Goal: Task Accomplishment & Management: Use online tool/utility

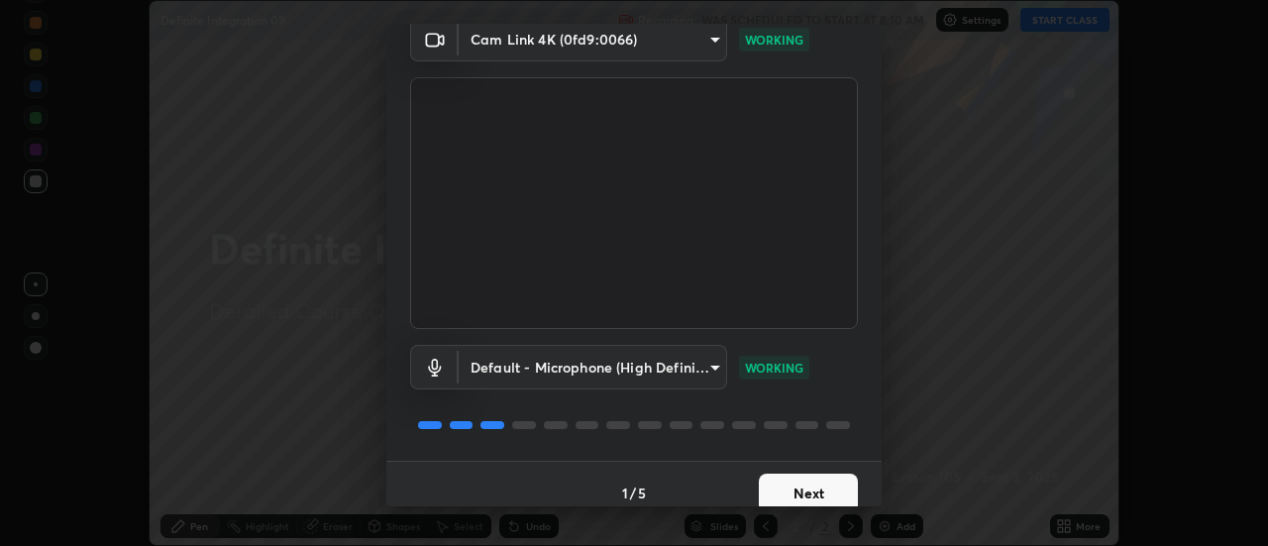
scroll to position [104, 0]
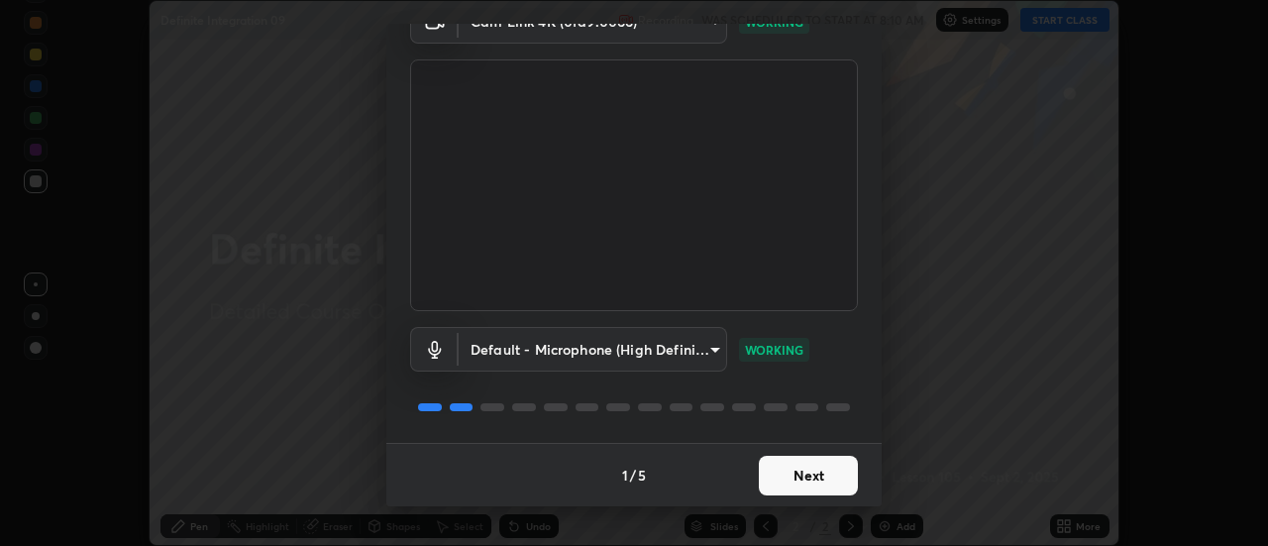
click at [823, 465] on button "Next" at bounding box center [808, 476] width 99 height 40
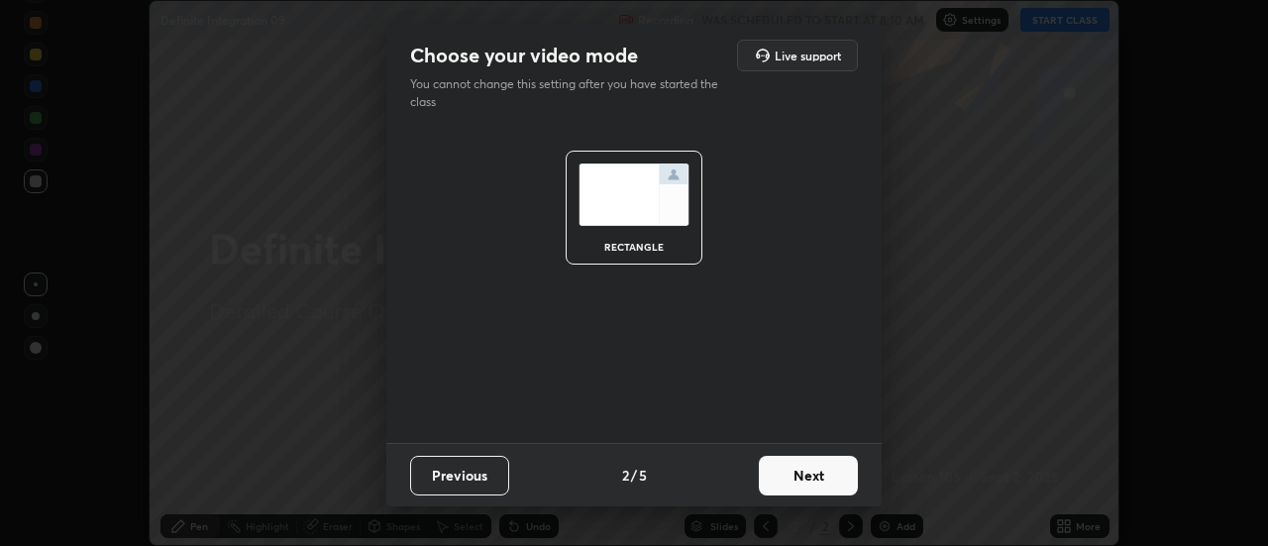
scroll to position [0, 0]
click at [823, 474] on button "Next" at bounding box center [808, 476] width 99 height 40
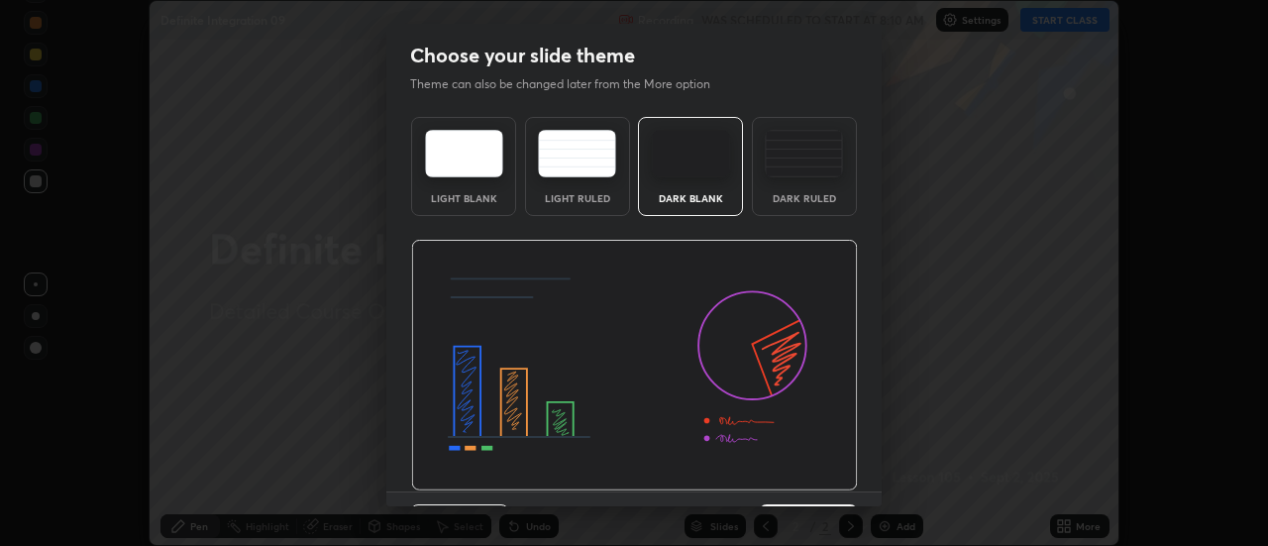
scroll to position [49, 0]
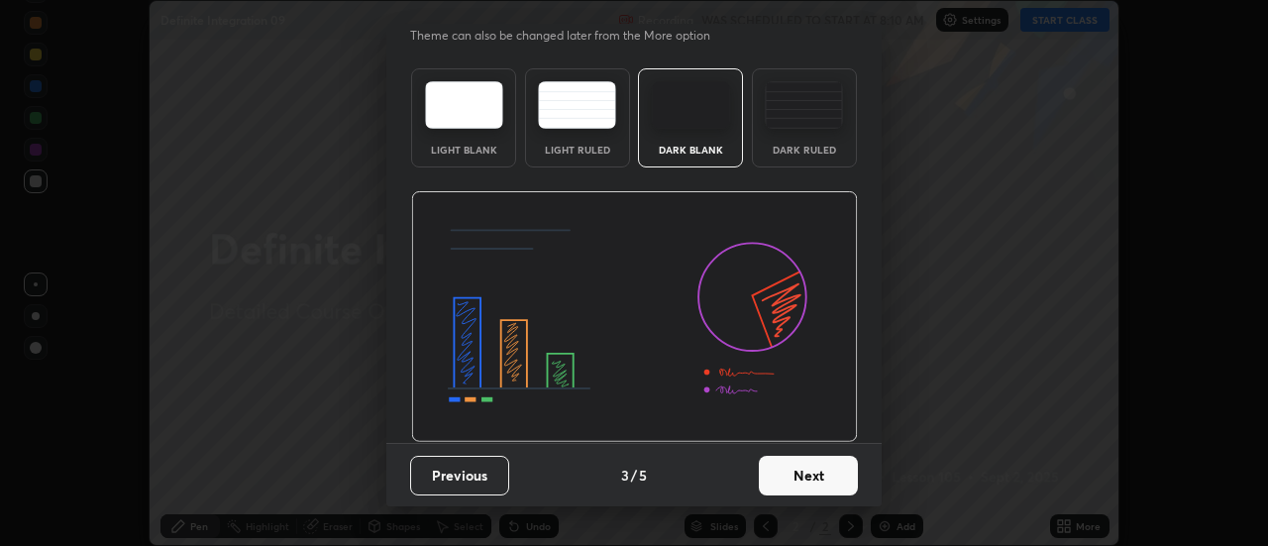
click at [823, 478] on button "Next" at bounding box center [808, 476] width 99 height 40
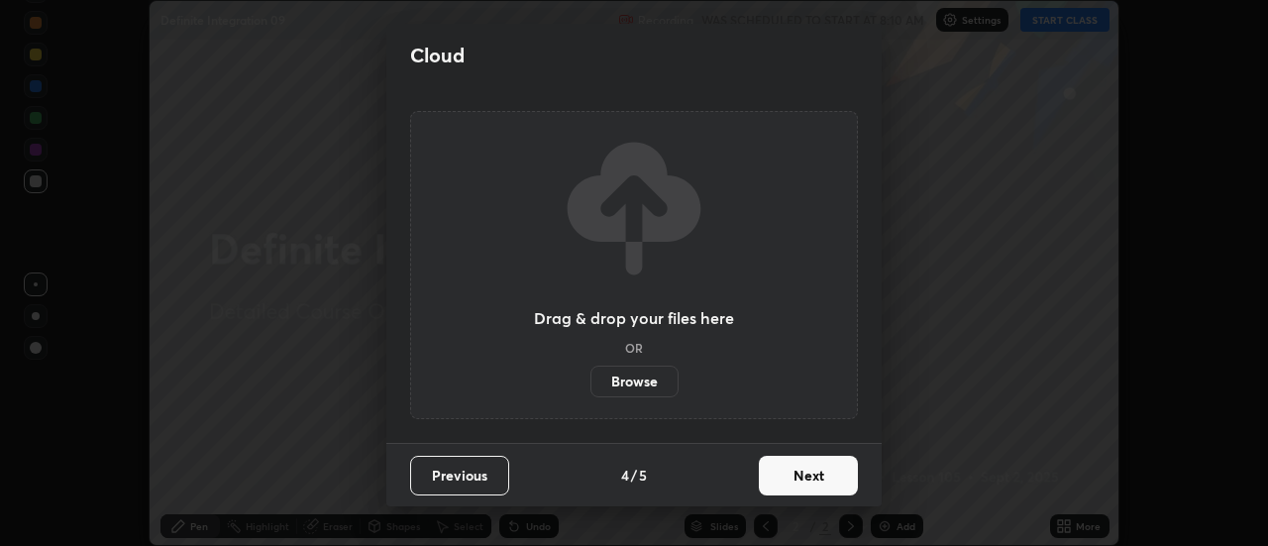
click at [823, 480] on button "Next" at bounding box center [808, 476] width 99 height 40
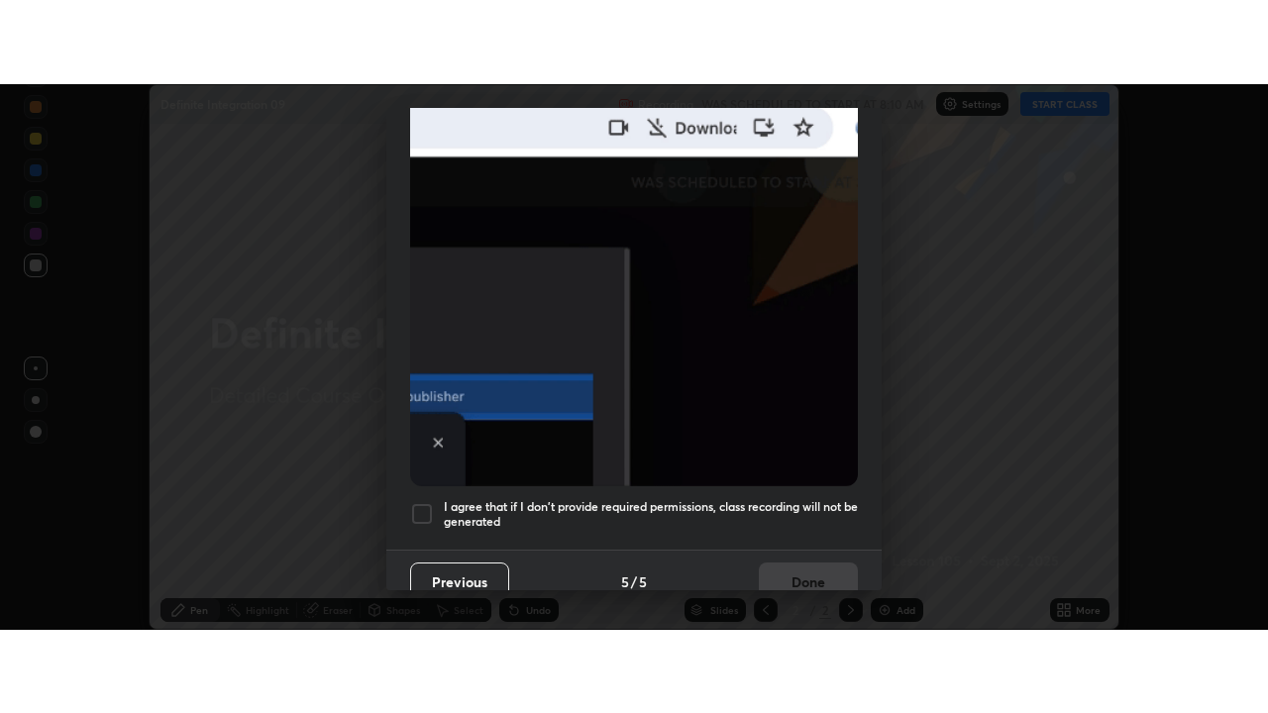
scroll to position [508, 0]
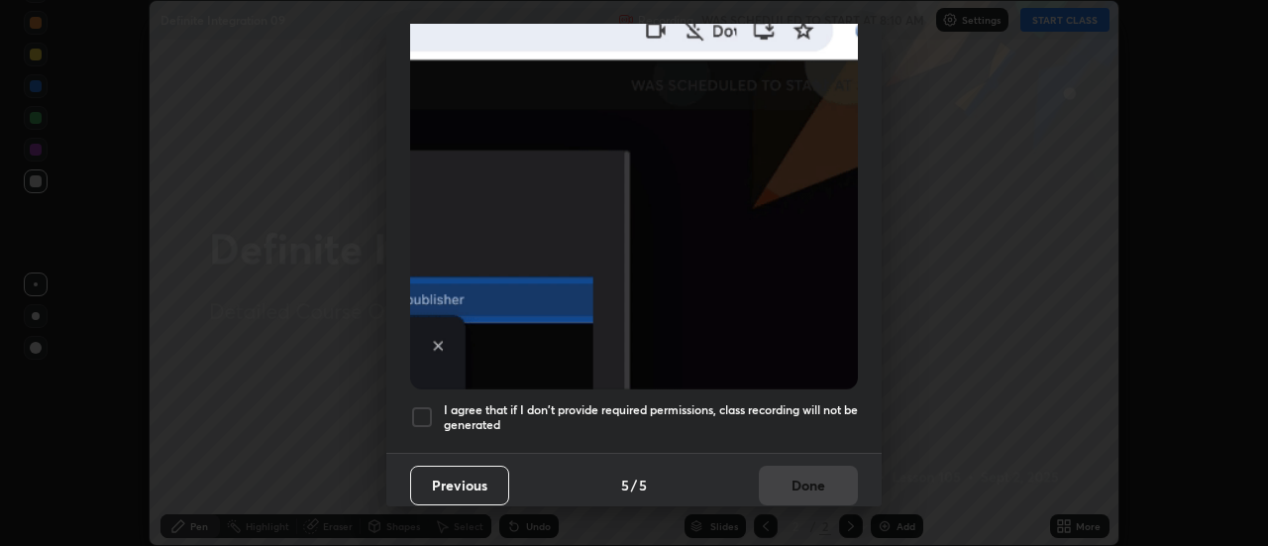
click at [427, 409] on div at bounding box center [422, 417] width 24 height 24
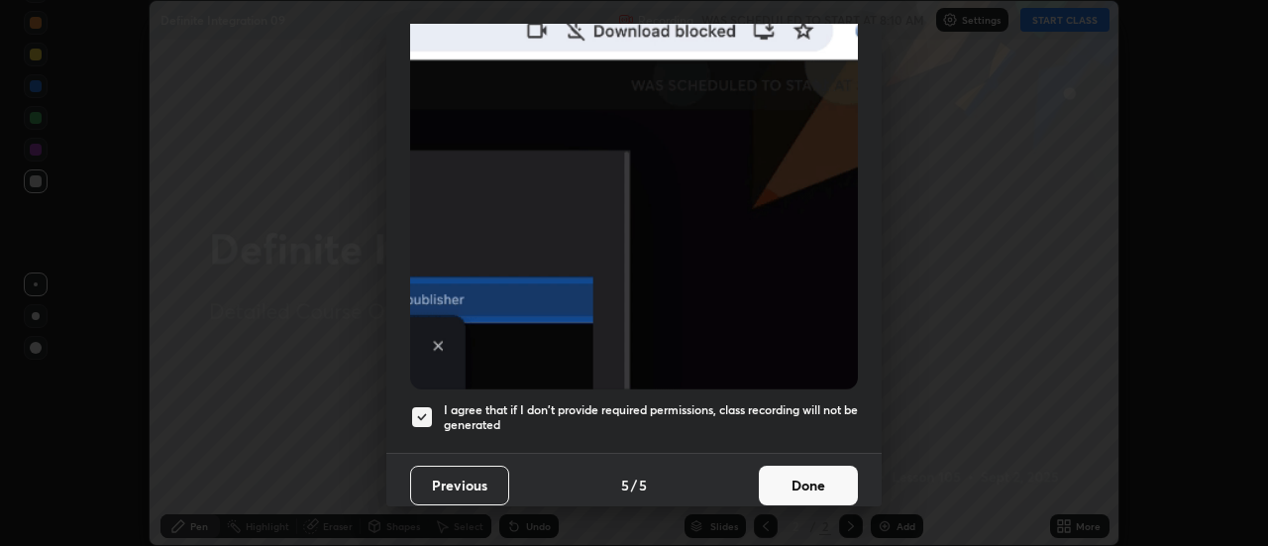
click at [794, 472] on button "Done" at bounding box center [808, 486] width 99 height 40
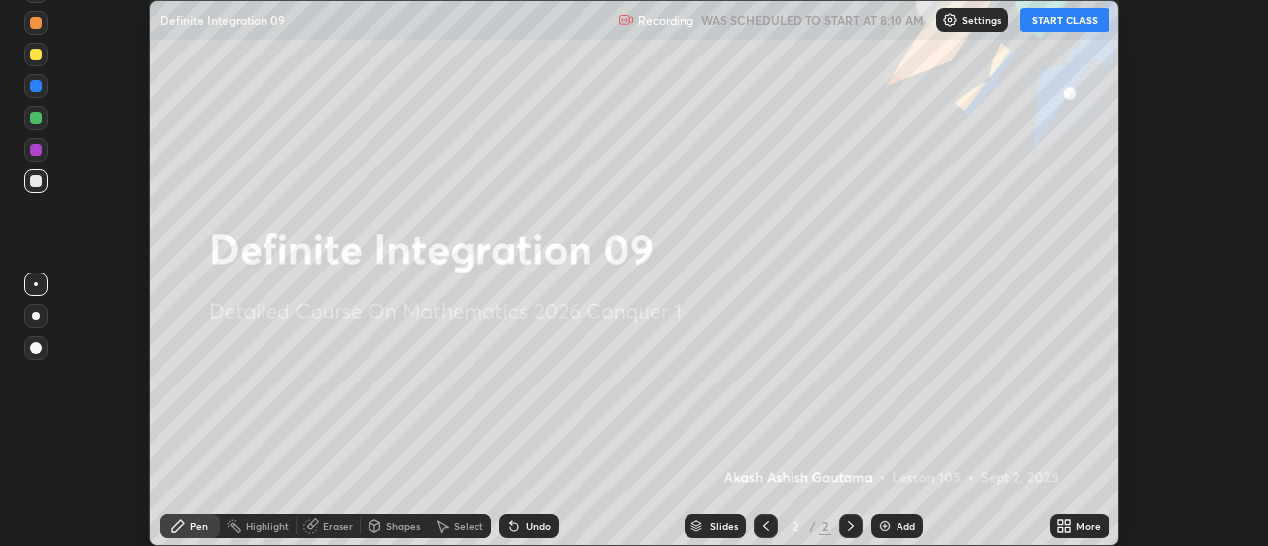
click at [1048, 21] on button "START CLASS" at bounding box center [1065, 20] width 89 height 24
click at [1067, 525] on icon at bounding box center [1068, 522] width 5 height 5
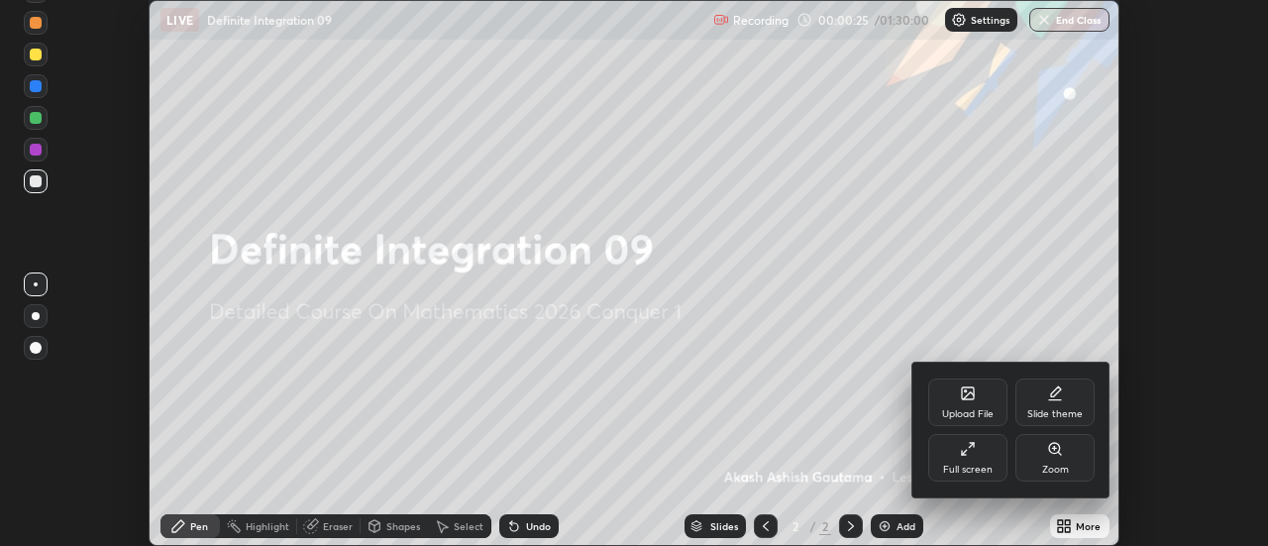
click at [987, 444] on div "Full screen" at bounding box center [967, 458] width 79 height 48
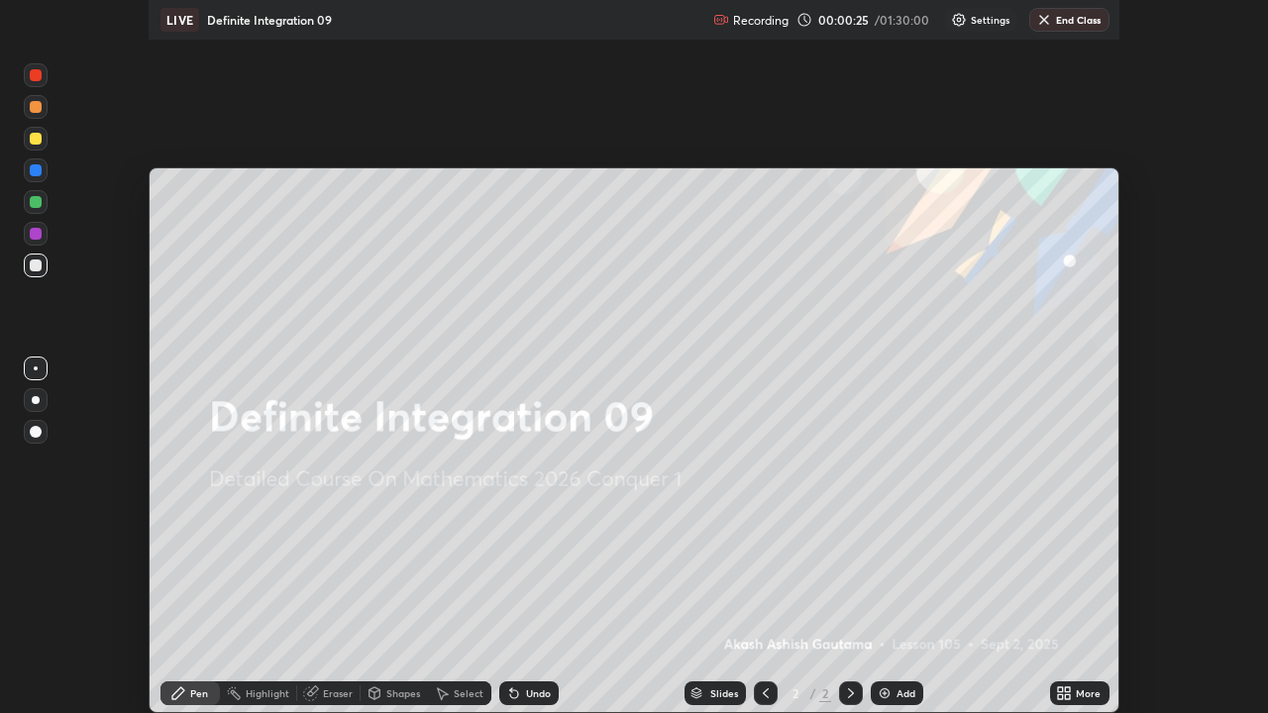
scroll to position [713, 1268]
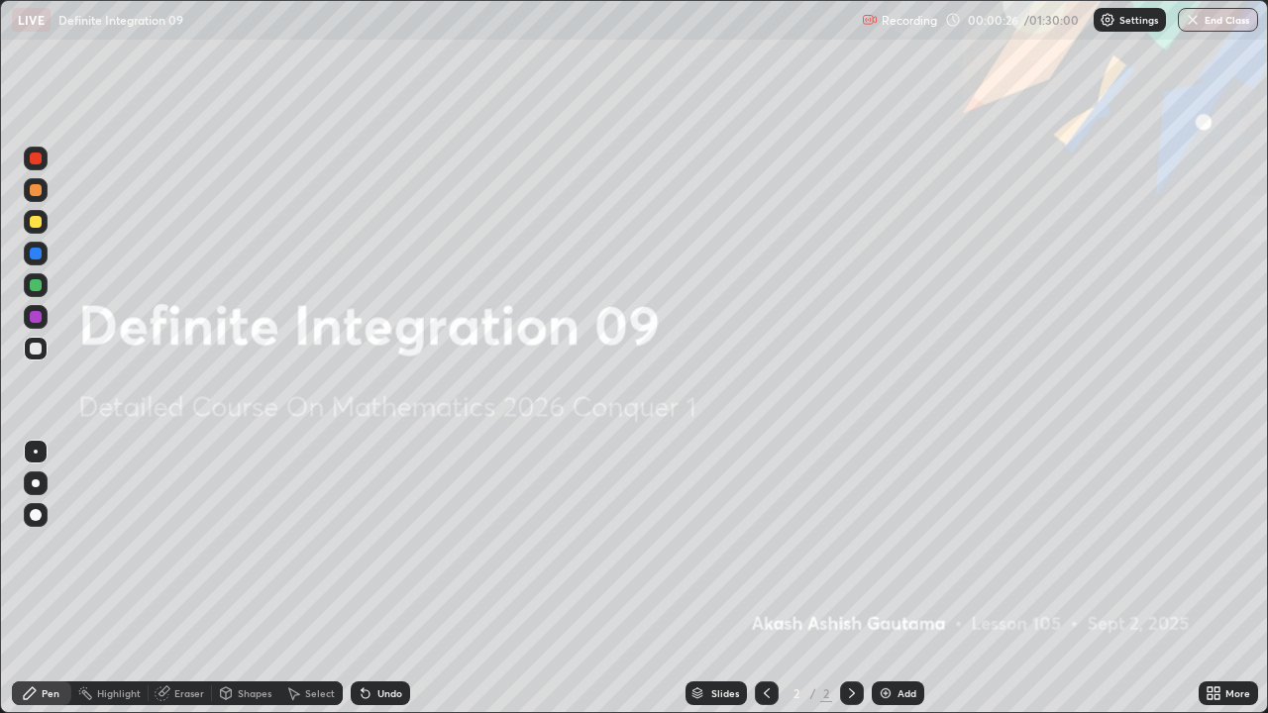
click at [902, 545] on div "Add" at bounding box center [907, 694] width 19 height 10
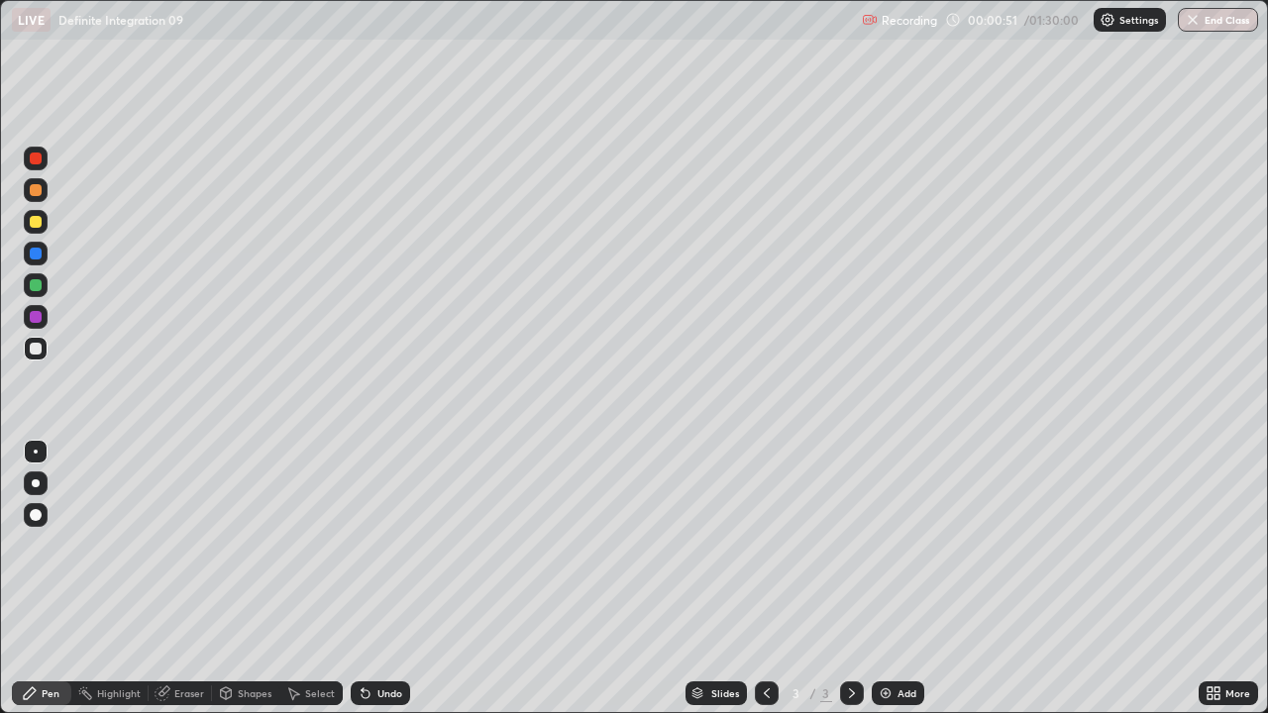
click at [44, 482] on div at bounding box center [36, 484] width 24 height 24
click at [362, 545] on icon at bounding box center [363, 690] width 2 height 2
click at [391, 545] on div "Undo" at bounding box center [390, 694] width 25 height 10
click at [394, 545] on div "Undo" at bounding box center [380, 694] width 59 height 24
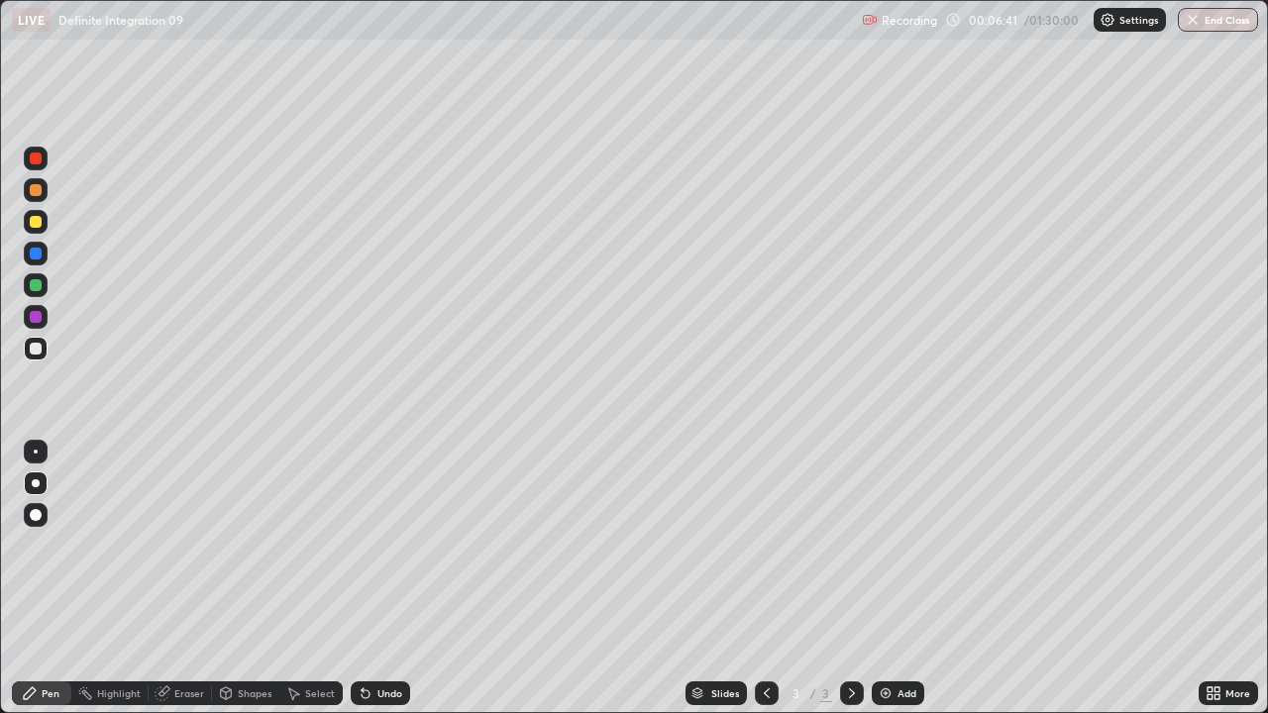
click at [393, 545] on div "Undo" at bounding box center [390, 694] width 25 height 10
click at [395, 545] on div "Undo" at bounding box center [390, 694] width 25 height 10
click at [396, 545] on div "Undo" at bounding box center [390, 694] width 25 height 10
click at [397, 545] on div "Undo" at bounding box center [390, 694] width 25 height 10
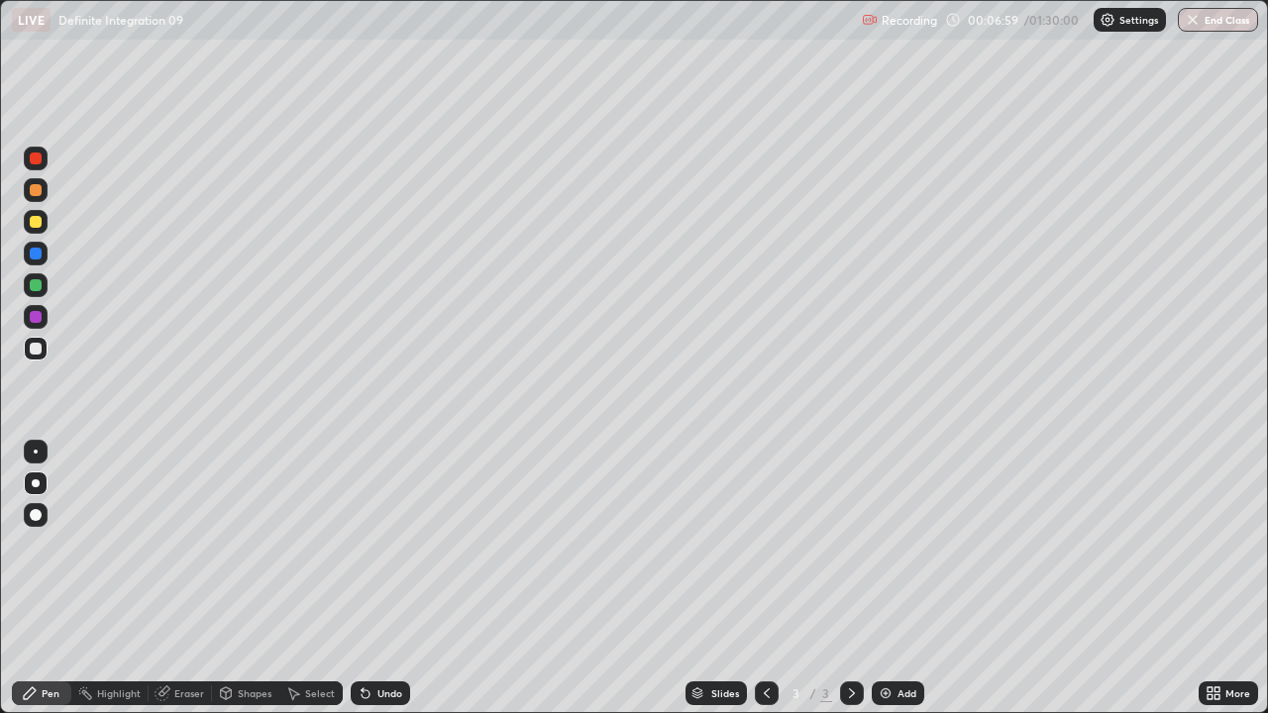
click at [387, 545] on div "Undo" at bounding box center [390, 694] width 25 height 10
click at [393, 545] on div "Undo" at bounding box center [390, 694] width 25 height 10
click at [391, 545] on div "Undo" at bounding box center [390, 694] width 25 height 10
click at [397, 545] on div "Undo" at bounding box center [390, 694] width 25 height 10
click at [399, 545] on div "Undo" at bounding box center [380, 694] width 59 height 24
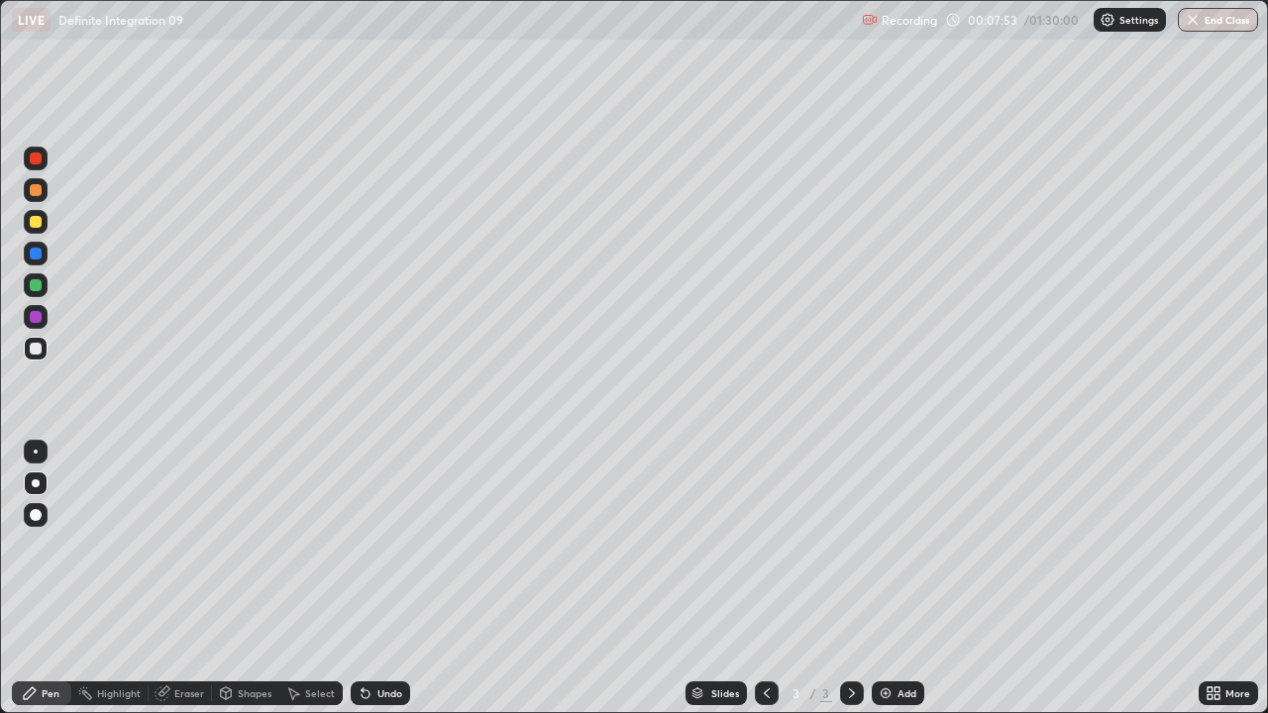
click at [403, 545] on div "Undo" at bounding box center [380, 694] width 59 height 24
click at [401, 545] on div "Undo" at bounding box center [380, 694] width 59 height 24
click at [402, 545] on div "Undo" at bounding box center [380, 694] width 59 height 24
click at [389, 545] on div "Undo" at bounding box center [390, 694] width 25 height 10
click at [320, 545] on div "Select" at bounding box center [320, 694] width 30 height 10
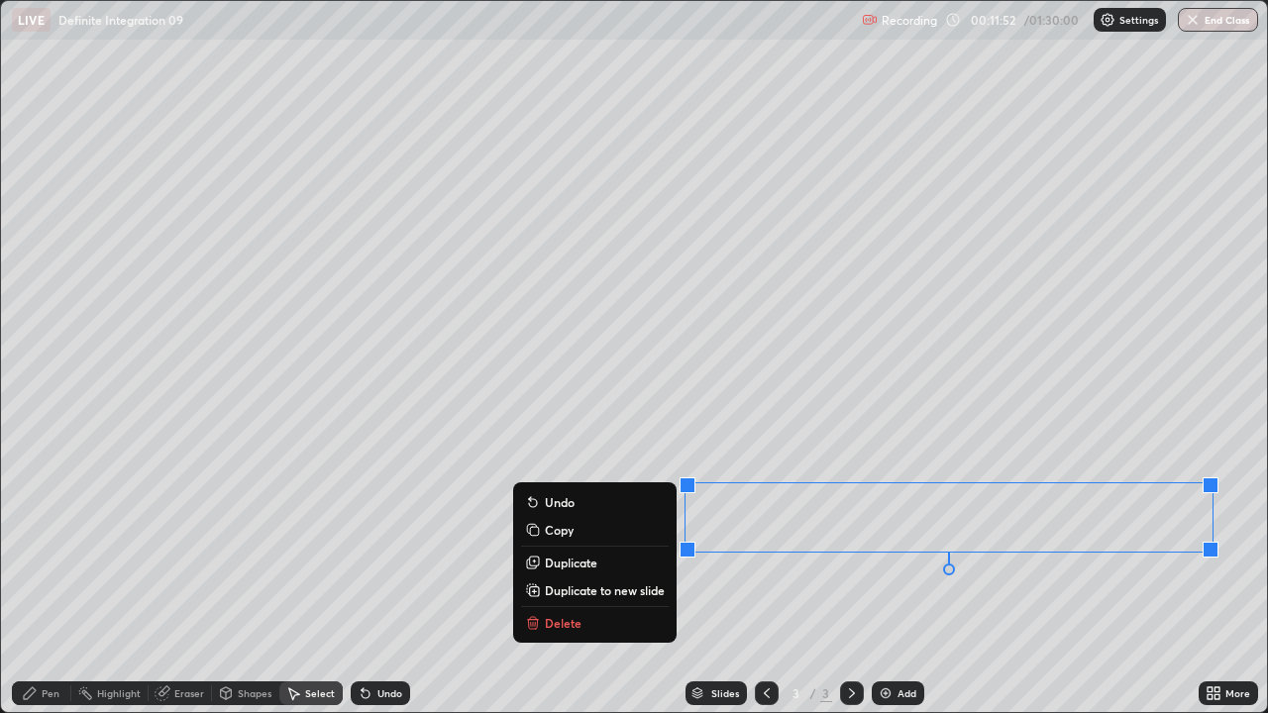
click at [562, 533] on p "Copy" at bounding box center [559, 530] width 29 height 16
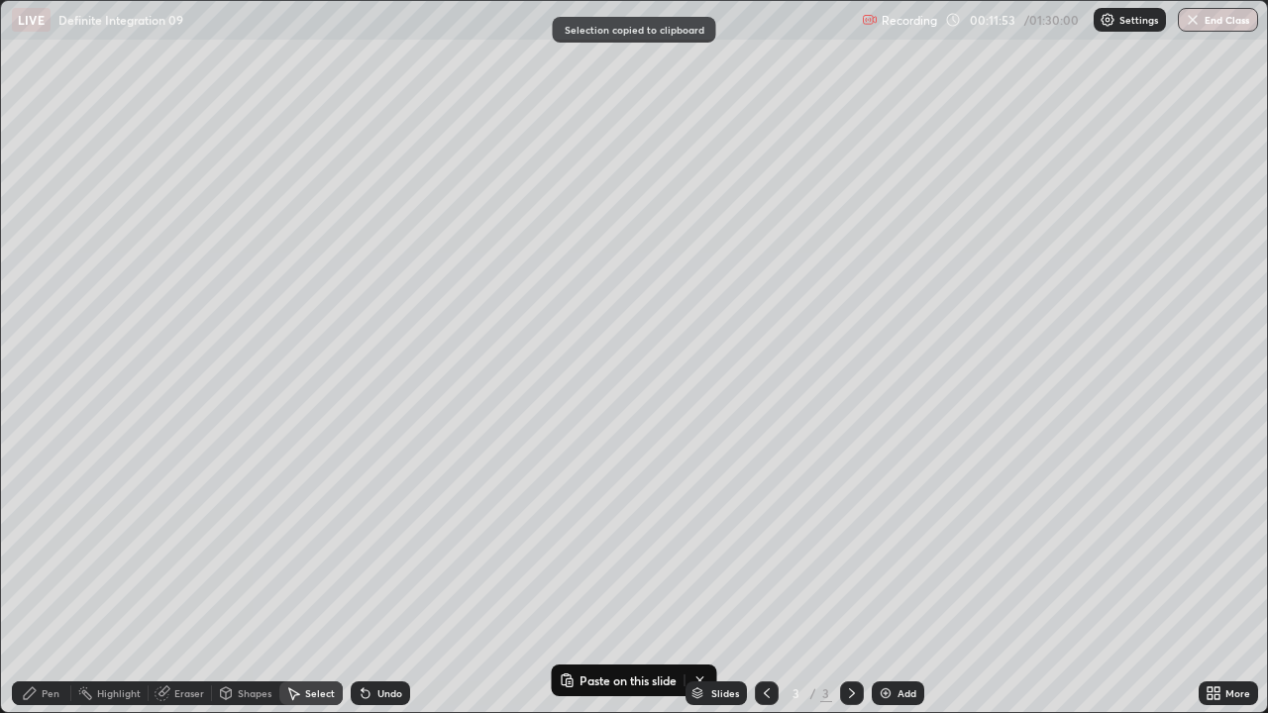
click at [895, 545] on div "Add" at bounding box center [898, 694] width 53 height 24
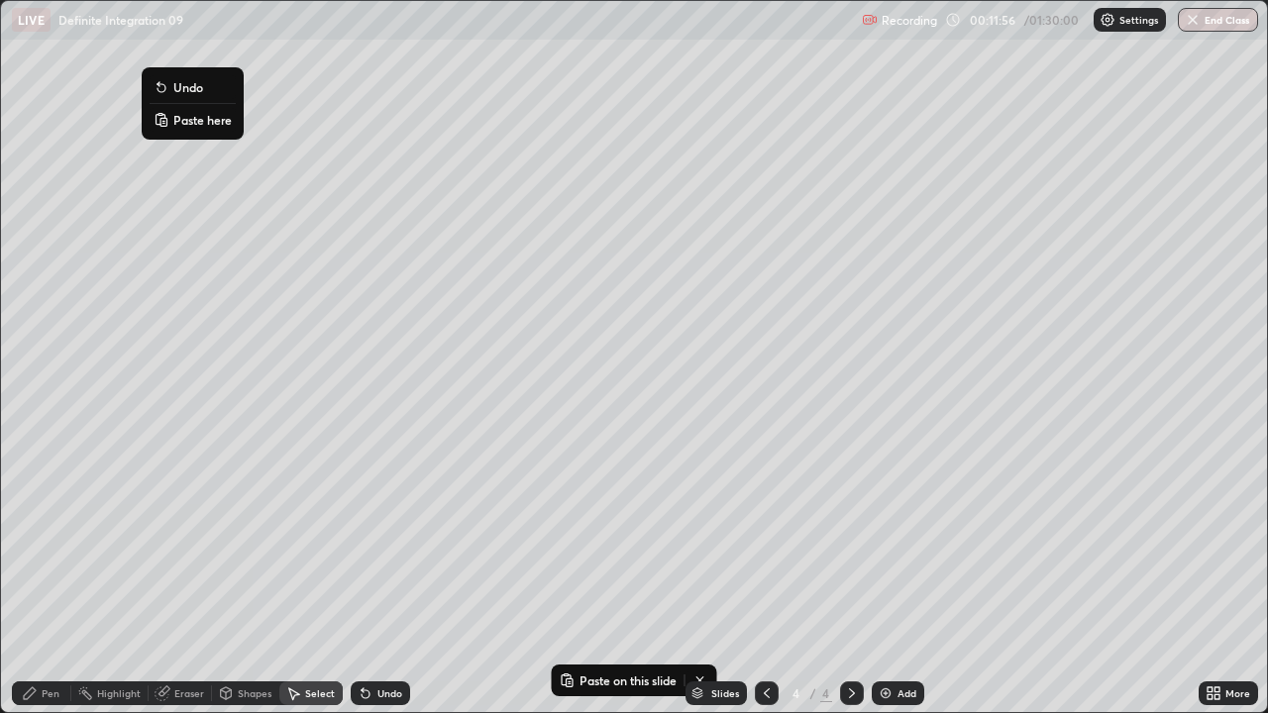
click at [210, 122] on p "Paste here" at bounding box center [202, 120] width 58 height 16
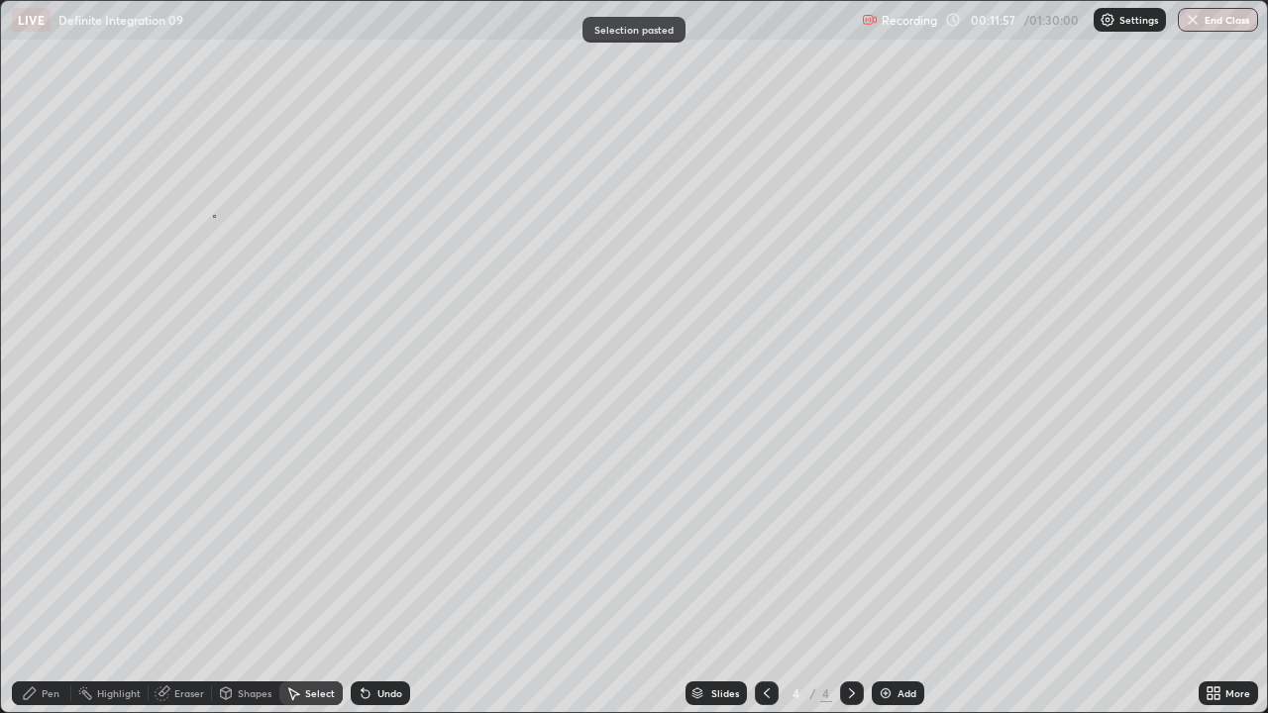
click at [214, 216] on div "0 ° Undo Copy Paste here Duplicate Duplicate to new slide Delete" at bounding box center [634, 356] width 1266 height 711
click at [52, 545] on div "Pen" at bounding box center [51, 694] width 18 height 10
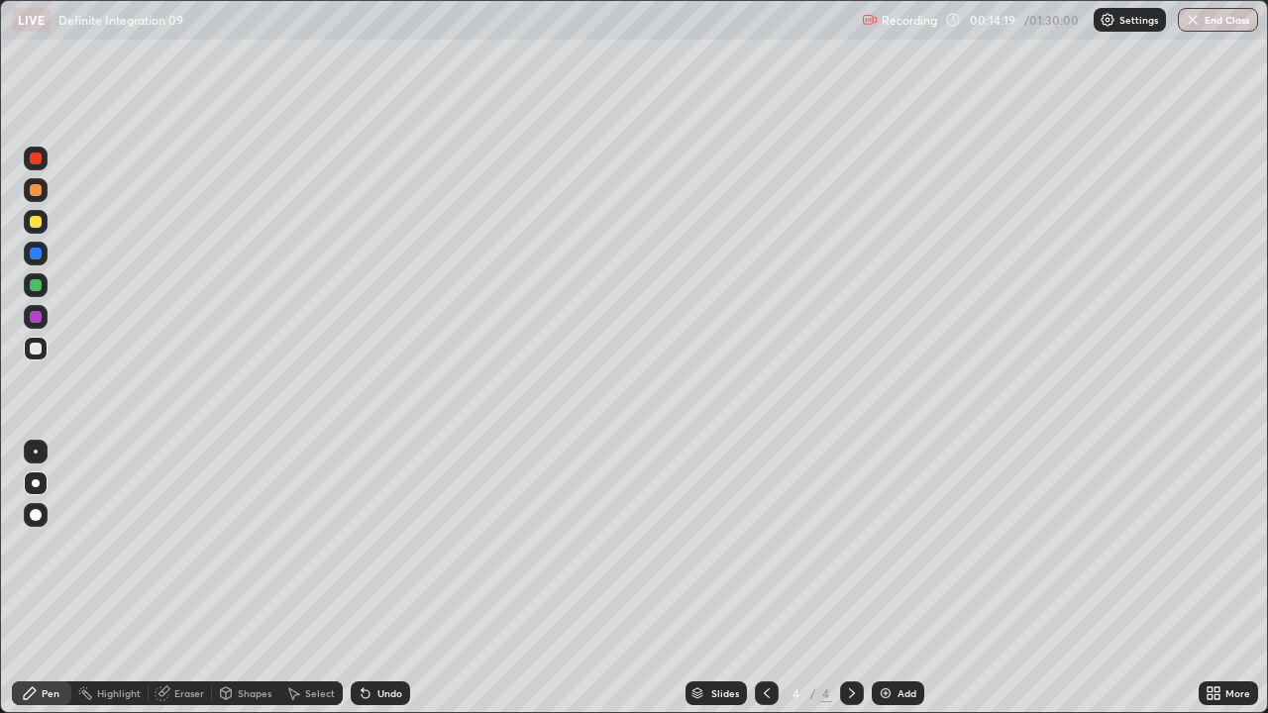
click at [373, 545] on div "Undo" at bounding box center [380, 694] width 59 height 24
click at [379, 545] on div "Undo" at bounding box center [380, 694] width 59 height 24
click at [378, 545] on div "Undo" at bounding box center [390, 694] width 25 height 10
click at [380, 545] on div "Undo" at bounding box center [380, 694] width 59 height 24
click at [381, 545] on div "Undo" at bounding box center [380, 694] width 59 height 24
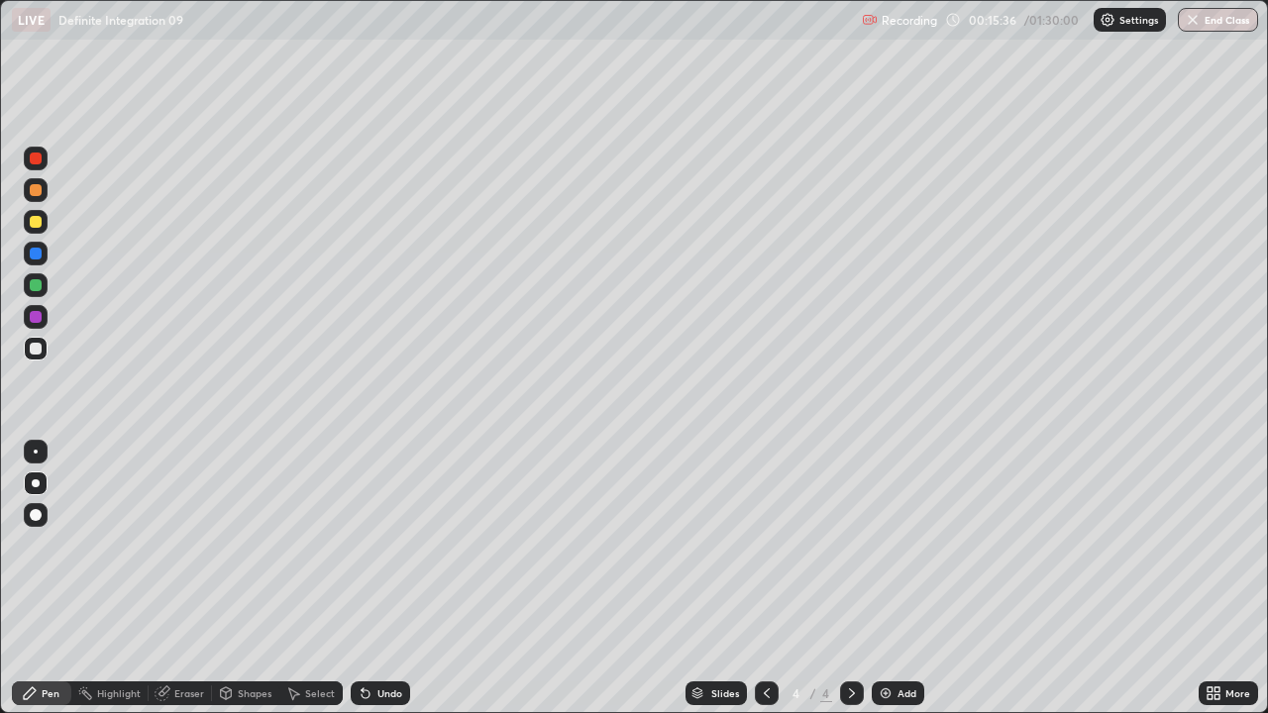
click at [383, 545] on div "Undo" at bounding box center [380, 694] width 59 height 24
click at [382, 545] on div "Undo" at bounding box center [380, 694] width 59 height 24
click at [383, 545] on div "Undo" at bounding box center [380, 694] width 59 height 24
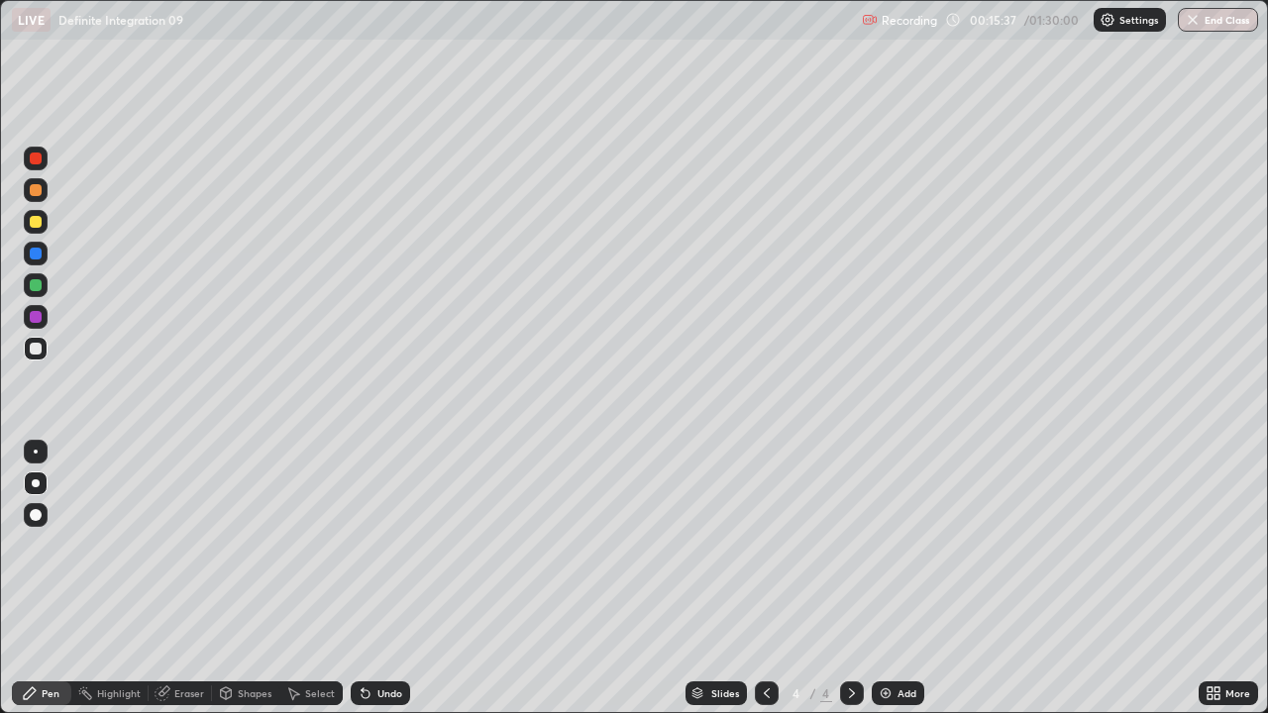
click at [384, 545] on div "Undo" at bounding box center [380, 694] width 59 height 24
click at [385, 545] on div "Undo" at bounding box center [380, 694] width 59 height 24
click at [384, 545] on div "Undo" at bounding box center [380, 694] width 59 height 24
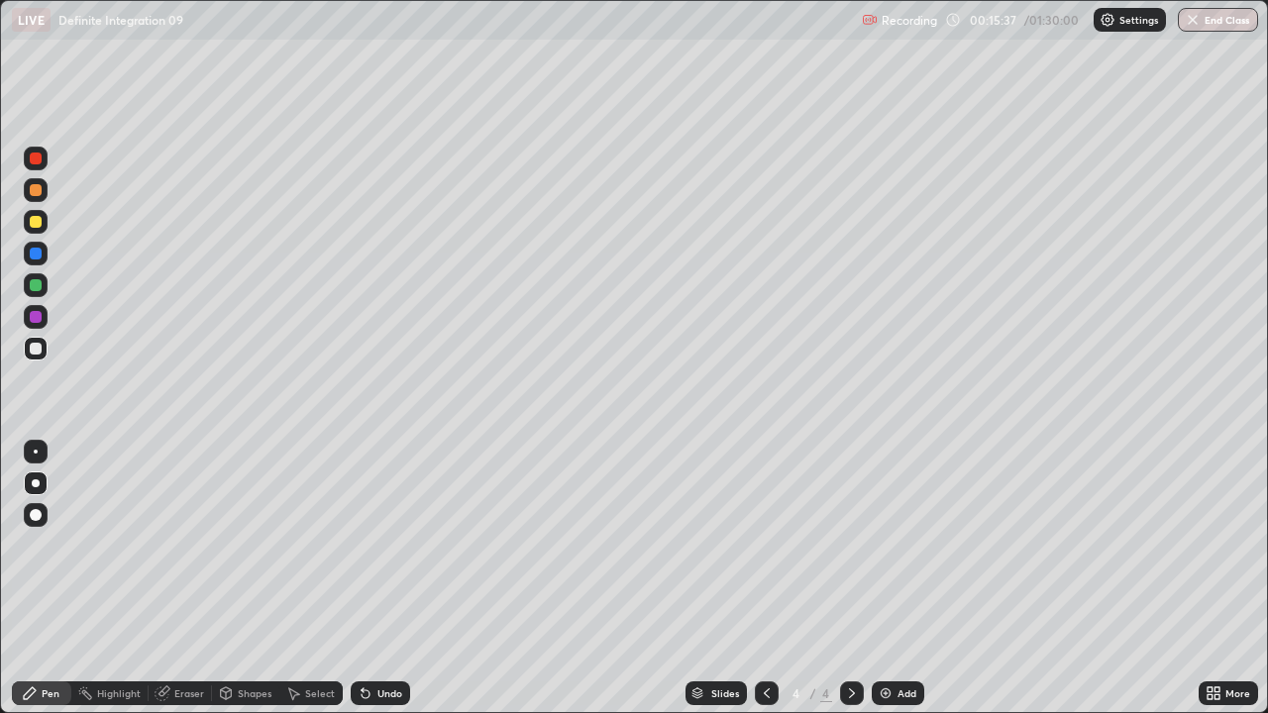
click at [384, 545] on div "Undo" at bounding box center [380, 694] width 59 height 24
click at [383, 545] on div "Undo" at bounding box center [380, 694] width 59 height 24
click at [384, 545] on div "Undo" at bounding box center [380, 694] width 59 height 24
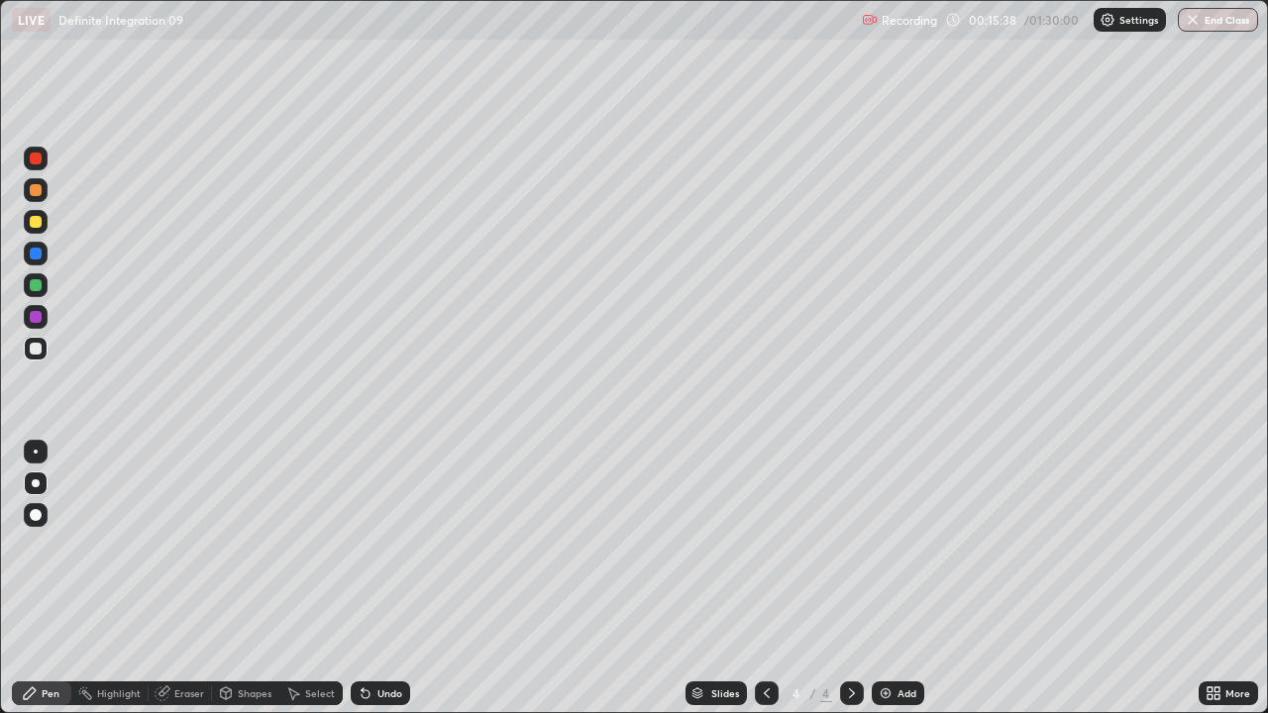
click at [385, 545] on div "Undo" at bounding box center [380, 694] width 59 height 24
click at [384, 545] on div "Undo" at bounding box center [380, 694] width 59 height 24
click at [316, 545] on div "Select" at bounding box center [310, 694] width 63 height 24
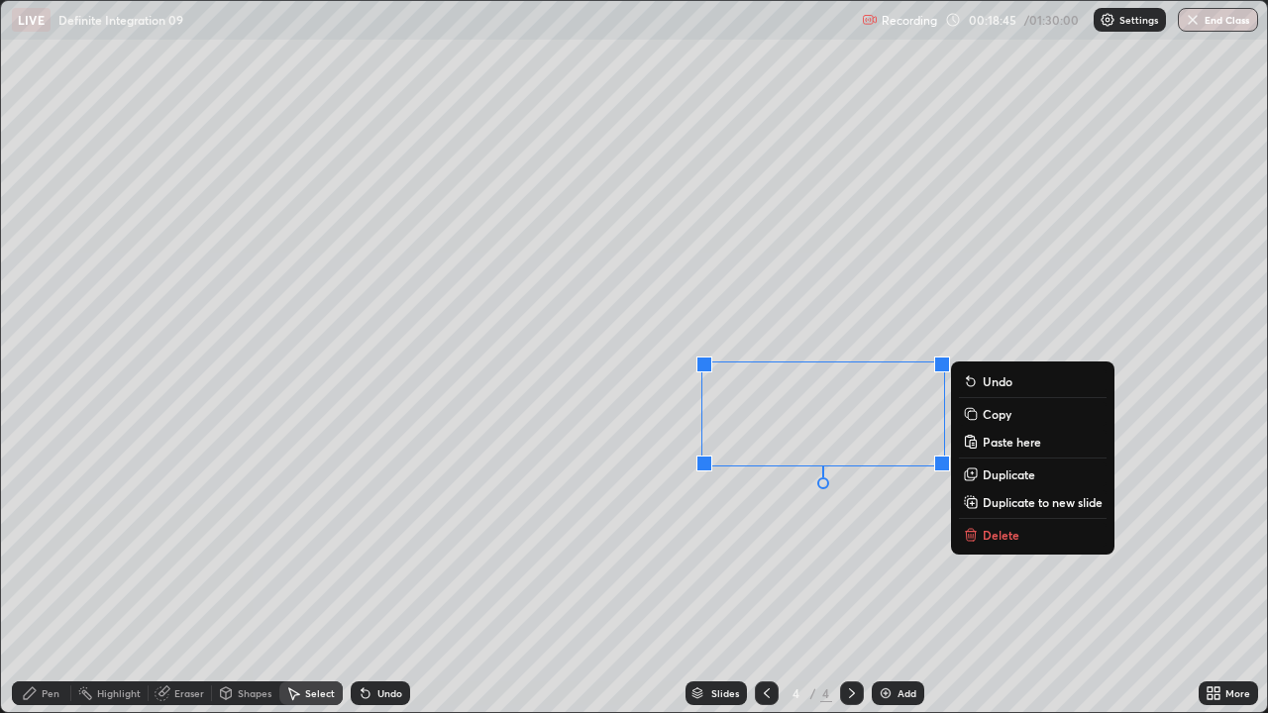
click at [990, 415] on p "Copy" at bounding box center [997, 414] width 29 height 16
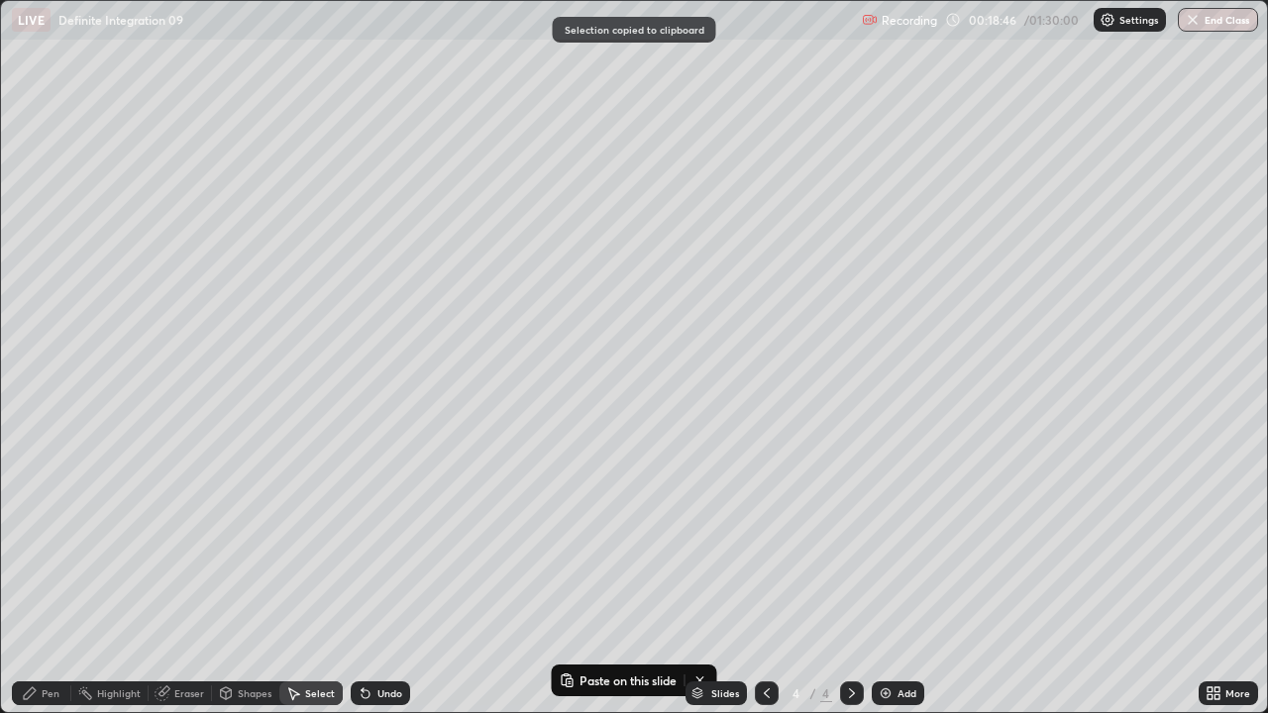
click at [908, 545] on div "Add" at bounding box center [907, 694] width 19 height 10
click at [132, 71] on div "0 ° Undo Copy Paste here Duplicate Duplicate to new slide Delete" at bounding box center [634, 356] width 1266 height 711
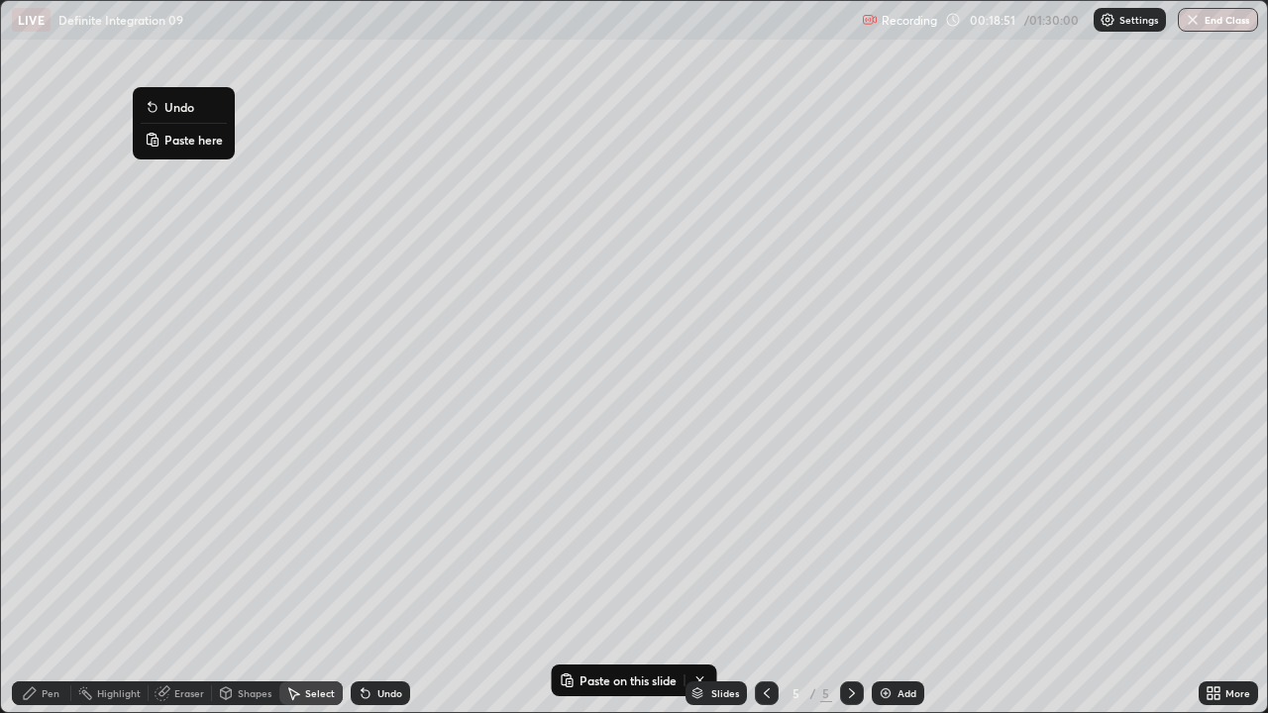
click at [184, 140] on p "Paste here" at bounding box center [193, 140] width 58 height 16
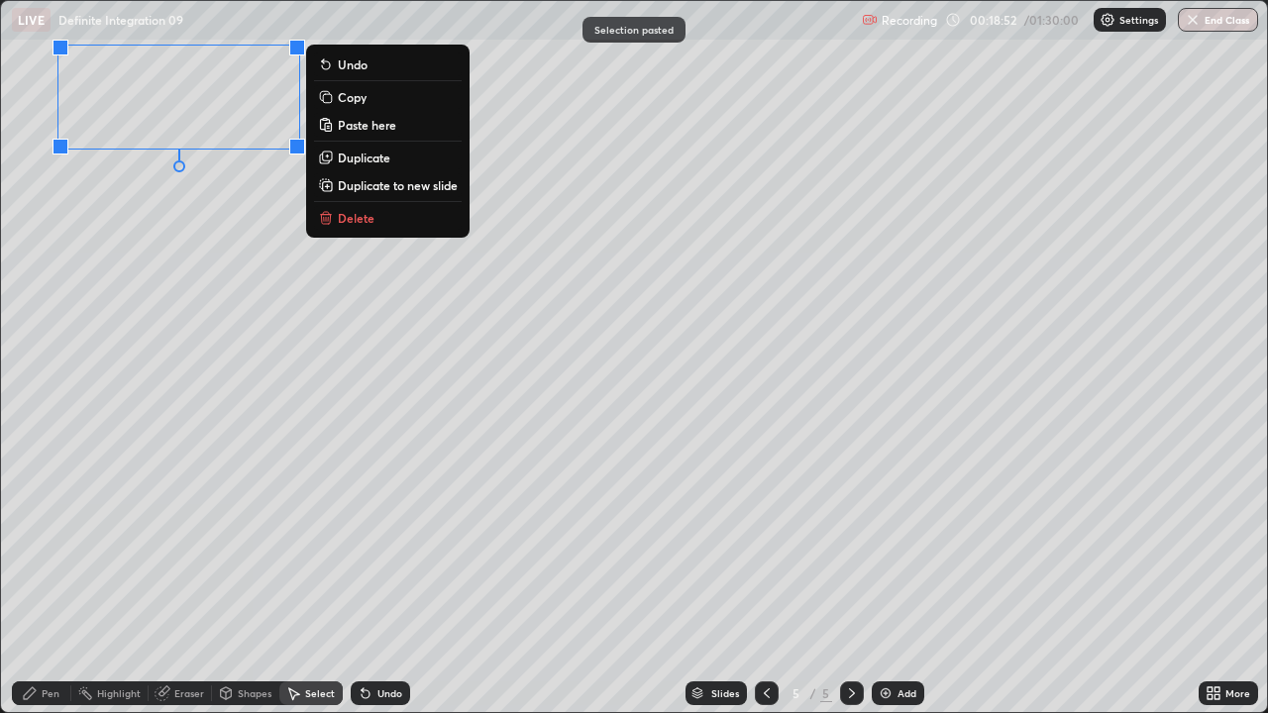
click at [173, 277] on div "0 ° Undo Copy Paste here Duplicate Duplicate to new slide Delete" at bounding box center [634, 356] width 1266 height 711
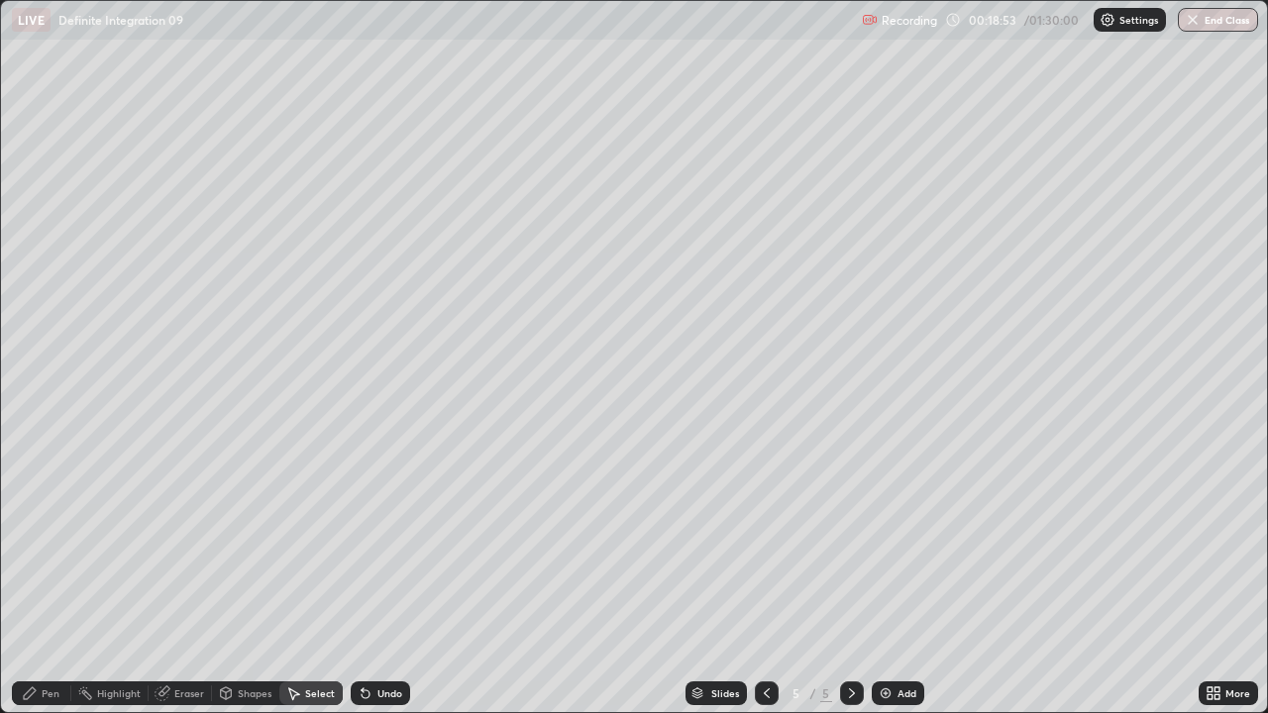
click at [178, 545] on div "Eraser" at bounding box center [180, 694] width 63 height 24
click at [39, 545] on icon at bounding box center [36, 626] width 16 height 17
click at [52, 545] on div "Pen" at bounding box center [51, 694] width 18 height 10
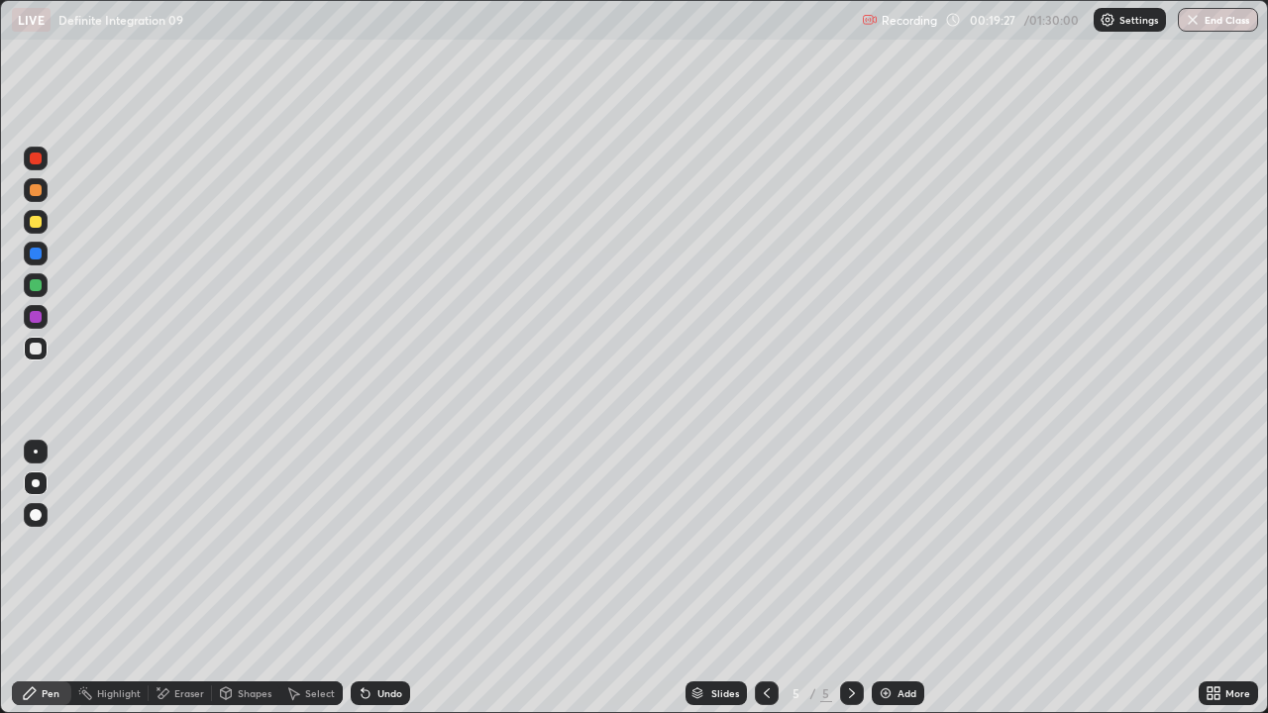
click at [366, 545] on icon at bounding box center [366, 695] width 8 height 8
click at [372, 545] on div "Undo" at bounding box center [380, 694] width 59 height 24
click at [378, 545] on div "Undo" at bounding box center [390, 694] width 25 height 10
click at [370, 545] on icon at bounding box center [366, 694] width 16 height 16
click at [370, 545] on div "Undo" at bounding box center [380, 694] width 59 height 24
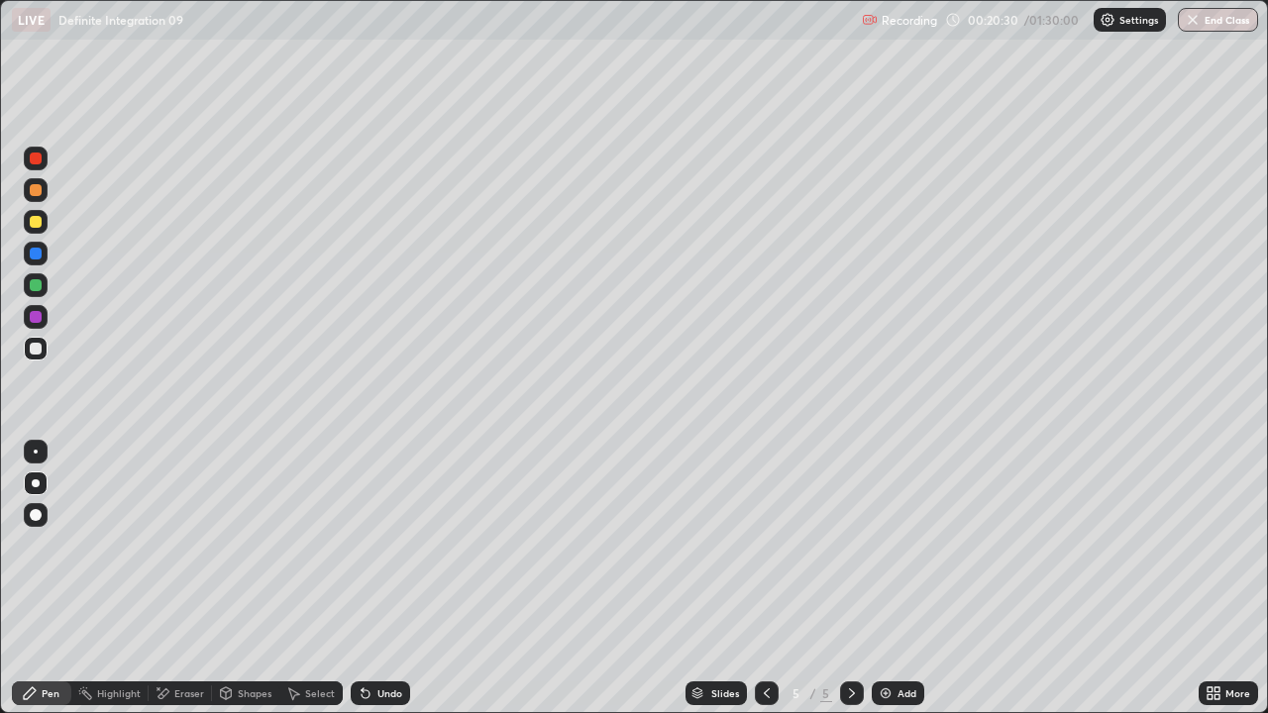
click at [382, 545] on div "Undo" at bounding box center [380, 694] width 59 height 24
click at [378, 545] on div "Undo" at bounding box center [390, 694] width 25 height 10
click at [370, 545] on icon at bounding box center [366, 694] width 16 height 16
click at [774, 545] on div at bounding box center [767, 694] width 24 height 24
click at [321, 545] on div "Select" at bounding box center [320, 694] width 30 height 10
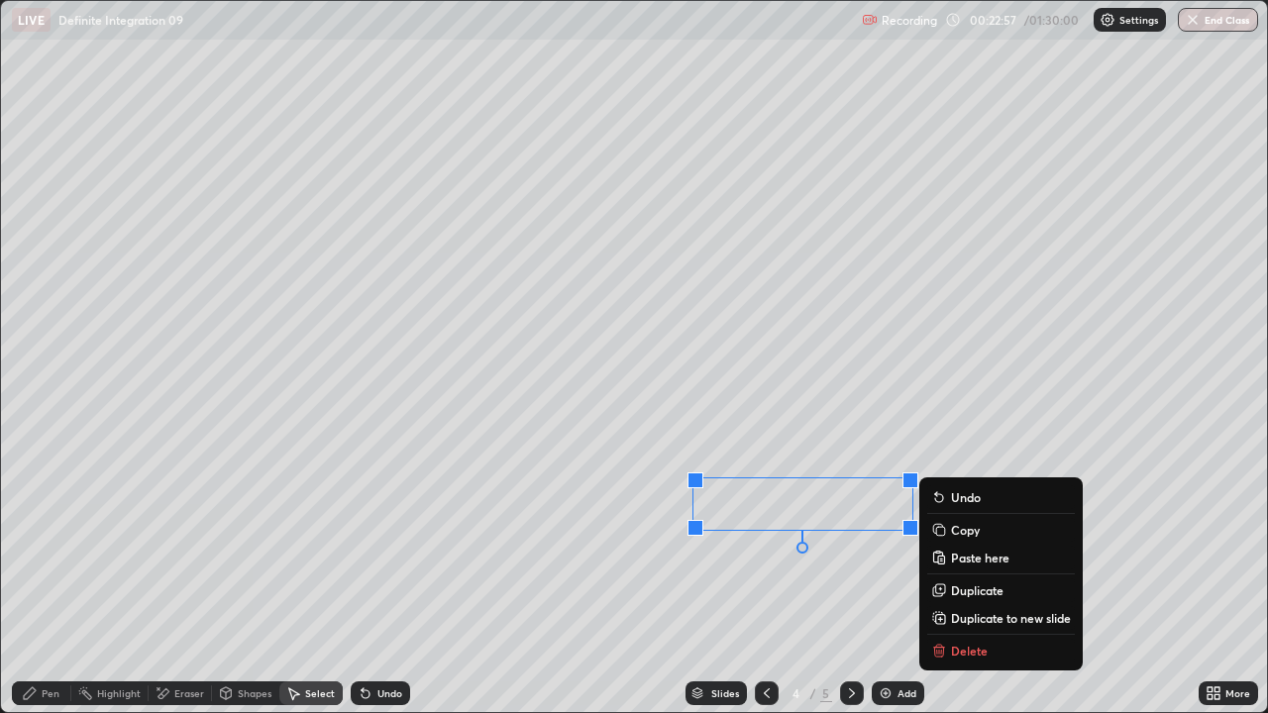
click at [964, 533] on p "Copy" at bounding box center [965, 530] width 29 height 16
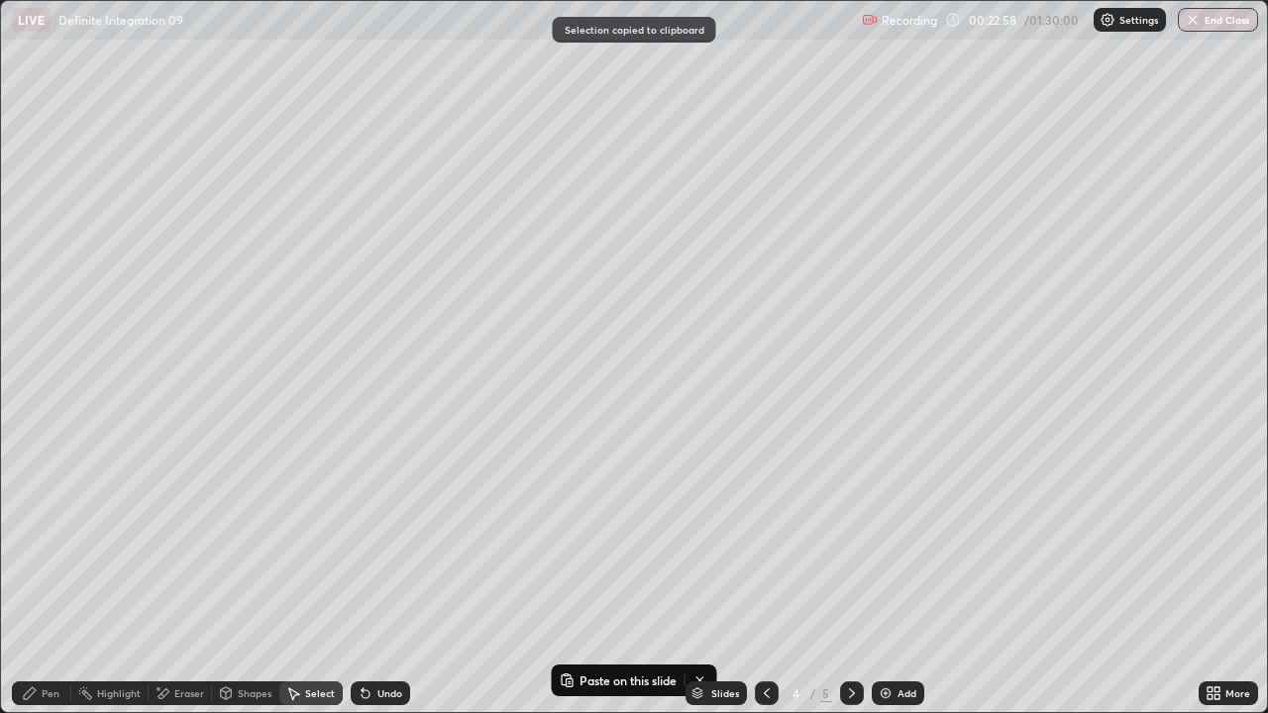
click at [861, 545] on div at bounding box center [852, 694] width 24 height 24
click at [691, 283] on div "0 ° Undo Copy Paste here Duplicate Duplicate to new slide Delete" at bounding box center [634, 356] width 1266 height 711
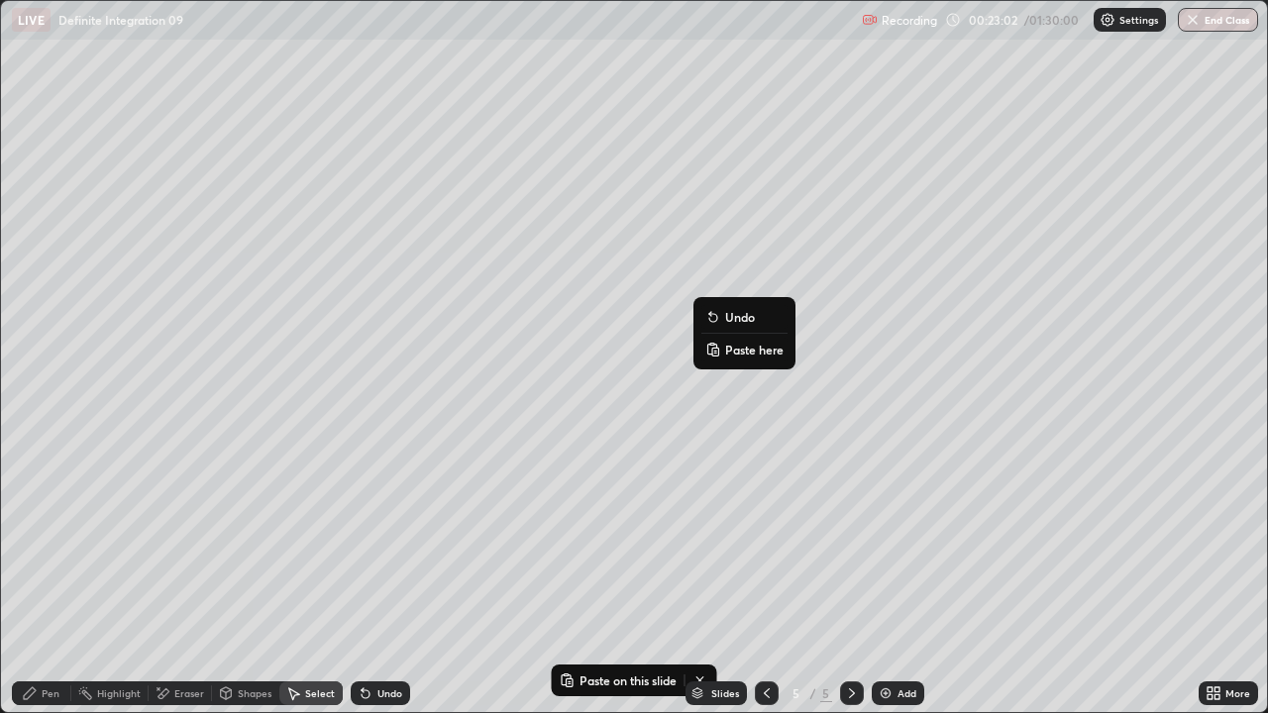
click at [735, 354] on p "Paste here" at bounding box center [754, 350] width 58 height 16
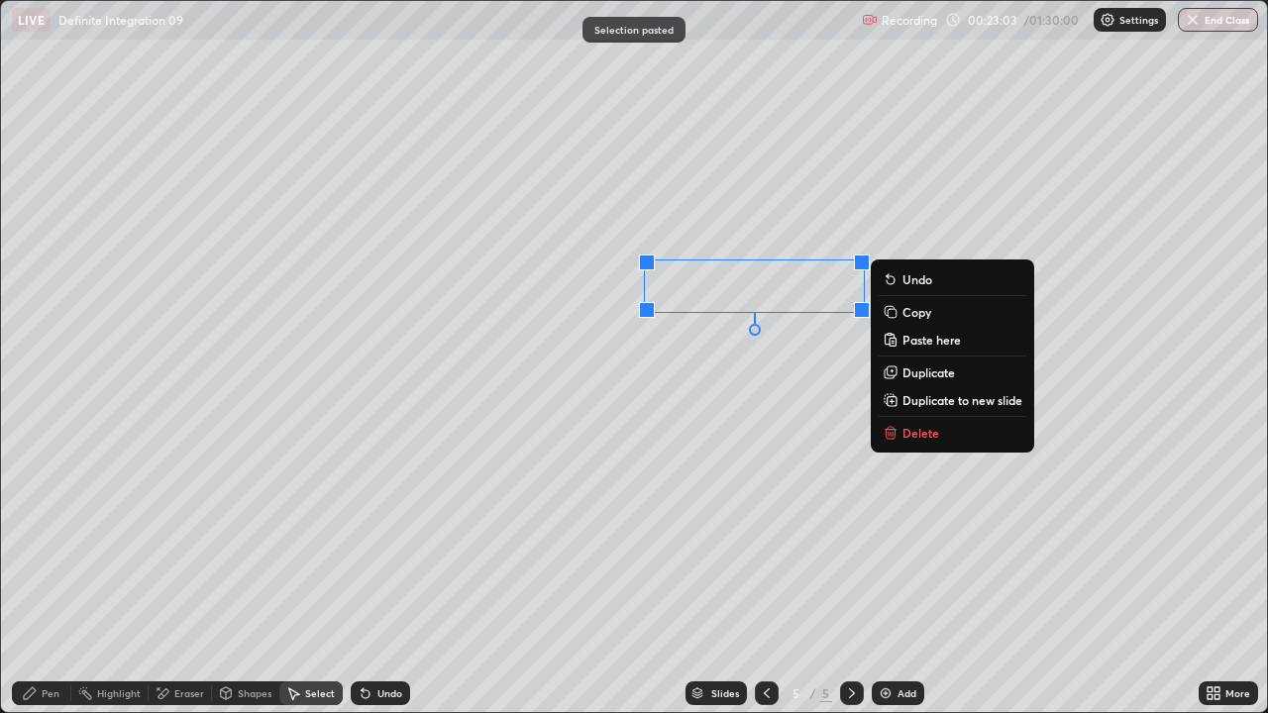
click at [696, 441] on div "0 ° Undo Copy Paste here Duplicate Duplicate to new slide Delete" at bounding box center [634, 356] width 1266 height 711
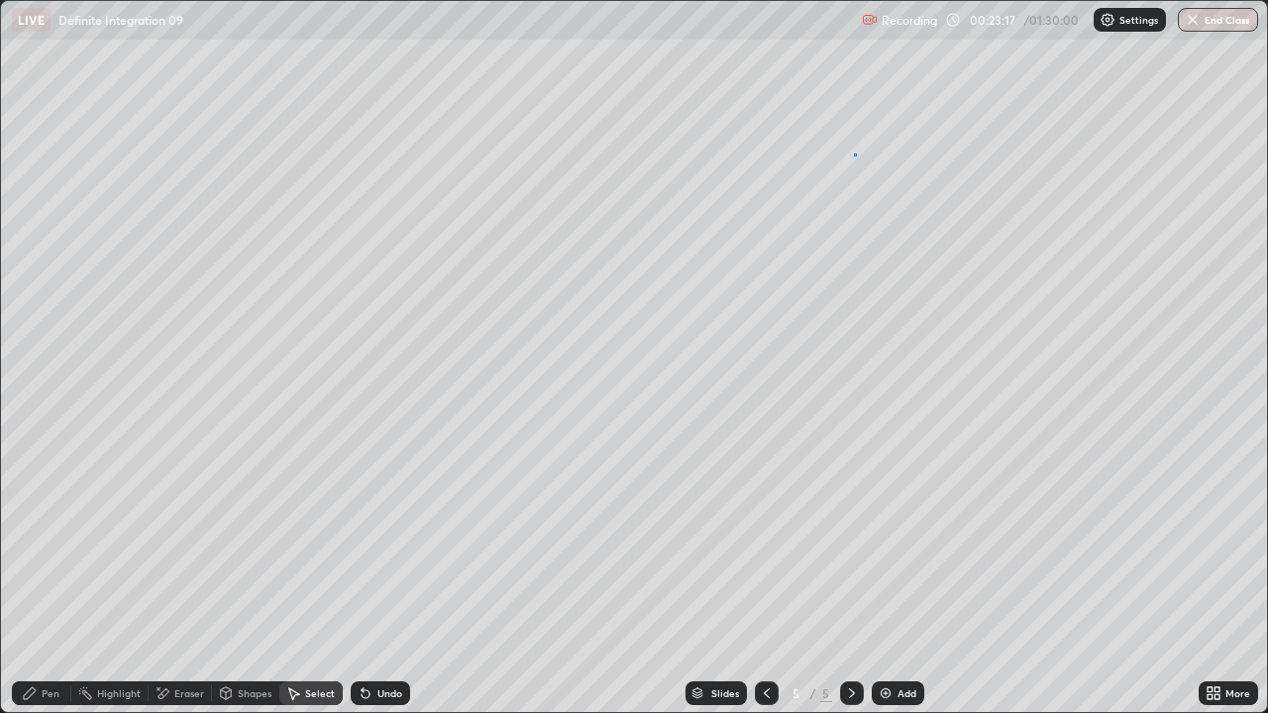
click at [853, 154] on div "0 ° Undo Copy Paste here Duplicate Duplicate to new slide Delete" at bounding box center [634, 356] width 1266 height 711
click at [52, 545] on div "Pen" at bounding box center [51, 694] width 18 height 10
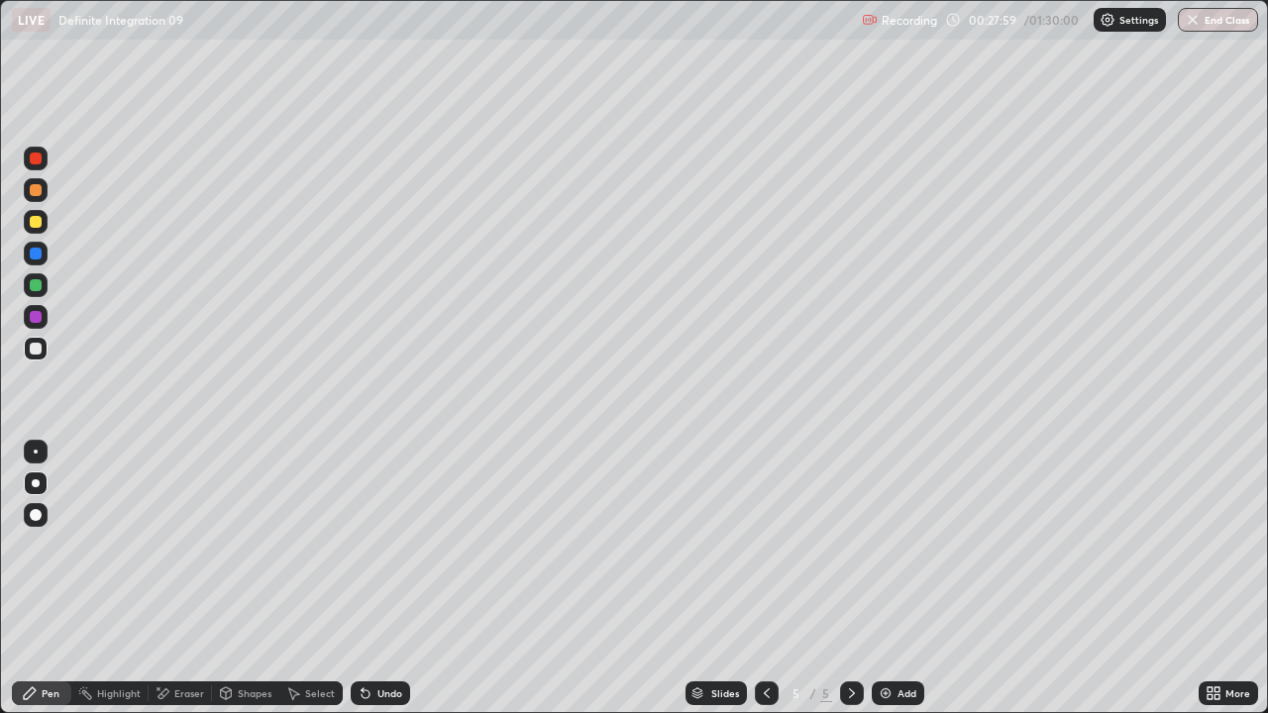
click at [765, 545] on icon at bounding box center [767, 694] width 16 height 16
click at [317, 545] on div "Select" at bounding box center [320, 694] width 30 height 10
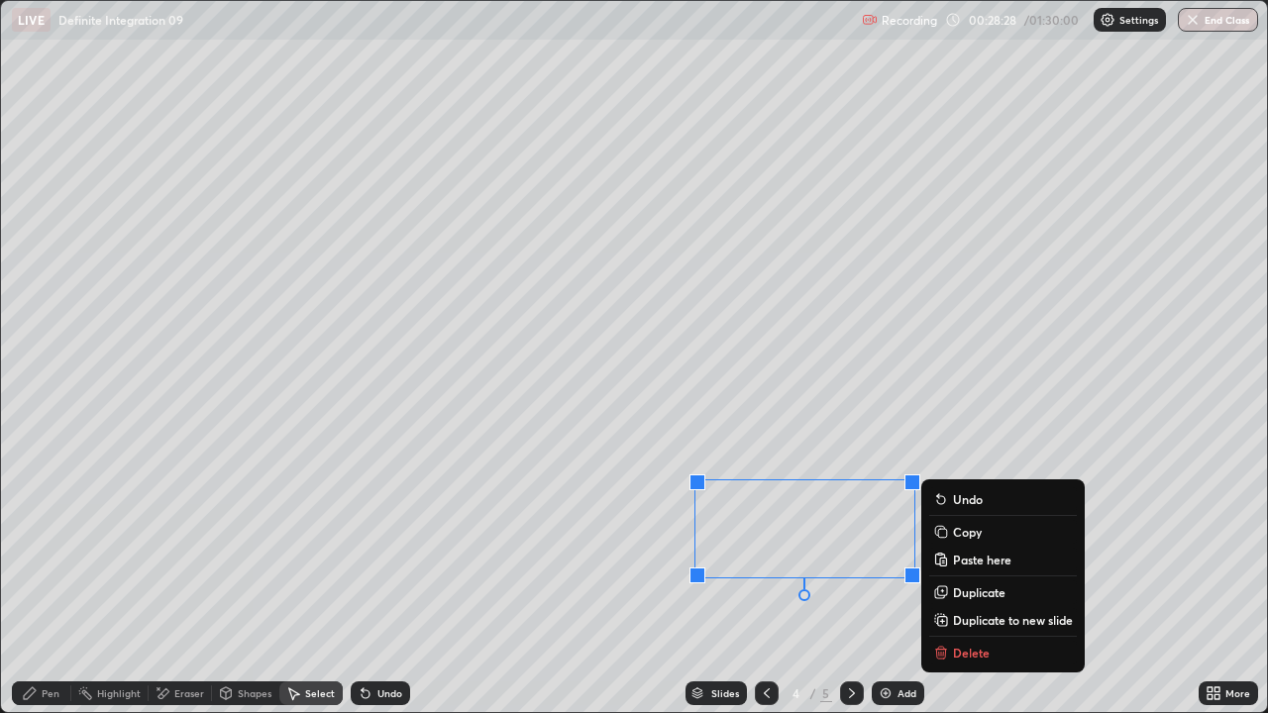
click at [962, 536] on p "Copy" at bounding box center [967, 532] width 29 height 16
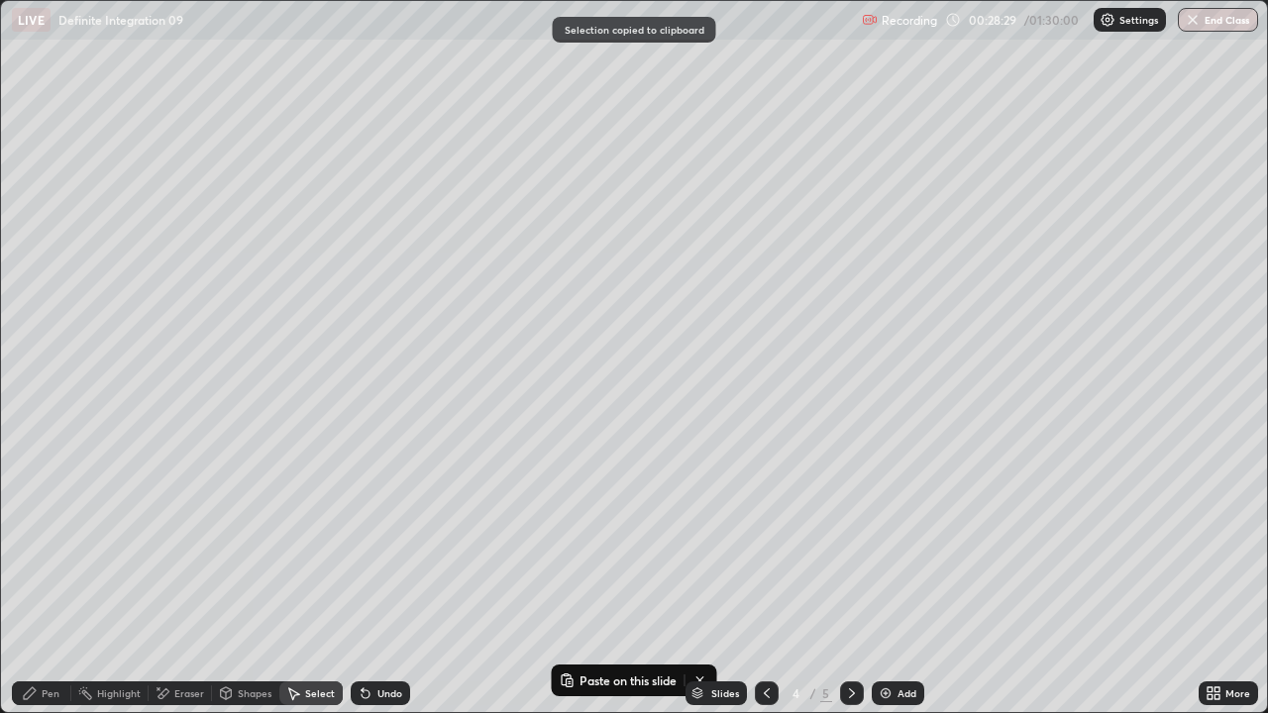
click at [861, 545] on div at bounding box center [852, 694] width 24 height 40
click at [850, 545] on icon at bounding box center [852, 694] width 16 height 16
click at [898, 545] on div "Add" at bounding box center [907, 694] width 19 height 10
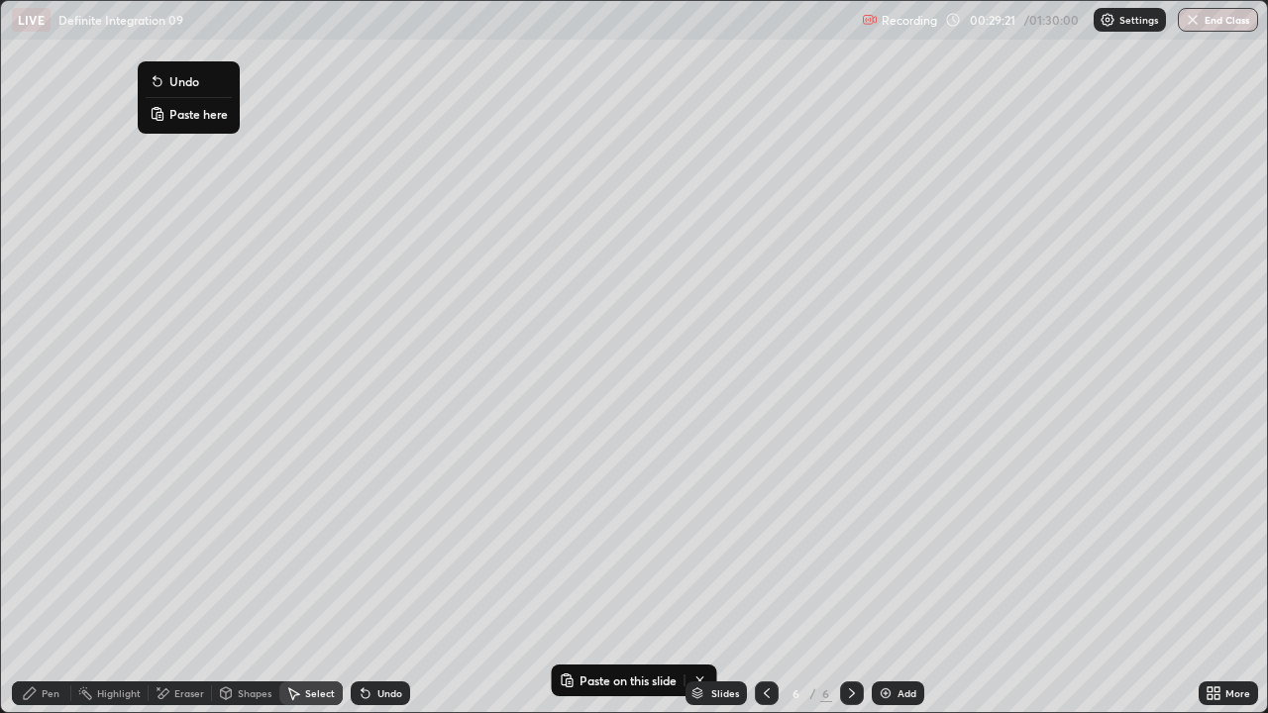
click at [180, 116] on p "Paste here" at bounding box center [198, 114] width 58 height 16
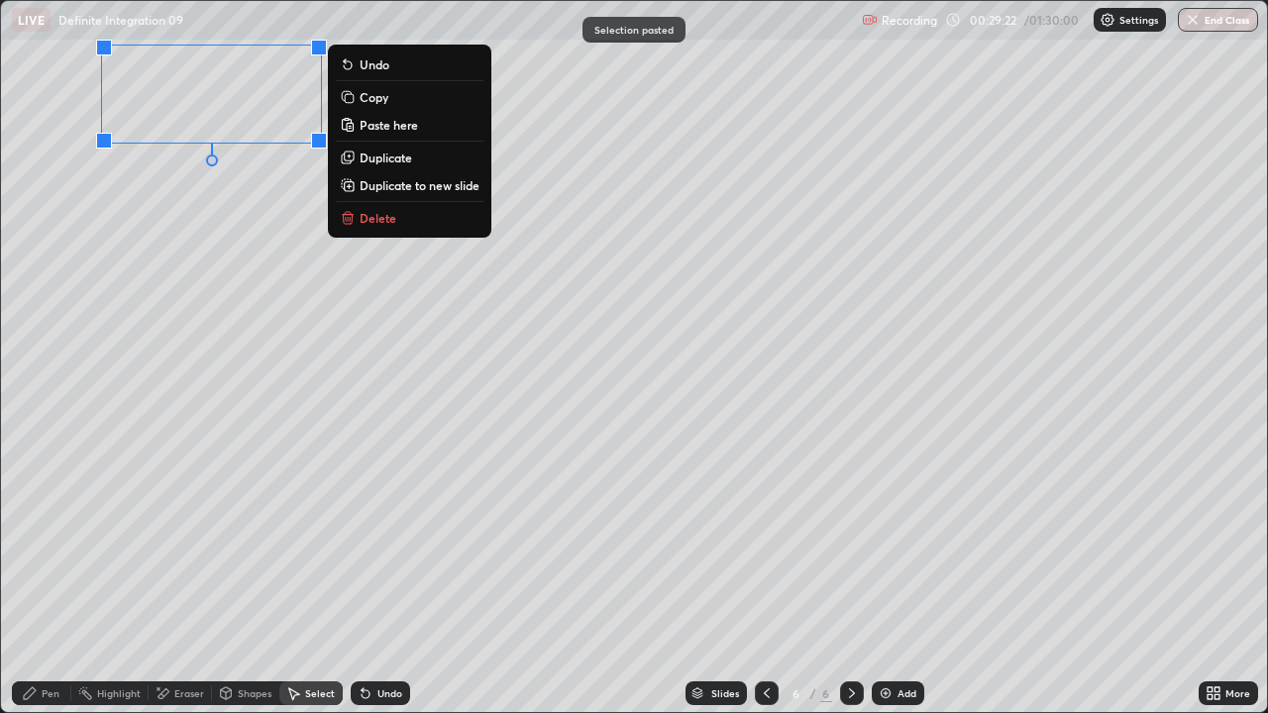
click at [159, 219] on div "0 ° Undo Copy Paste here Duplicate Duplicate to new slide Delete" at bounding box center [634, 356] width 1266 height 711
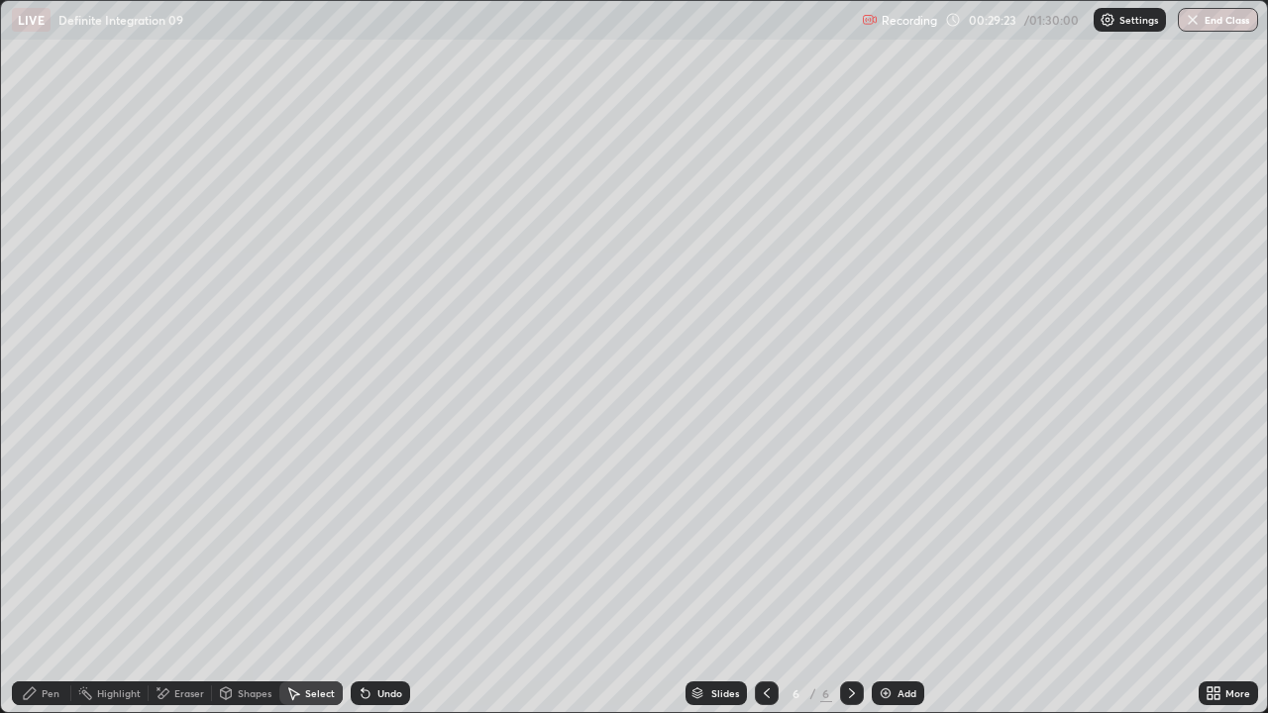
click at [168, 545] on icon at bounding box center [163, 694] width 16 height 17
click at [46, 545] on div "Pen" at bounding box center [51, 694] width 18 height 10
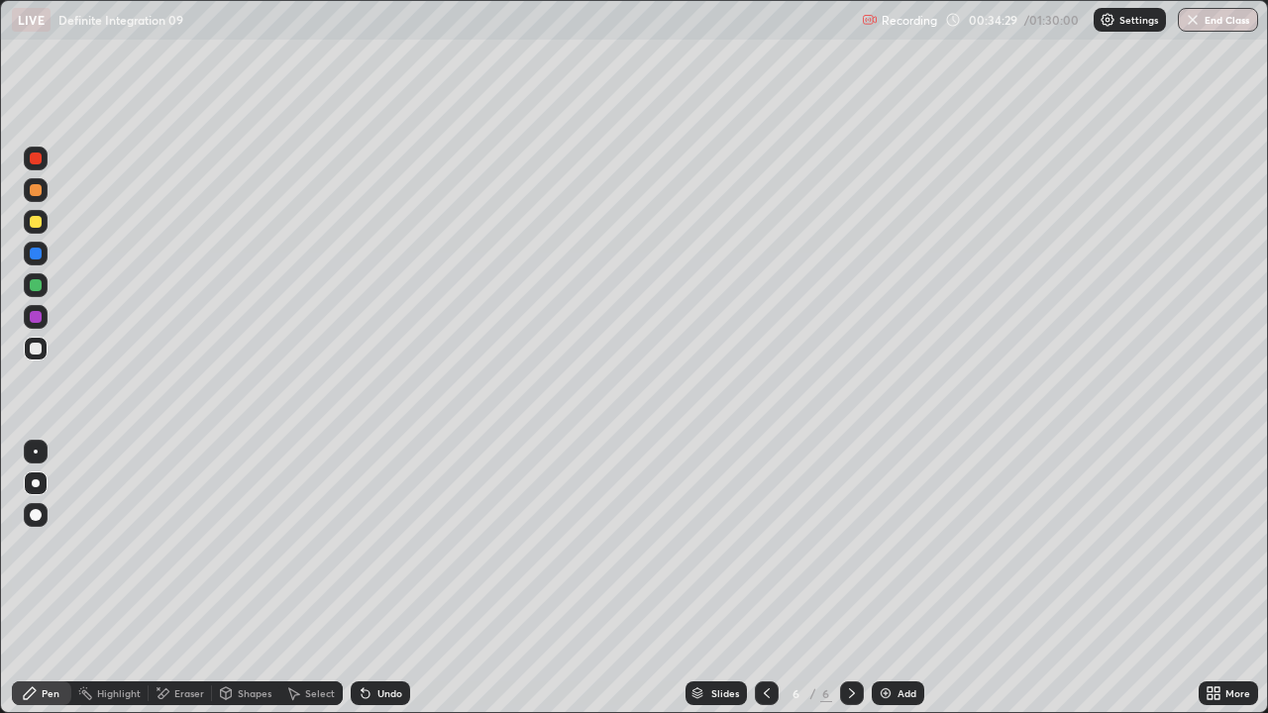
click at [359, 545] on div "Undo" at bounding box center [380, 694] width 59 height 24
click at [362, 545] on icon at bounding box center [363, 690] width 2 height 2
click at [371, 545] on div "Undo" at bounding box center [380, 694] width 59 height 24
click at [370, 545] on icon at bounding box center [366, 694] width 16 height 16
click at [182, 545] on div "Eraser" at bounding box center [189, 694] width 30 height 10
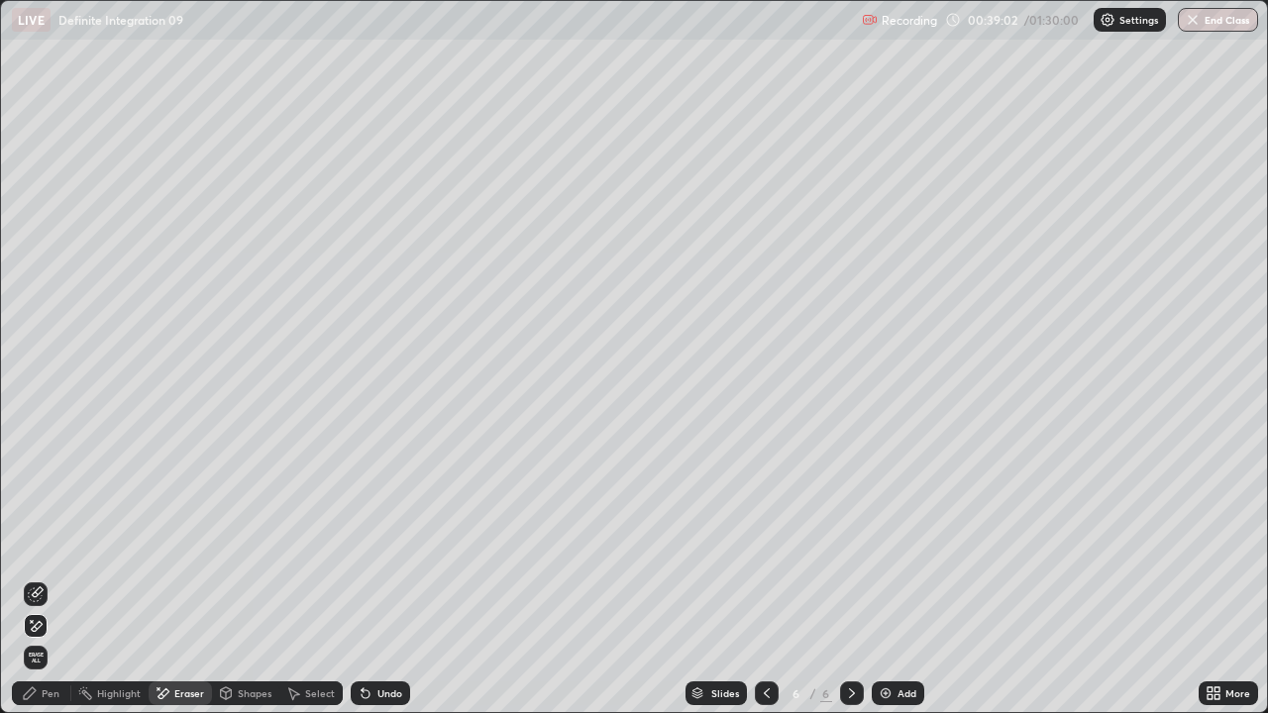
click at [52, 545] on div "Pen" at bounding box center [51, 694] width 18 height 10
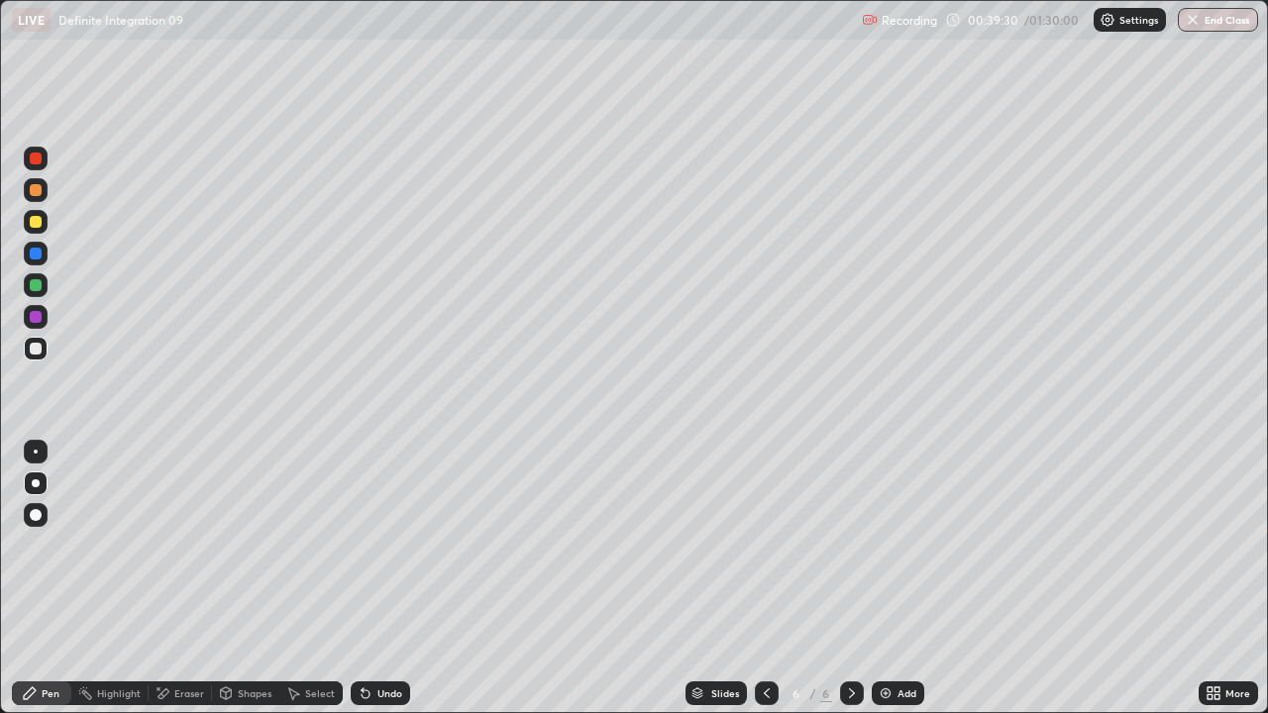
click at [313, 545] on div "Select" at bounding box center [320, 694] width 30 height 10
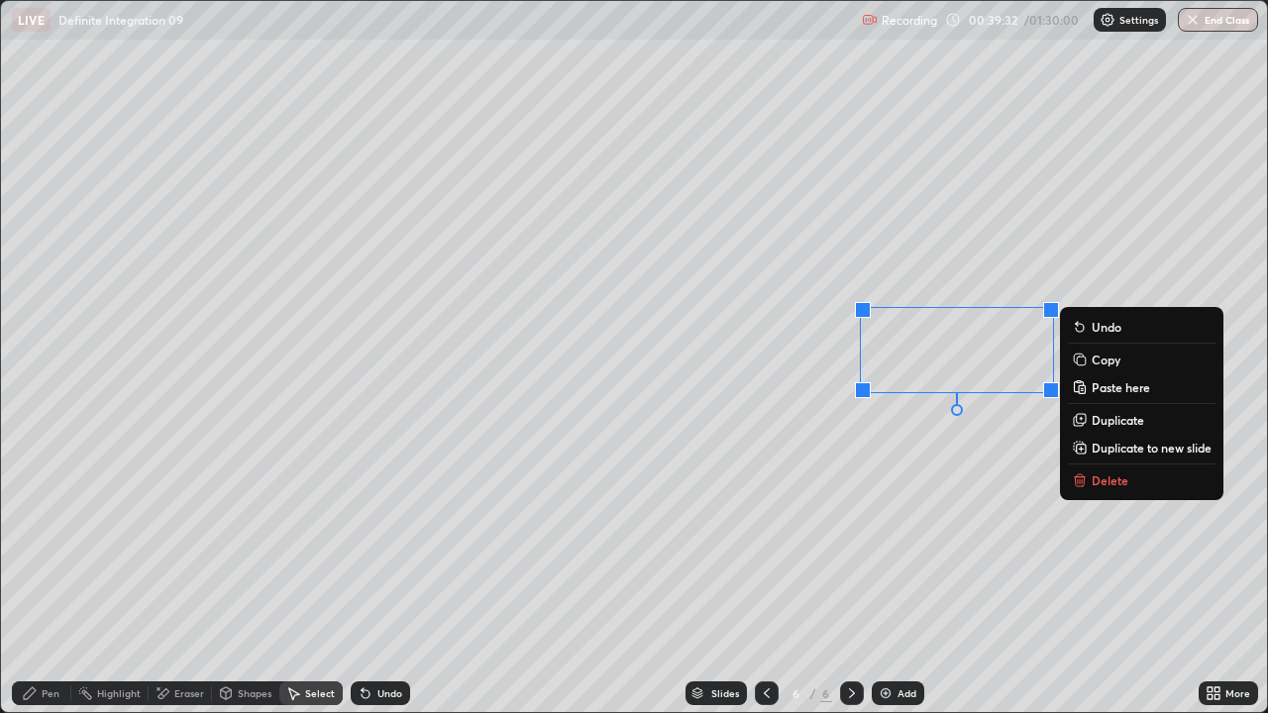
click at [1104, 482] on p "Delete" at bounding box center [1110, 481] width 37 height 16
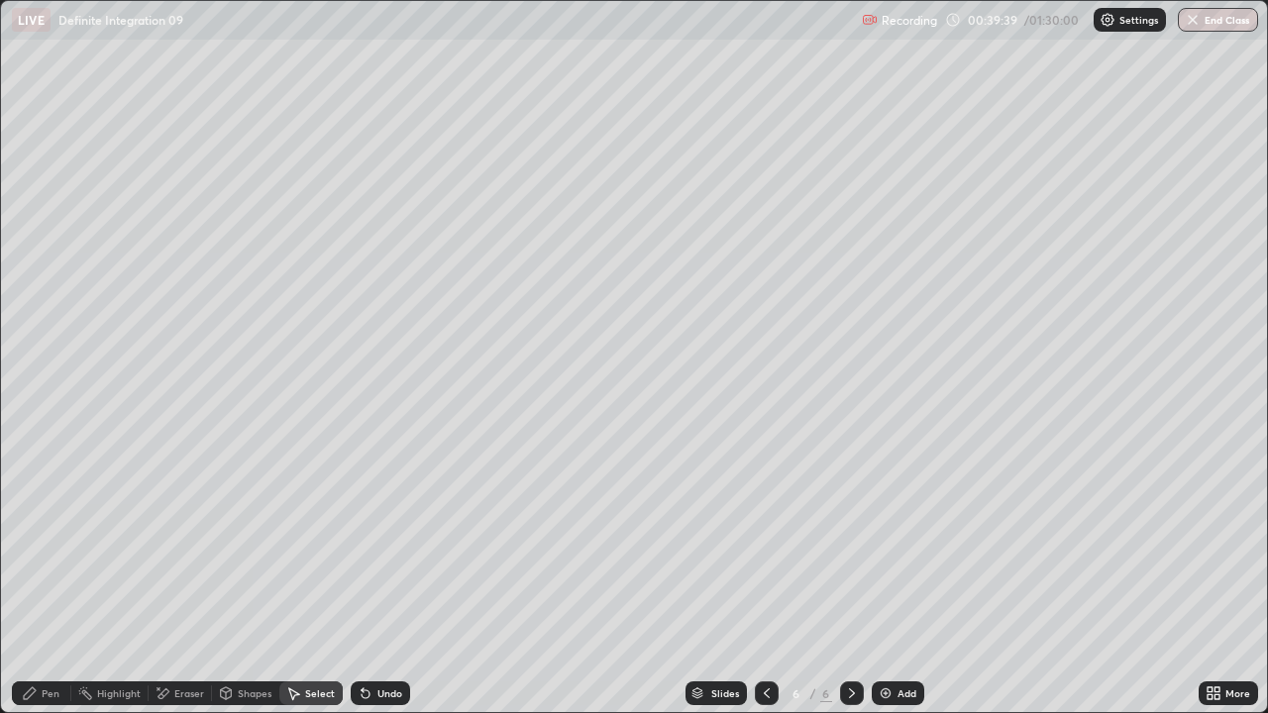
click at [768, 545] on icon at bounding box center [767, 694] width 16 height 16
click at [762, 545] on div at bounding box center [767, 694] width 24 height 40
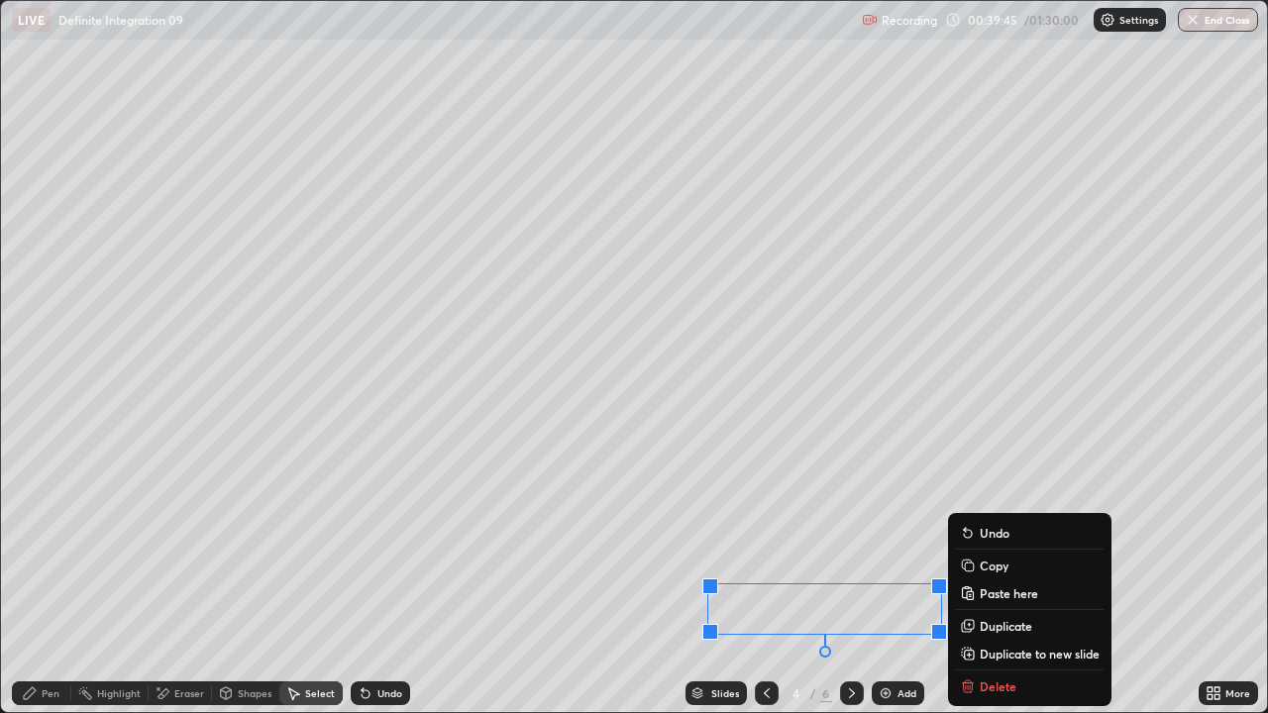
click at [984, 545] on p "Copy" at bounding box center [994, 566] width 29 height 16
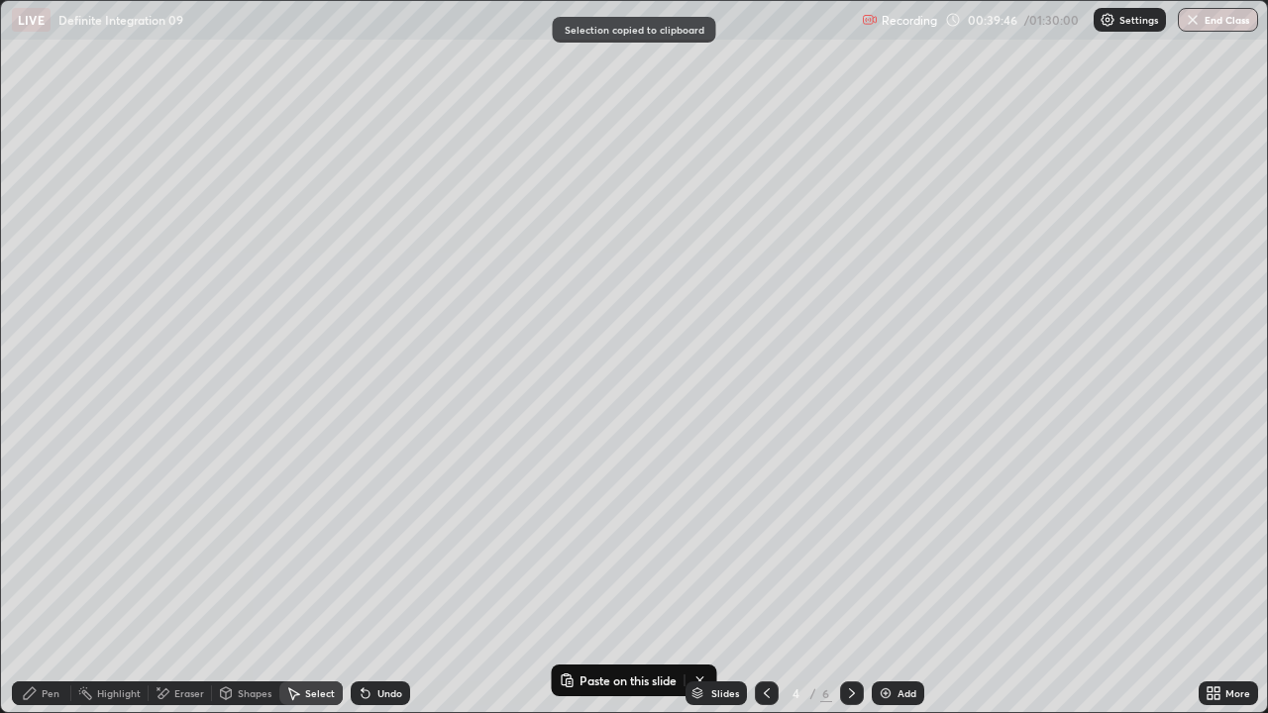
click at [850, 545] on icon at bounding box center [852, 694] width 16 height 16
click at [851, 545] on icon at bounding box center [852, 694] width 16 height 16
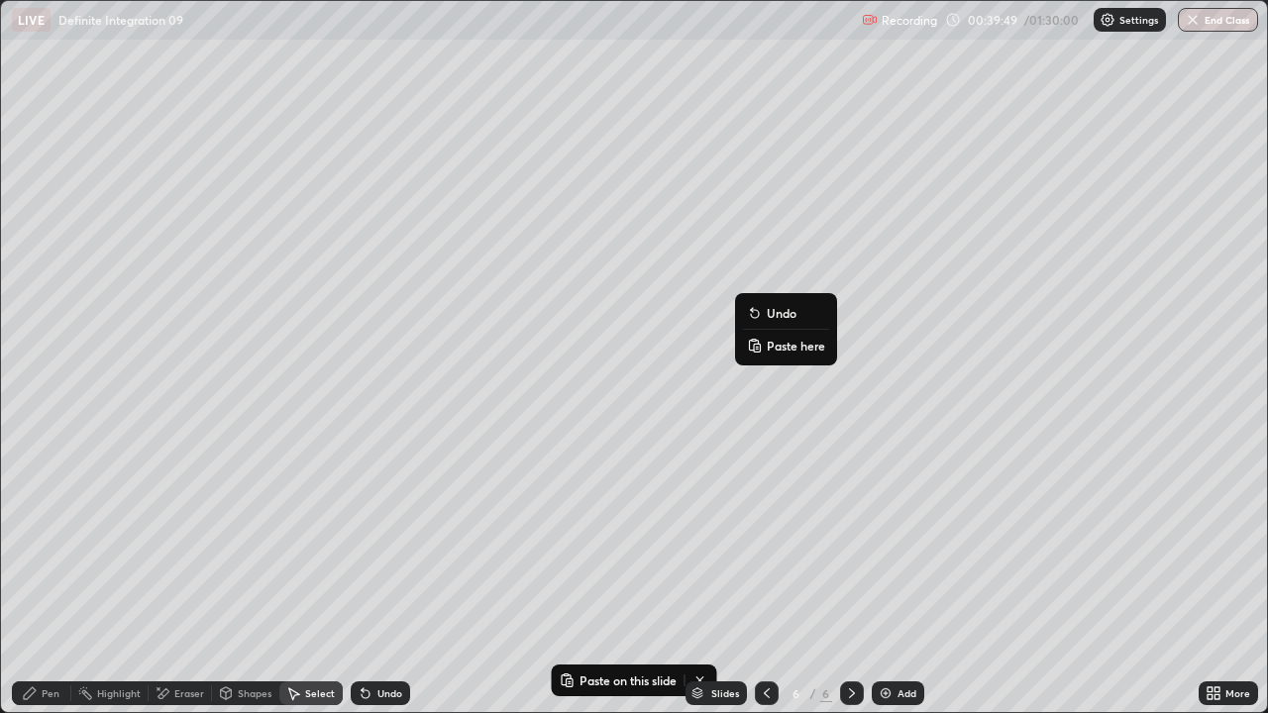
click at [764, 348] on button "Paste here" at bounding box center [786, 346] width 86 height 24
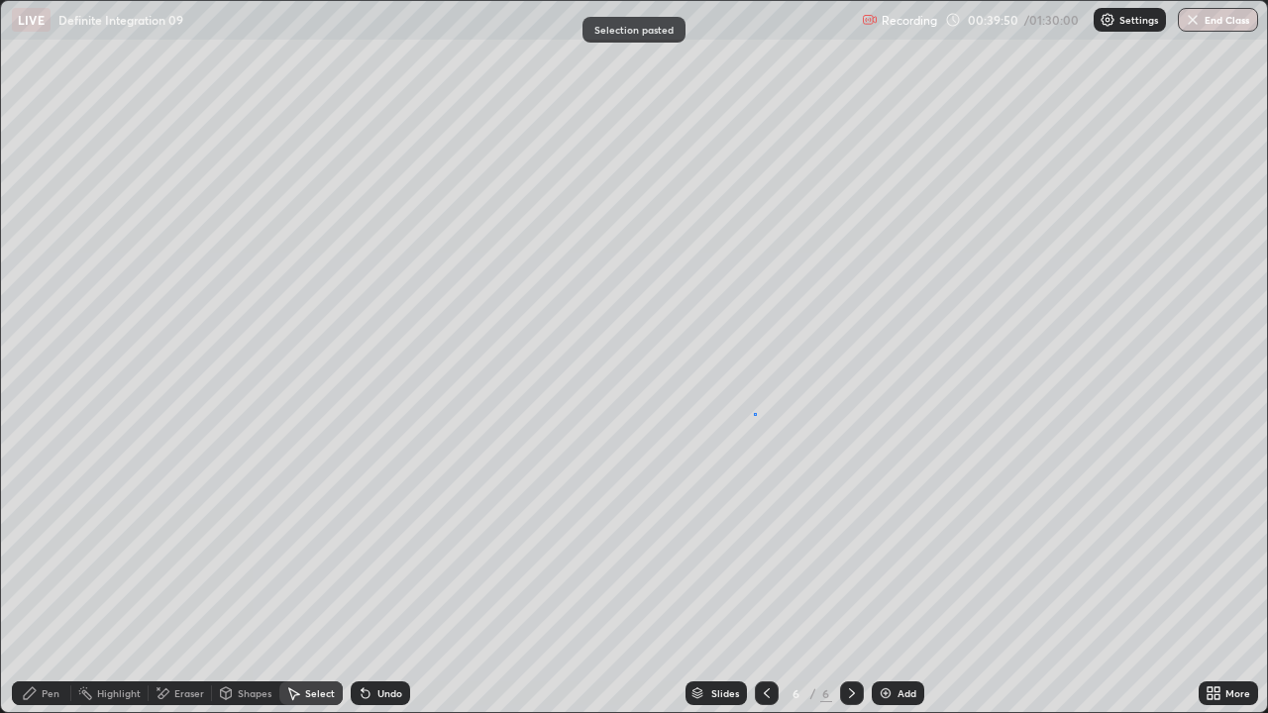
click at [754, 414] on div "0 ° Undo Copy Paste here Duplicate Duplicate to new slide Delete" at bounding box center [634, 356] width 1266 height 711
click at [0, 0] on icon at bounding box center [0, 0] width 0 height 0
click at [883, 96] on div "0 ° Undo Copy Paste here Duplicate Duplicate to new slide Delete" at bounding box center [634, 356] width 1266 height 711
click at [905, 97] on div "0 ° Undo Copy Paste here Duplicate Duplicate to new slide Delete" at bounding box center [634, 356] width 1266 height 711
click at [52, 545] on div "Pen" at bounding box center [51, 694] width 18 height 10
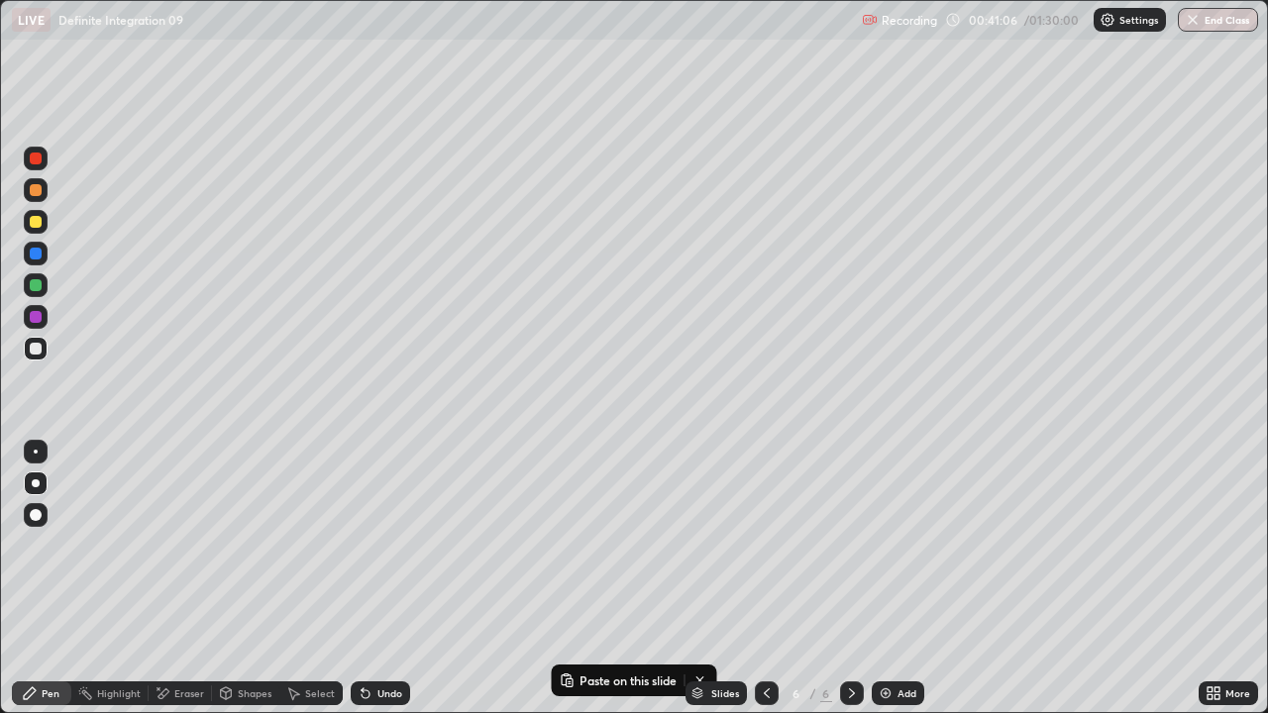
click at [179, 545] on div "Eraser" at bounding box center [189, 694] width 30 height 10
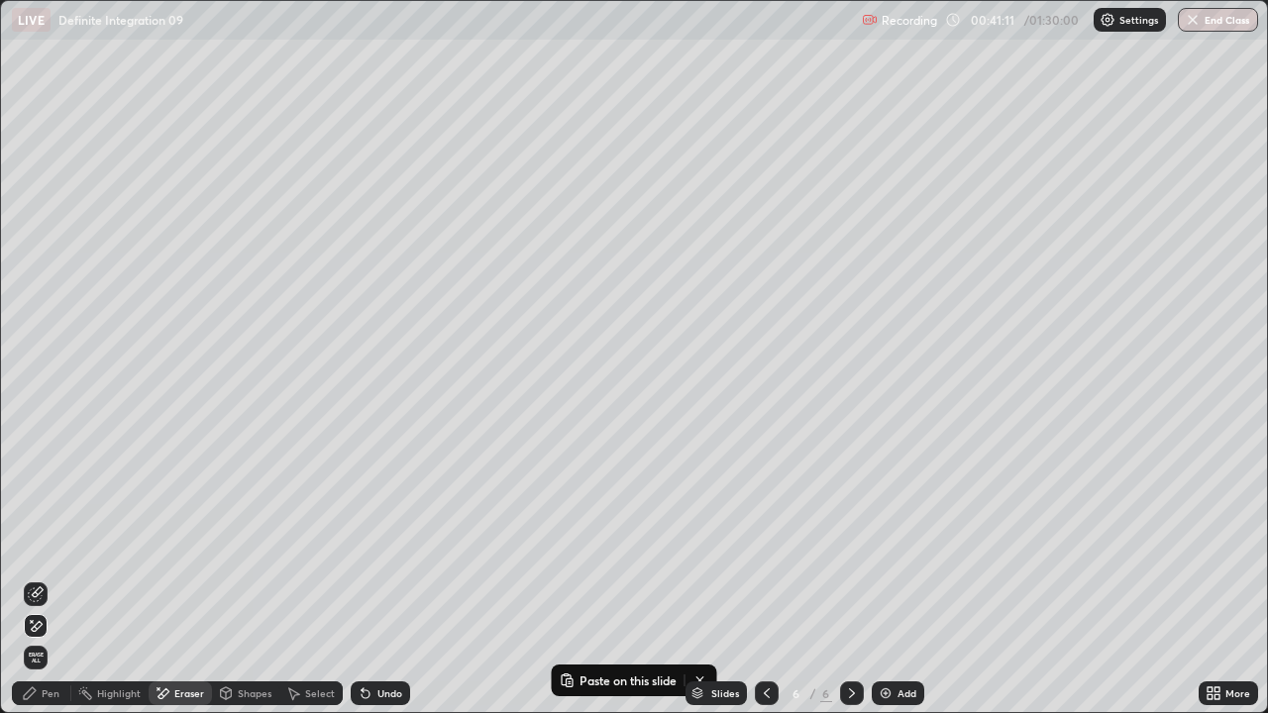
click at [378, 545] on div "Undo" at bounding box center [390, 694] width 25 height 10
click at [53, 545] on div "Pen" at bounding box center [41, 694] width 59 height 24
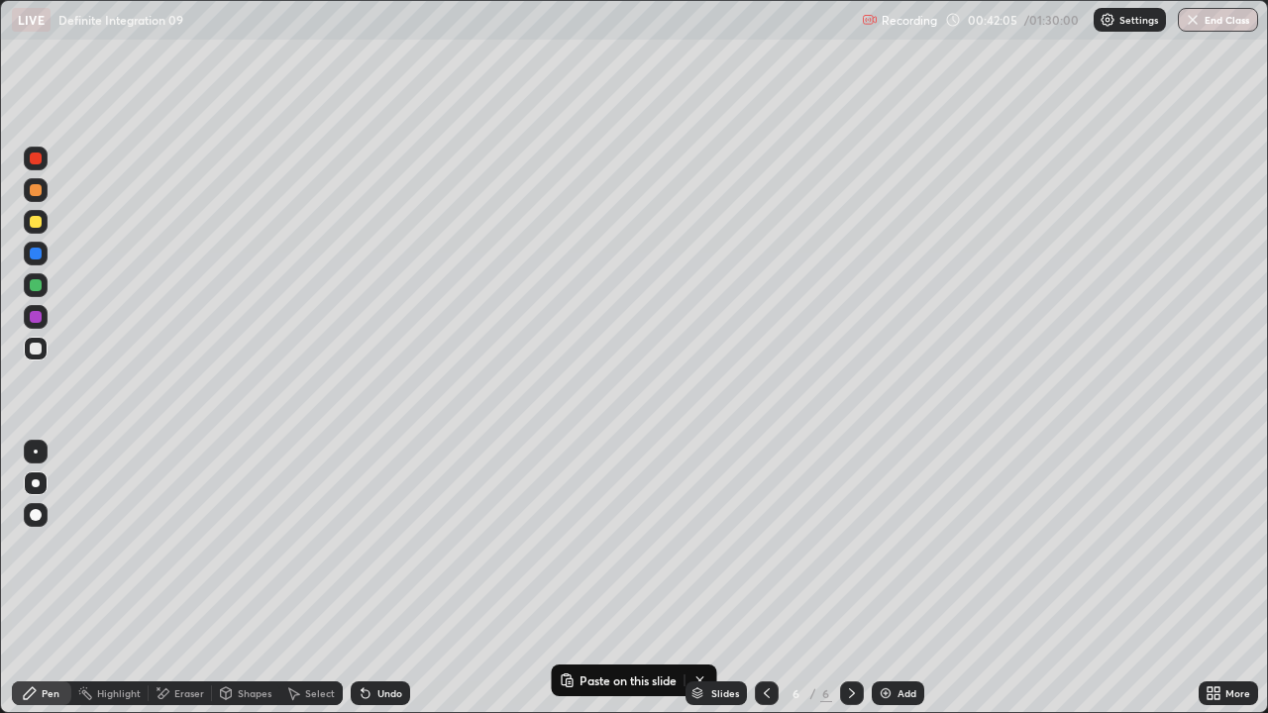
click at [384, 545] on div "Undo" at bounding box center [390, 694] width 25 height 10
click at [383, 545] on div "Undo" at bounding box center [390, 694] width 25 height 10
click at [914, 545] on div "Add" at bounding box center [907, 694] width 19 height 10
click at [765, 545] on icon at bounding box center [767, 694] width 16 height 16
click at [852, 545] on icon at bounding box center [852, 694] width 16 height 16
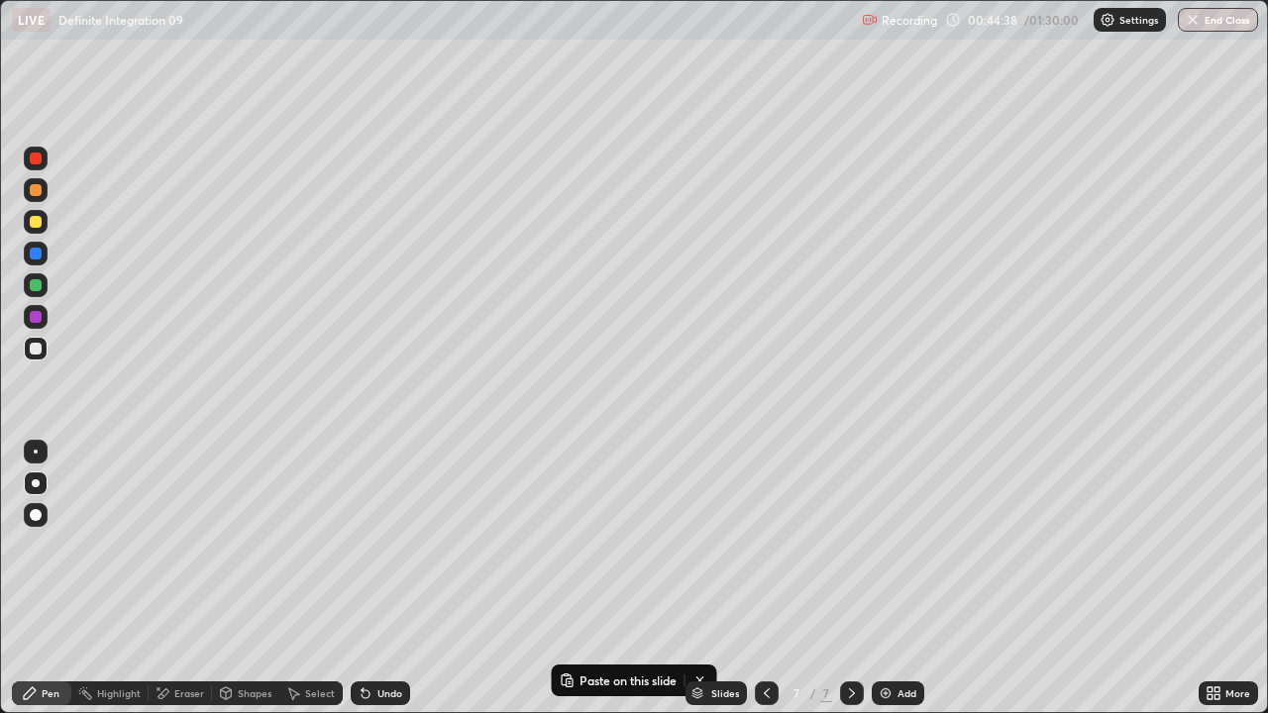
click at [765, 545] on icon at bounding box center [767, 694] width 16 height 16
click at [850, 545] on icon at bounding box center [852, 694] width 16 height 16
click at [362, 545] on icon at bounding box center [363, 690] width 2 height 2
click at [365, 545] on icon at bounding box center [366, 695] width 8 height 8
click at [363, 545] on icon at bounding box center [366, 695] width 8 height 8
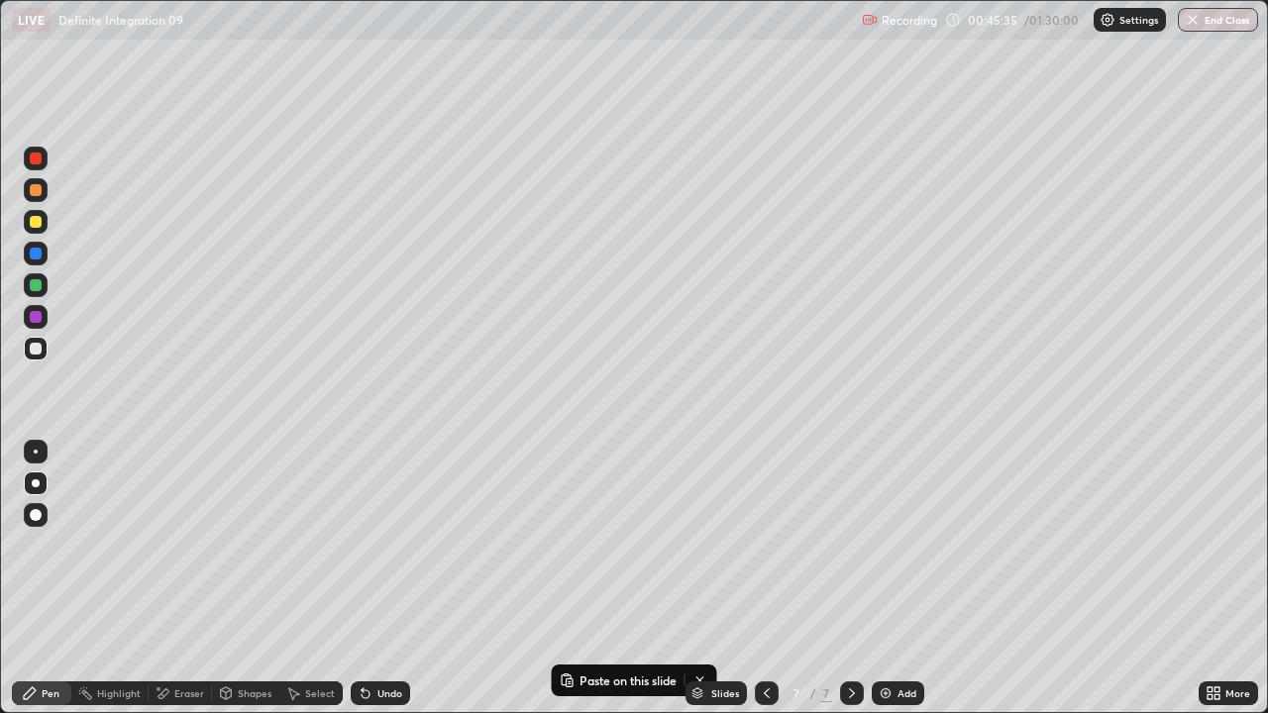
click at [373, 545] on div "Undo" at bounding box center [380, 694] width 59 height 24
click at [371, 545] on icon at bounding box center [366, 694] width 16 height 16
click at [764, 545] on icon at bounding box center [767, 694] width 16 height 16
click at [852, 545] on icon at bounding box center [852, 694] width 16 height 16
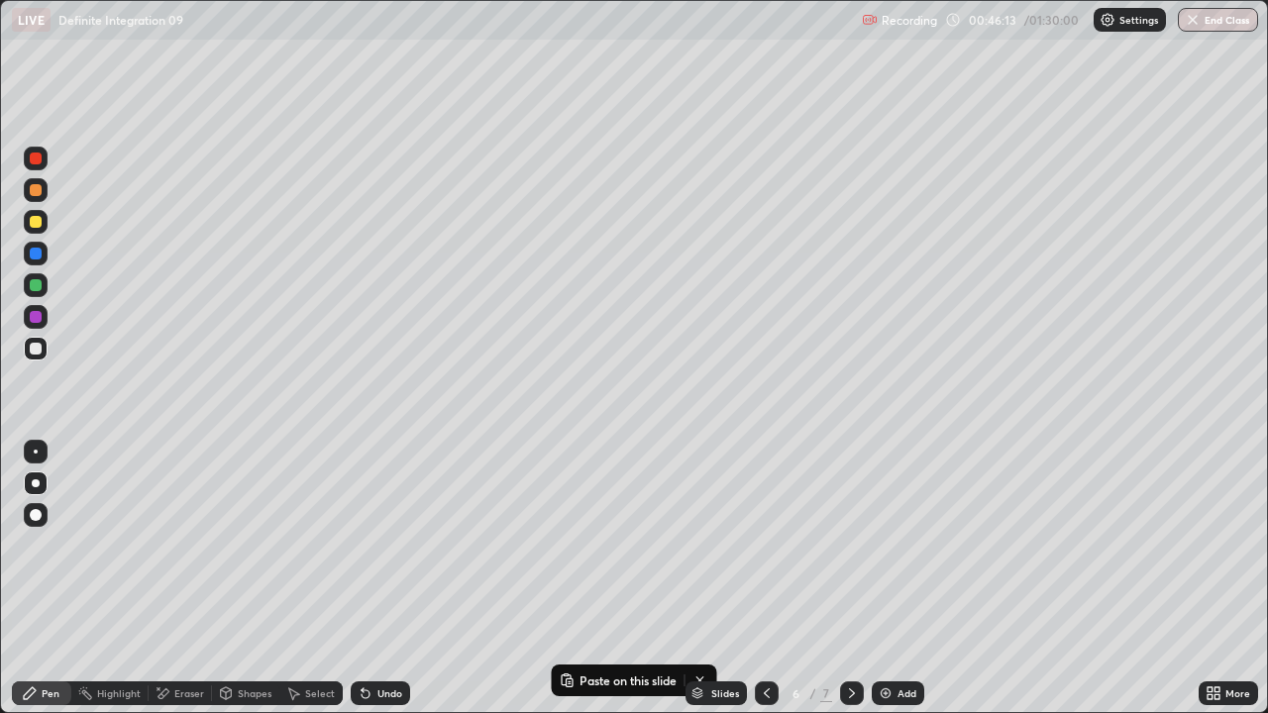
click at [851, 545] on icon at bounding box center [852, 694] width 16 height 16
click at [763, 545] on icon at bounding box center [767, 694] width 16 height 16
click at [765, 545] on icon at bounding box center [767, 694] width 16 height 16
click at [849, 545] on icon at bounding box center [852, 694] width 16 height 16
click at [852, 545] on icon at bounding box center [852, 694] width 16 height 16
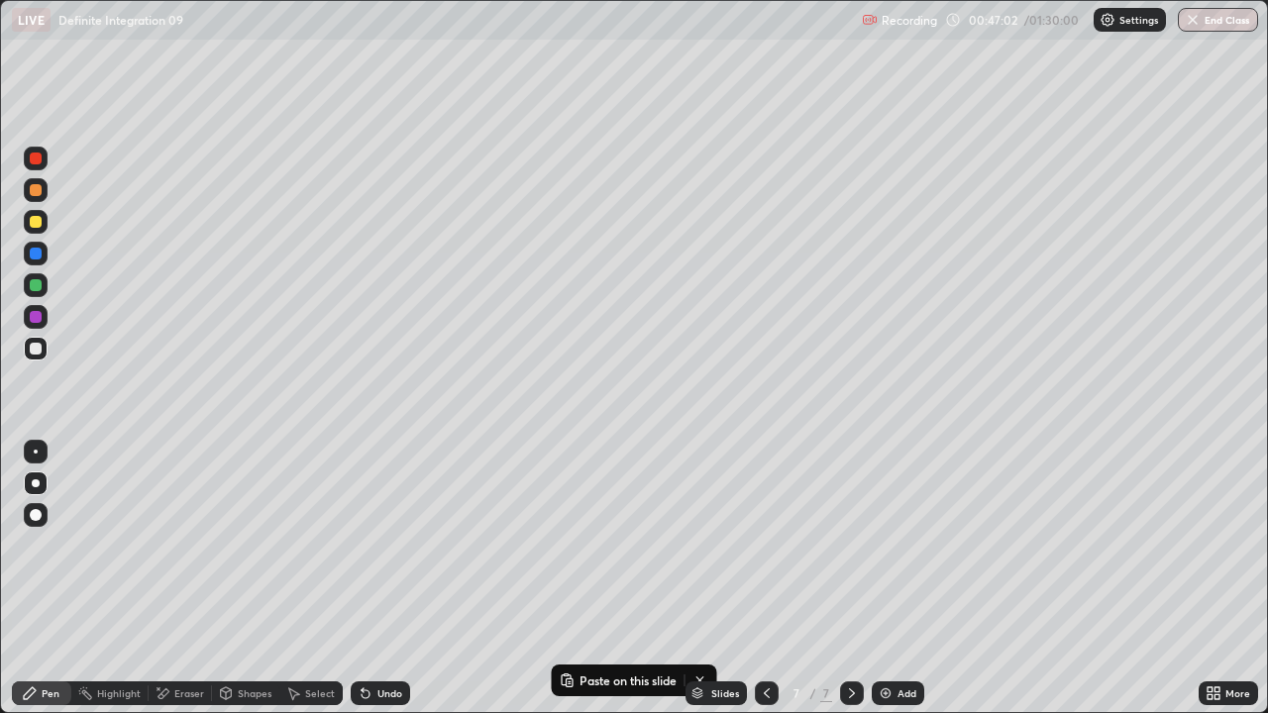
click at [767, 545] on icon at bounding box center [767, 694] width 16 height 16
click at [851, 545] on icon at bounding box center [852, 694] width 6 height 10
click at [183, 545] on div "Eraser" at bounding box center [189, 694] width 30 height 10
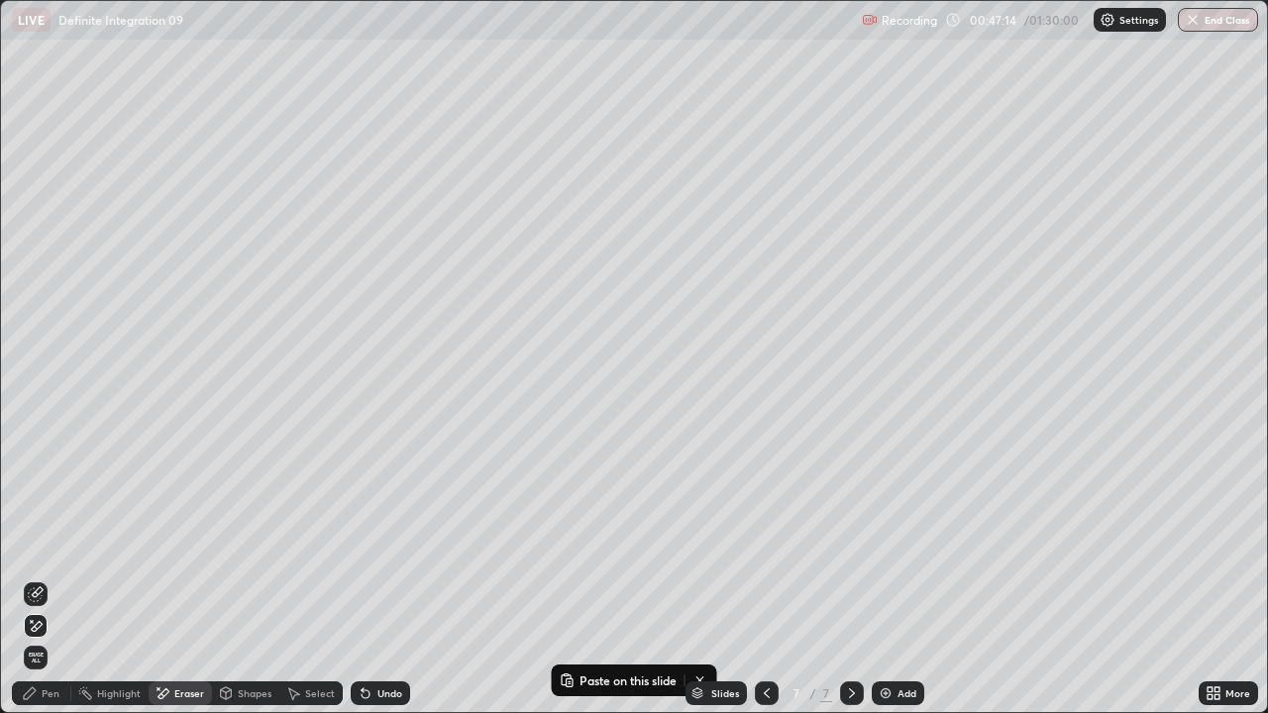
click at [46, 545] on div "Pen" at bounding box center [51, 694] width 18 height 10
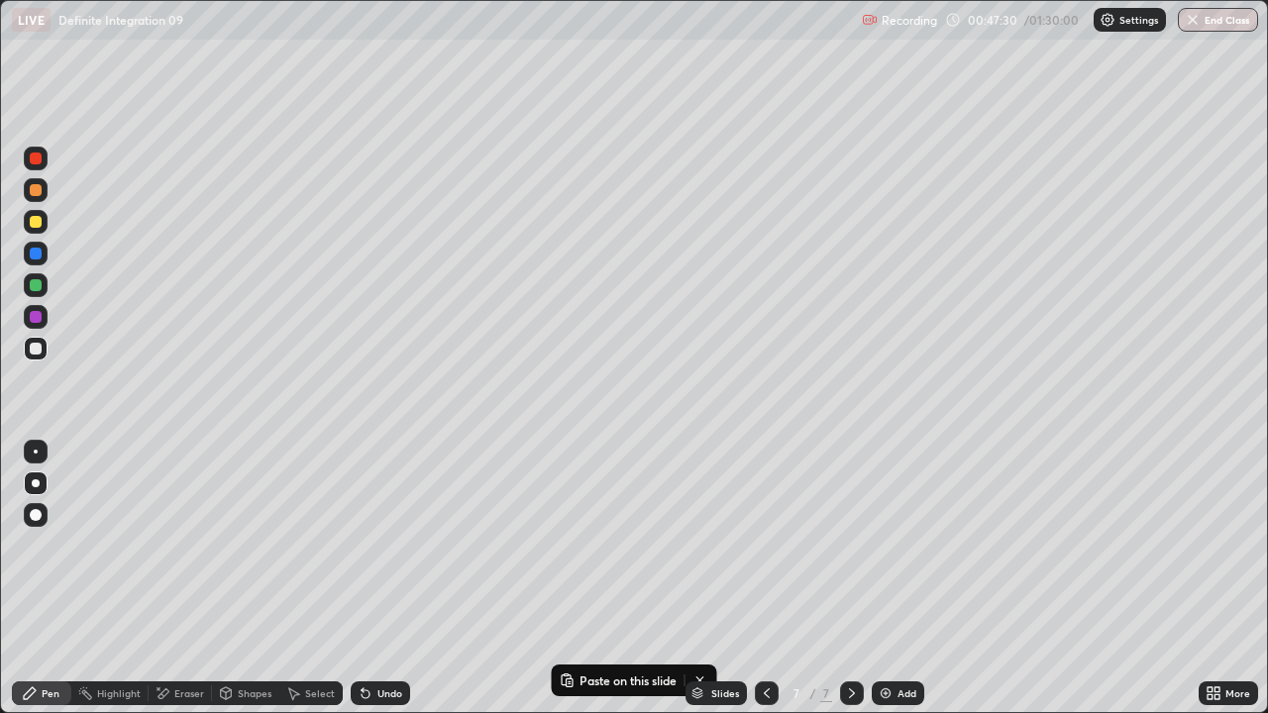
click at [763, 545] on icon at bounding box center [767, 694] width 16 height 16
click at [765, 545] on icon at bounding box center [767, 694] width 16 height 16
click at [301, 545] on div "Select" at bounding box center [310, 694] width 63 height 24
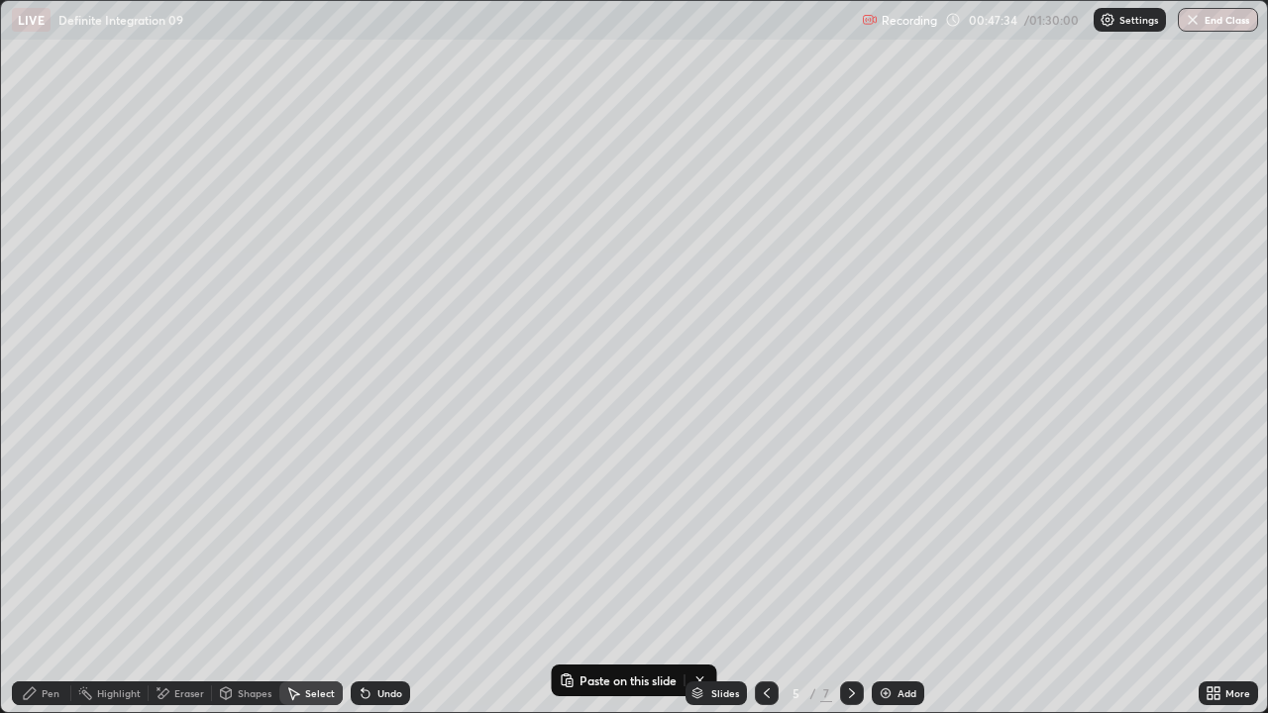
click at [774, 545] on div at bounding box center [767, 694] width 24 height 24
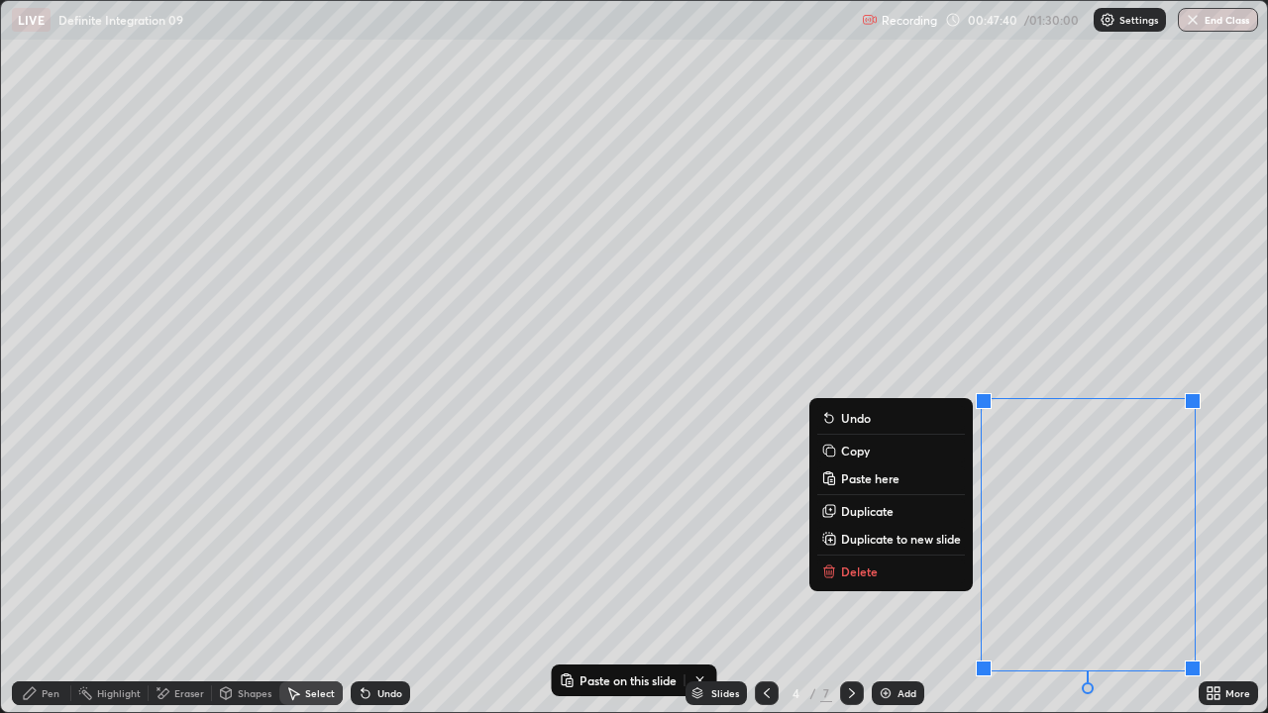
click at [1069, 320] on div "0 ° Undo Copy Paste here Duplicate Duplicate to new slide Delete" at bounding box center [634, 356] width 1266 height 711
click at [1234, 383] on div "0 ° Undo Copy Paste here Duplicate Duplicate to new slide Delete" at bounding box center [634, 356] width 1266 height 711
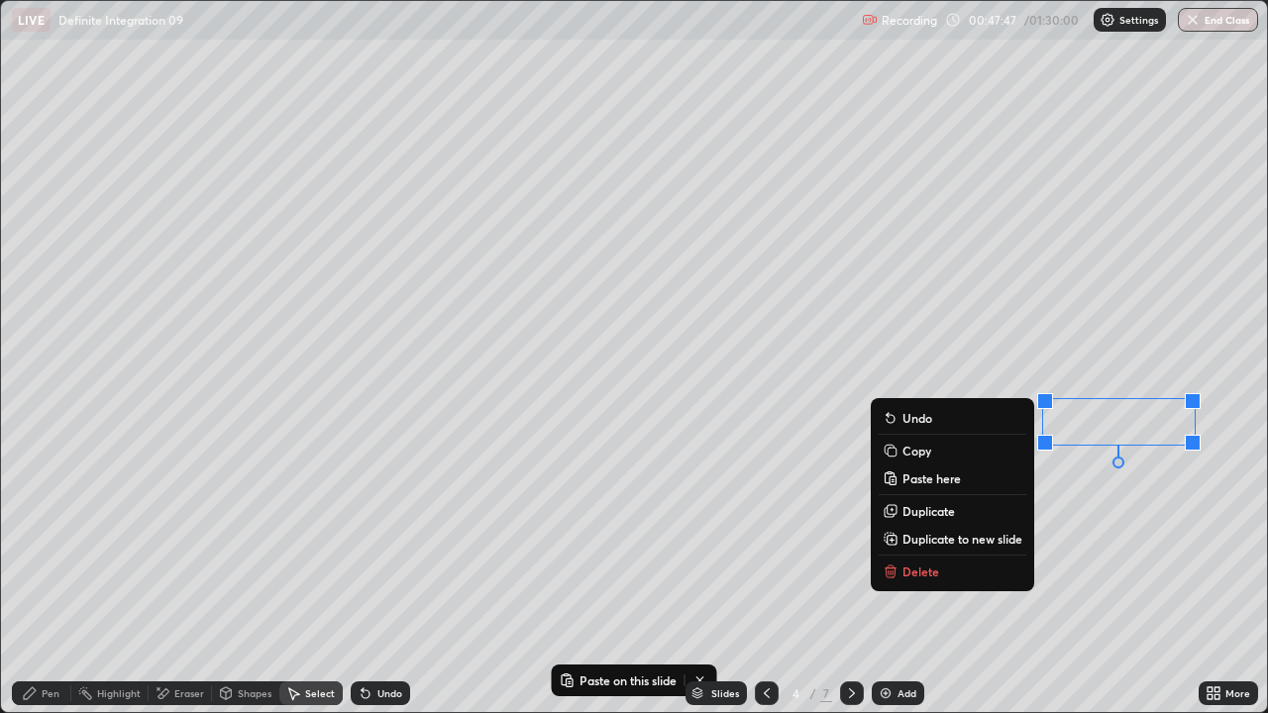
click at [917, 452] on p "Copy" at bounding box center [917, 451] width 29 height 16
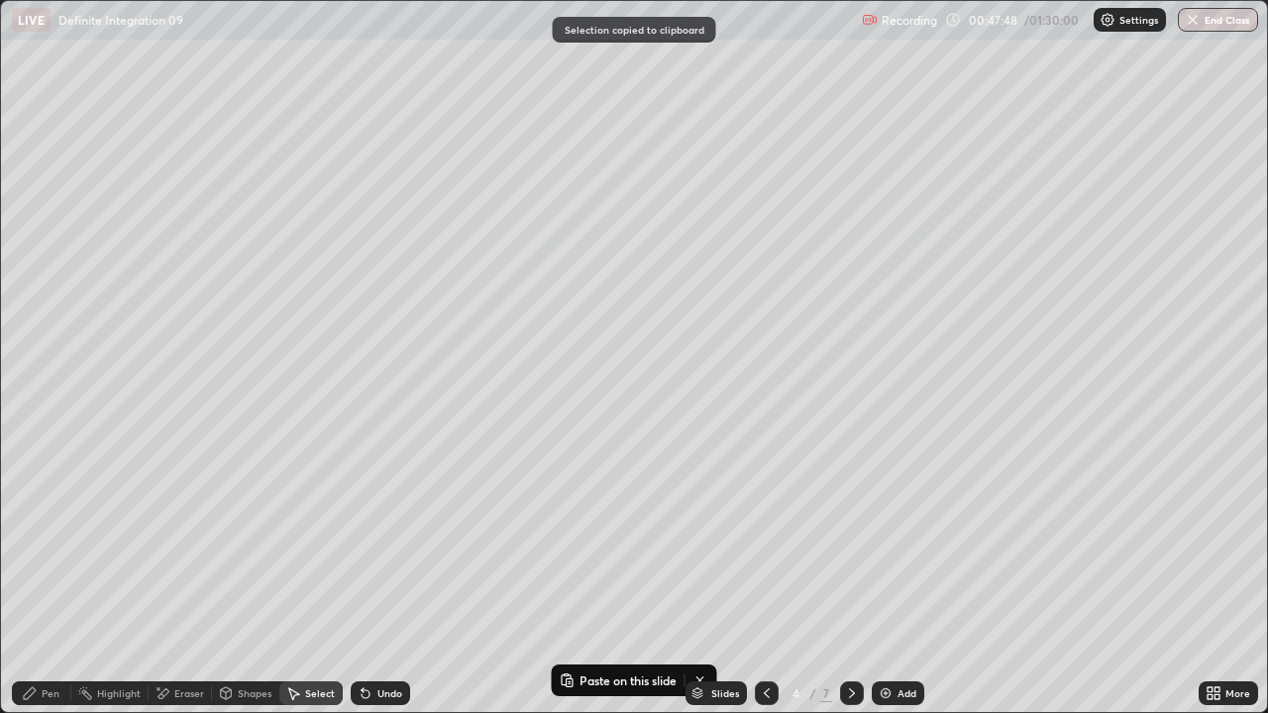
click at [850, 545] on icon at bounding box center [852, 694] width 16 height 16
click at [856, 545] on div at bounding box center [852, 694] width 24 height 40
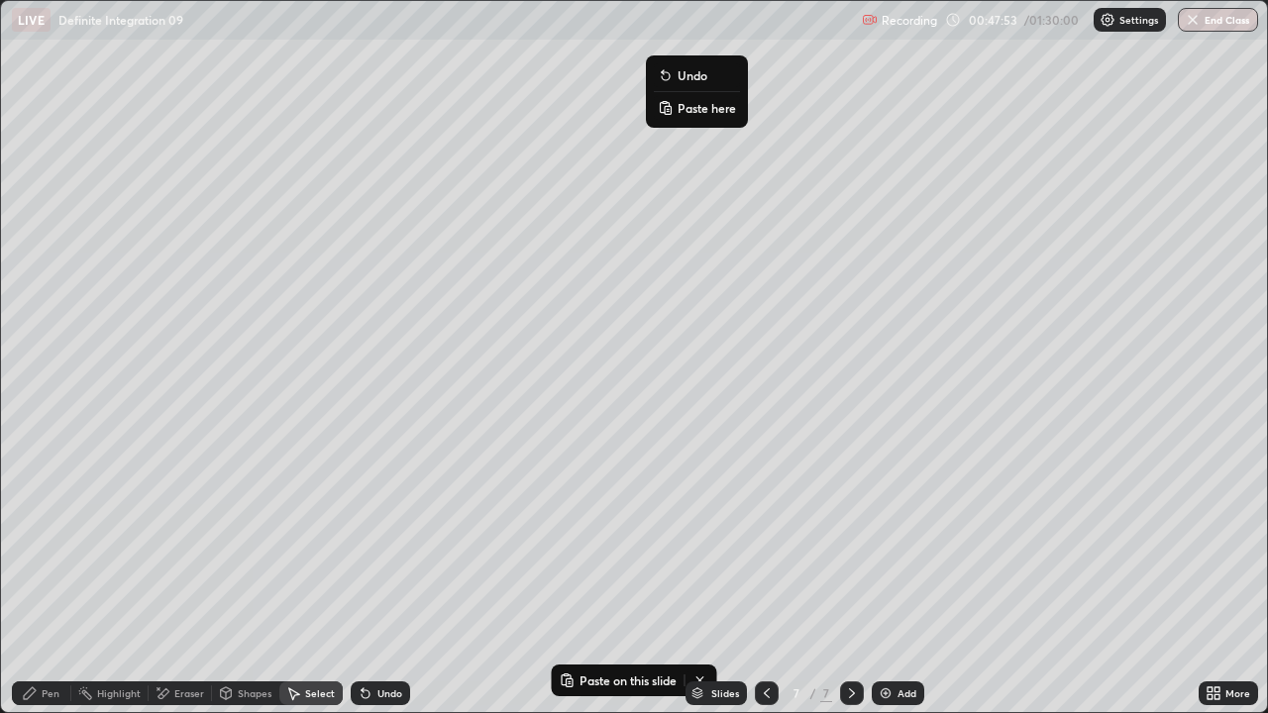
click at [690, 113] on p "Paste here" at bounding box center [707, 108] width 58 height 16
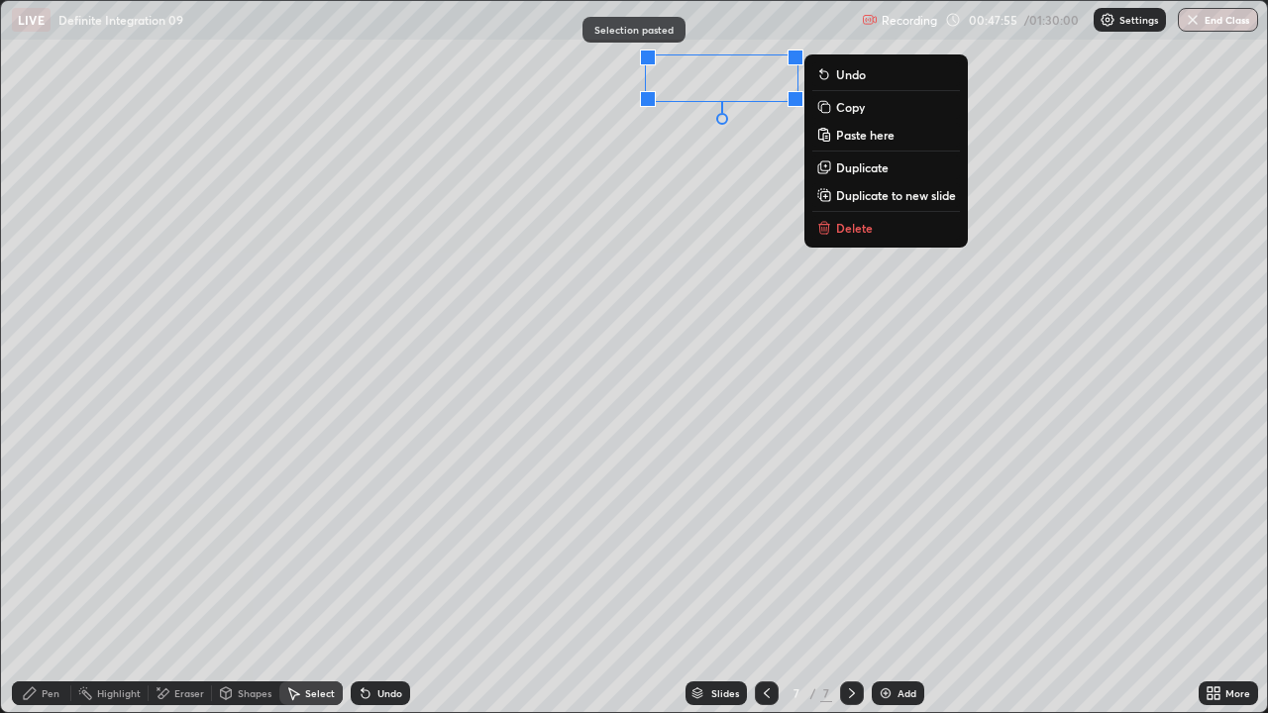
click at [732, 309] on div "0 ° Undo Copy Paste here Duplicate Duplicate to new slide Delete" at bounding box center [634, 356] width 1266 height 711
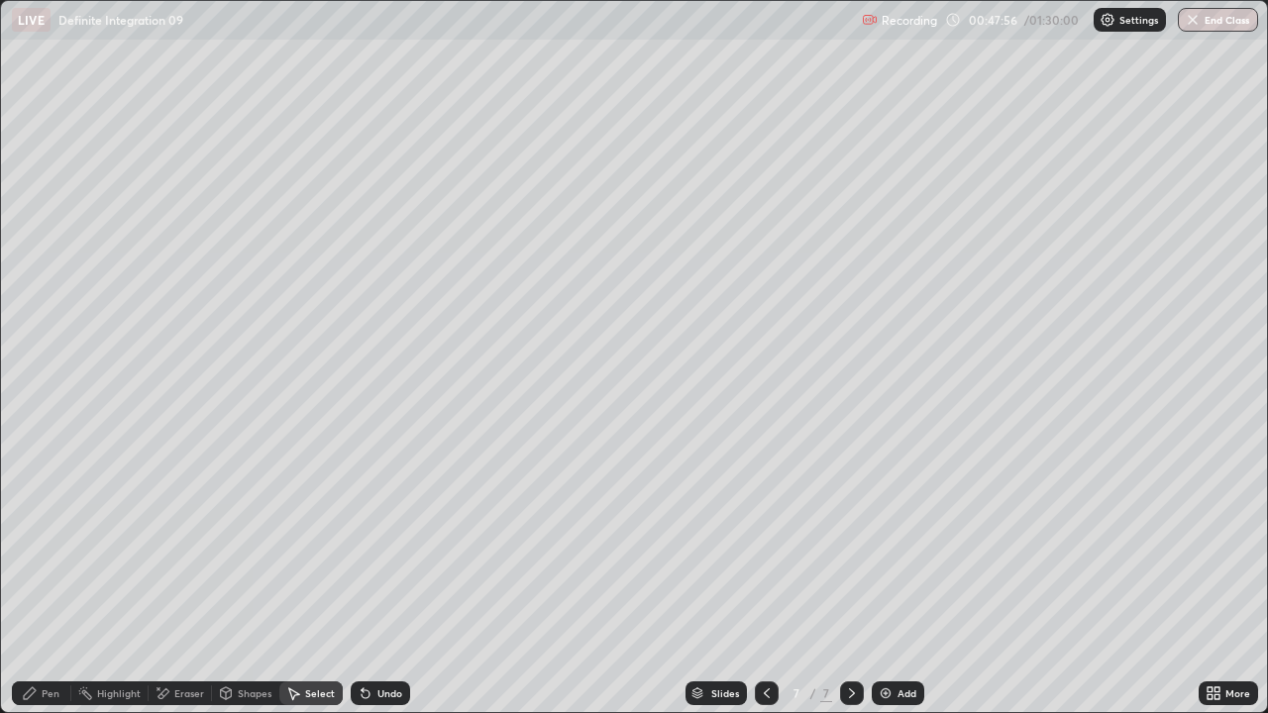
click at [765, 545] on icon at bounding box center [767, 694] width 16 height 16
click at [850, 545] on icon at bounding box center [852, 694] width 6 height 10
click at [46, 545] on div "Pen" at bounding box center [51, 694] width 18 height 10
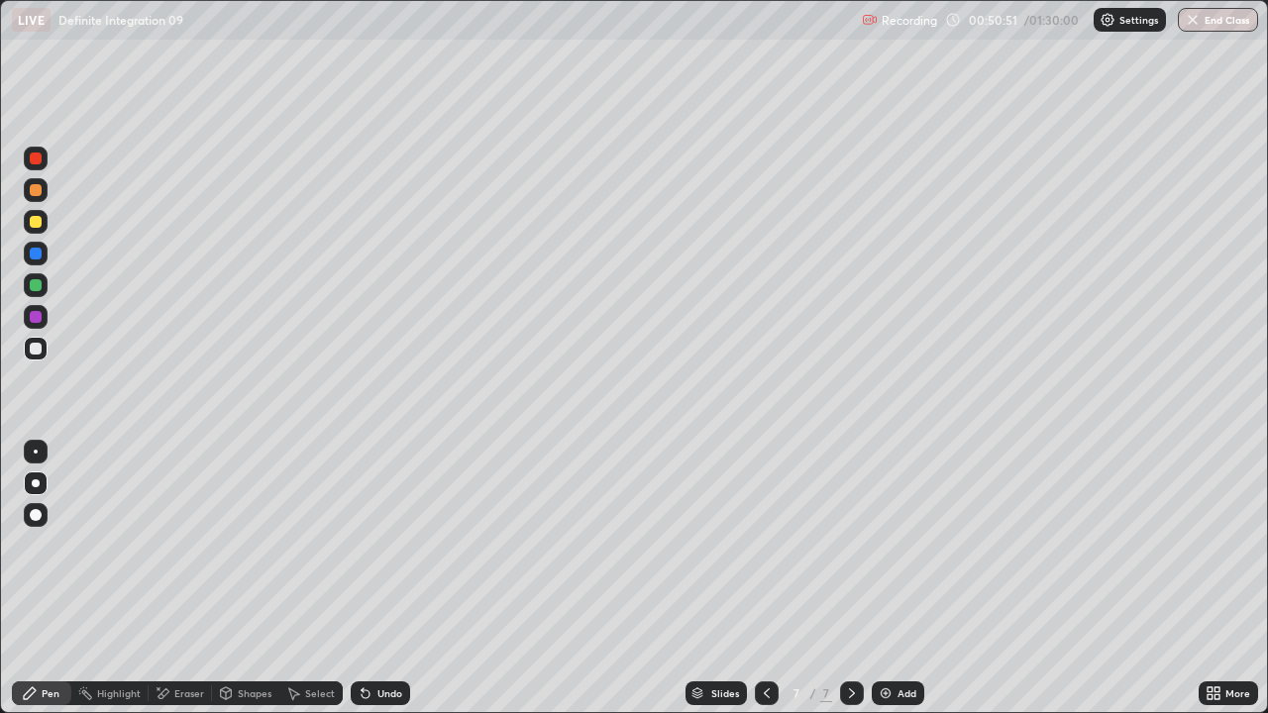
click at [378, 545] on div "Undo" at bounding box center [390, 694] width 25 height 10
click at [380, 545] on div "Undo" at bounding box center [390, 694] width 25 height 10
click at [378, 545] on div "Undo" at bounding box center [380, 694] width 59 height 24
click at [385, 545] on div "Undo" at bounding box center [390, 694] width 25 height 10
click at [371, 545] on div "Undo" at bounding box center [380, 694] width 59 height 24
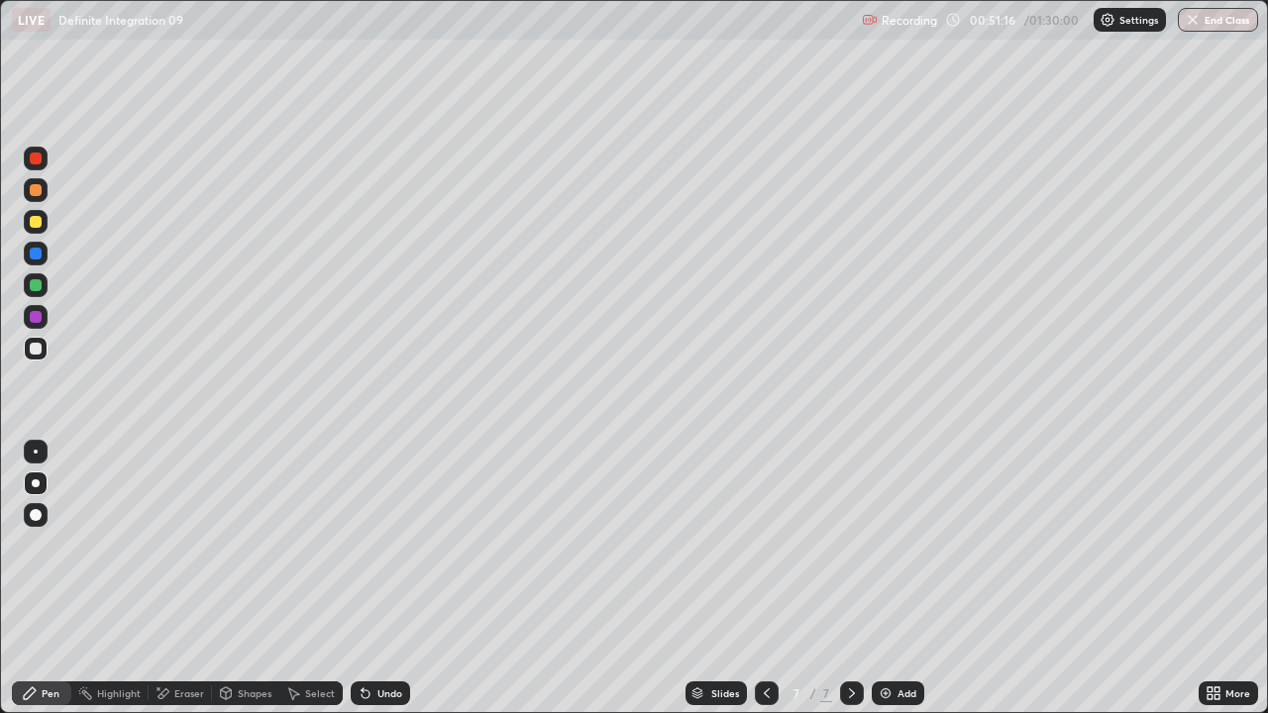
click at [373, 545] on div "Undo" at bounding box center [380, 694] width 59 height 24
click at [371, 545] on div "Undo" at bounding box center [380, 694] width 59 height 24
click at [765, 545] on icon at bounding box center [767, 694] width 16 height 16
click at [768, 545] on icon at bounding box center [767, 694] width 16 height 16
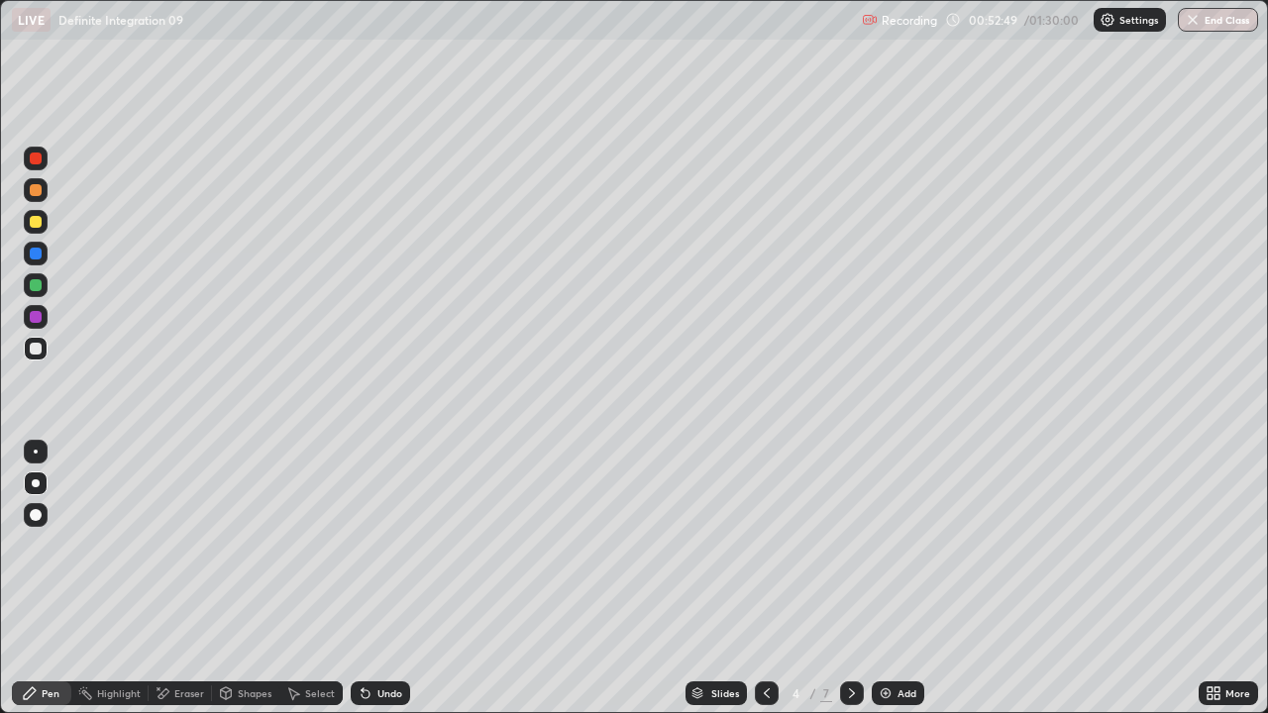
click at [849, 545] on icon at bounding box center [852, 694] width 16 height 16
click at [851, 545] on icon at bounding box center [852, 694] width 16 height 16
click at [850, 545] on icon at bounding box center [852, 694] width 16 height 16
click at [851, 545] on icon at bounding box center [852, 694] width 16 height 16
click at [192, 545] on div "Eraser" at bounding box center [189, 694] width 30 height 10
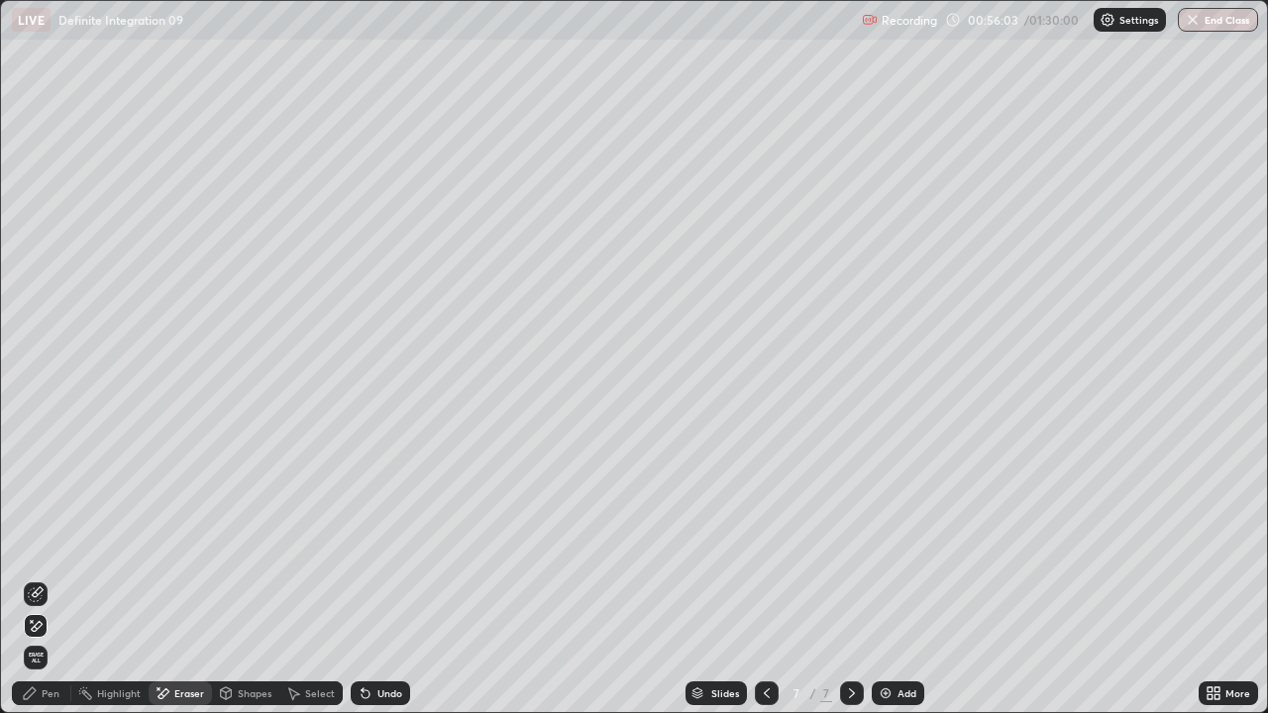
click at [57, 545] on div "Pen" at bounding box center [51, 694] width 18 height 10
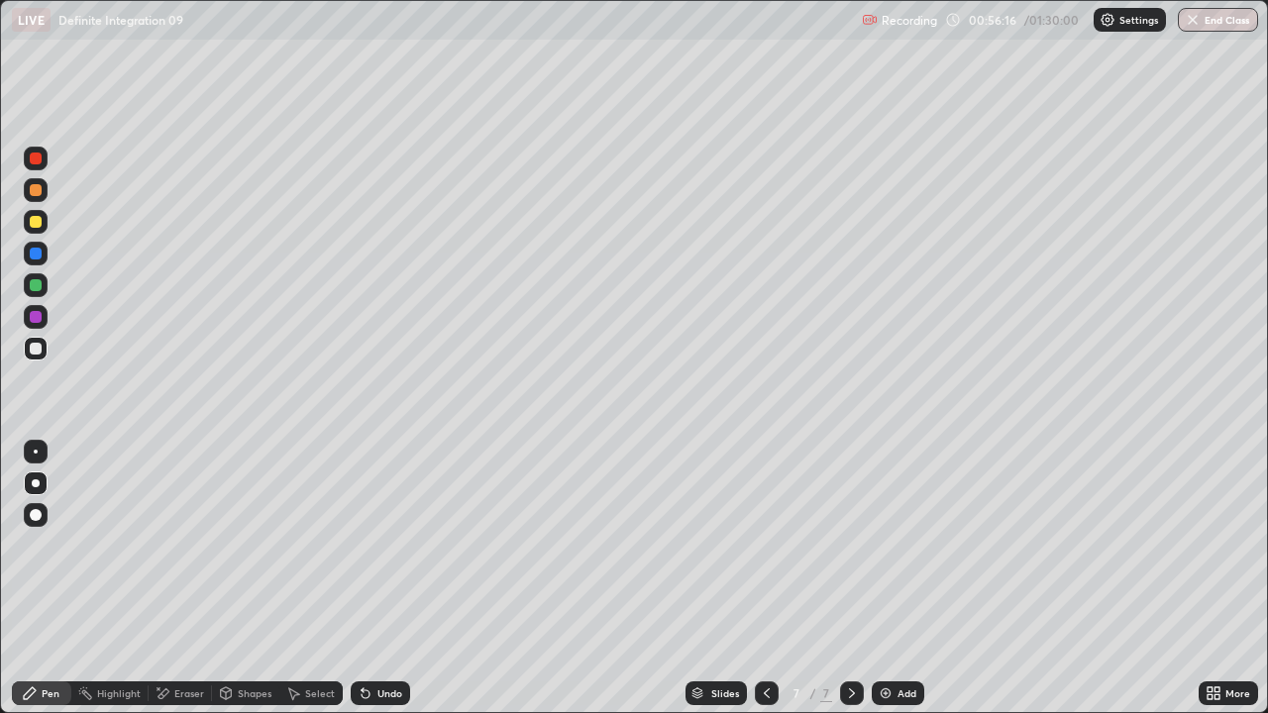
click at [388, 545] on div "Undo" at bounding box center [390, 694] width 25 height 10
click at [383, 545] on div "Undo" at bounding box center [390, 694] width 25 height 10
click at [381, 545] on div "Undo" at bounding box center [390, 694] width 25 height 10
click at [389, 545] on div "Undo" at bounding box center [390, 694] width 25 height 10
click at [905, 545] on div "Add" at bounding box center [907, 694] width 19 height 10
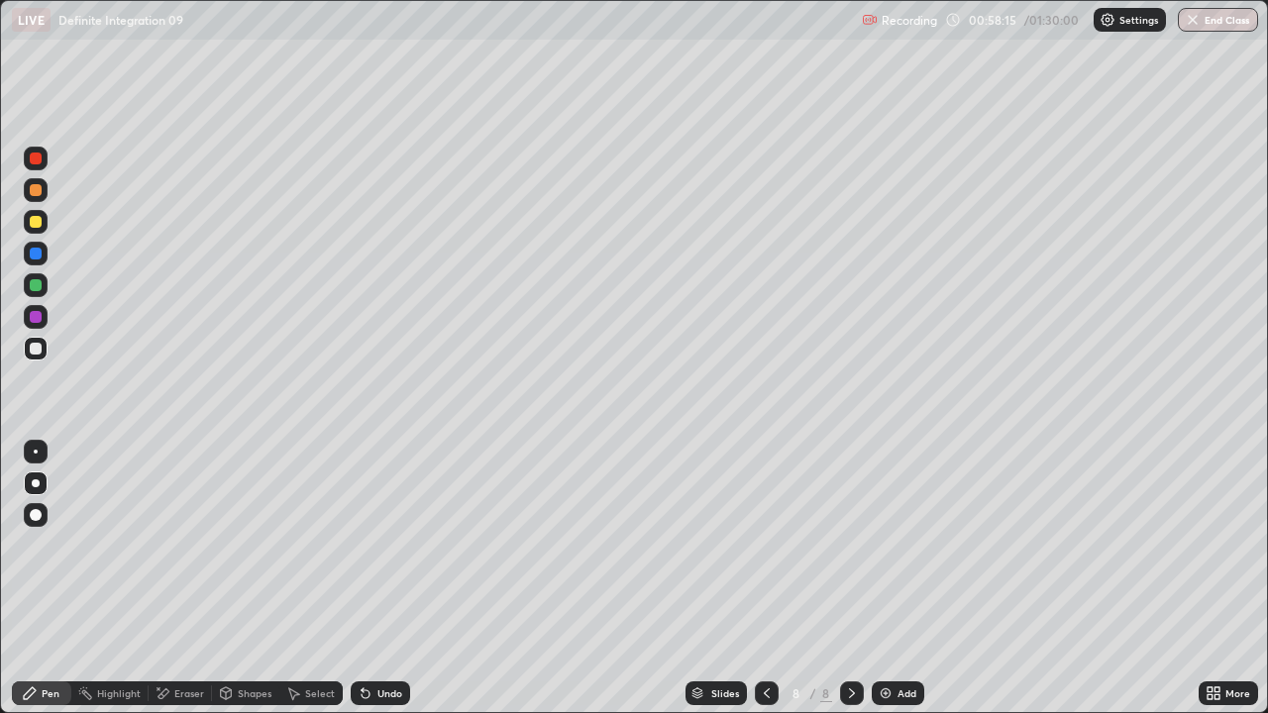
click at [364, 545] on icon at bounding box center [366, 695] width 8 height 8
click at [765, 545] on icon at bounding box center [767, 694] width 16 height 16
click at [767, 545] on icon at bounding box center [767, 694] width 16 height 16
click at [765, 545] on icon at bounding box center [767, 694] width 16 height 16
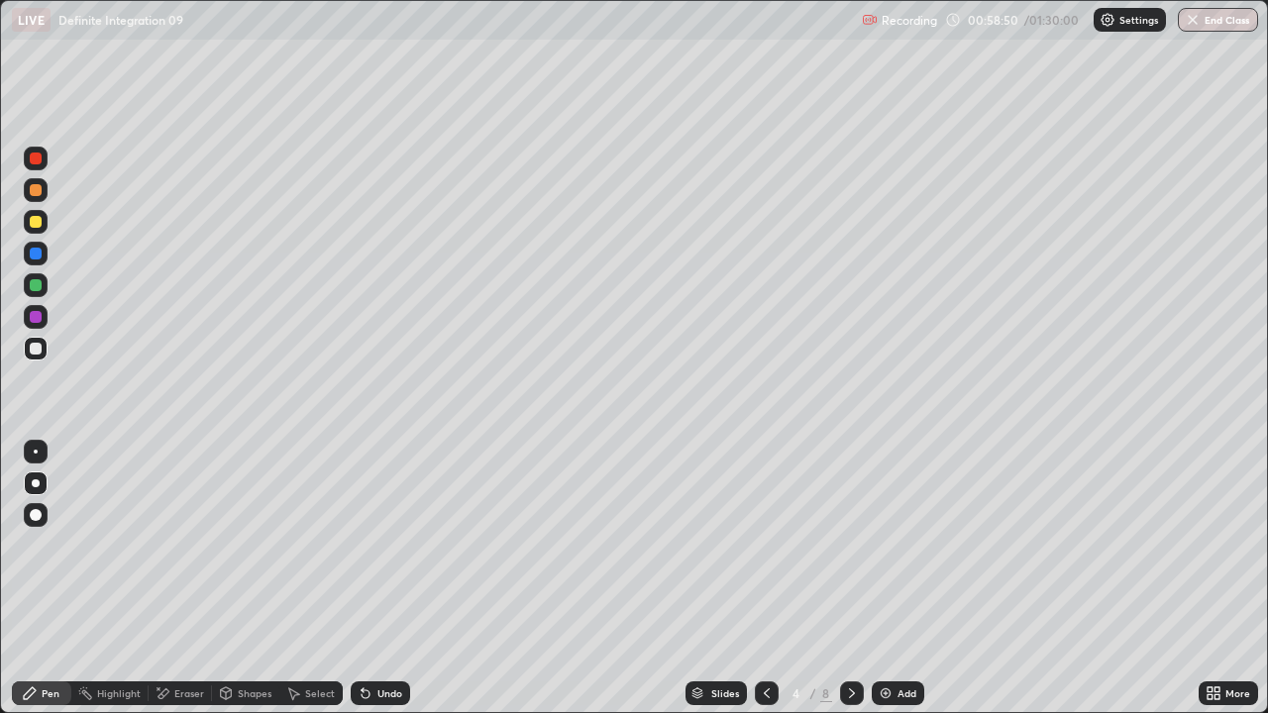
click at [319, 545] on div "Select" at bounding box center [320, 694] width 30 height 10
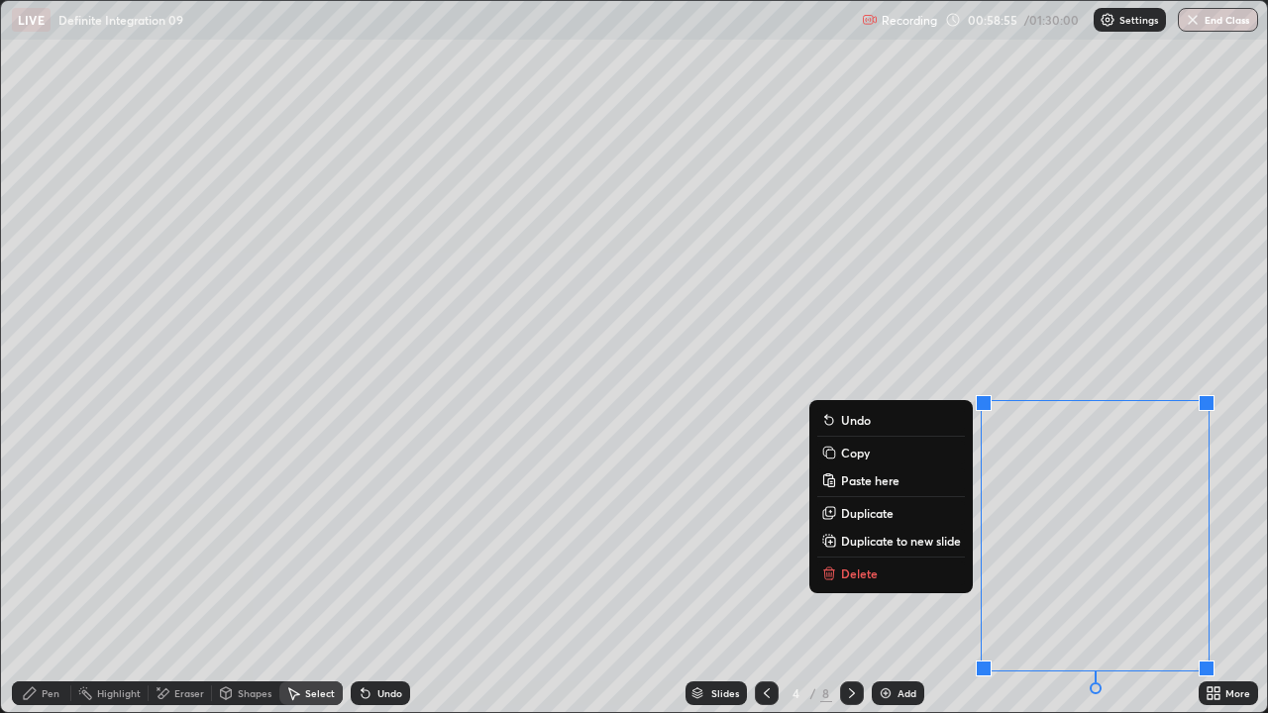
click at [1229, 336] on div "0 ° Undo Copy Paste here Duplicate Duplicate to new slide Delete" at bounding box center [634, 356] width 1266 height 711
click at [1236, 339] on div "0 ° Undo Copy Paste here Duplicate Duplicate to new slide Delete" at bounding box center [634, 356] width 1266 height 711
click at [1232, 325] on div "0 ° Undo Copy Paste here Duplicate Duplicate to new slide Delete" at bounding box center [634, 356] width 1266 height 711
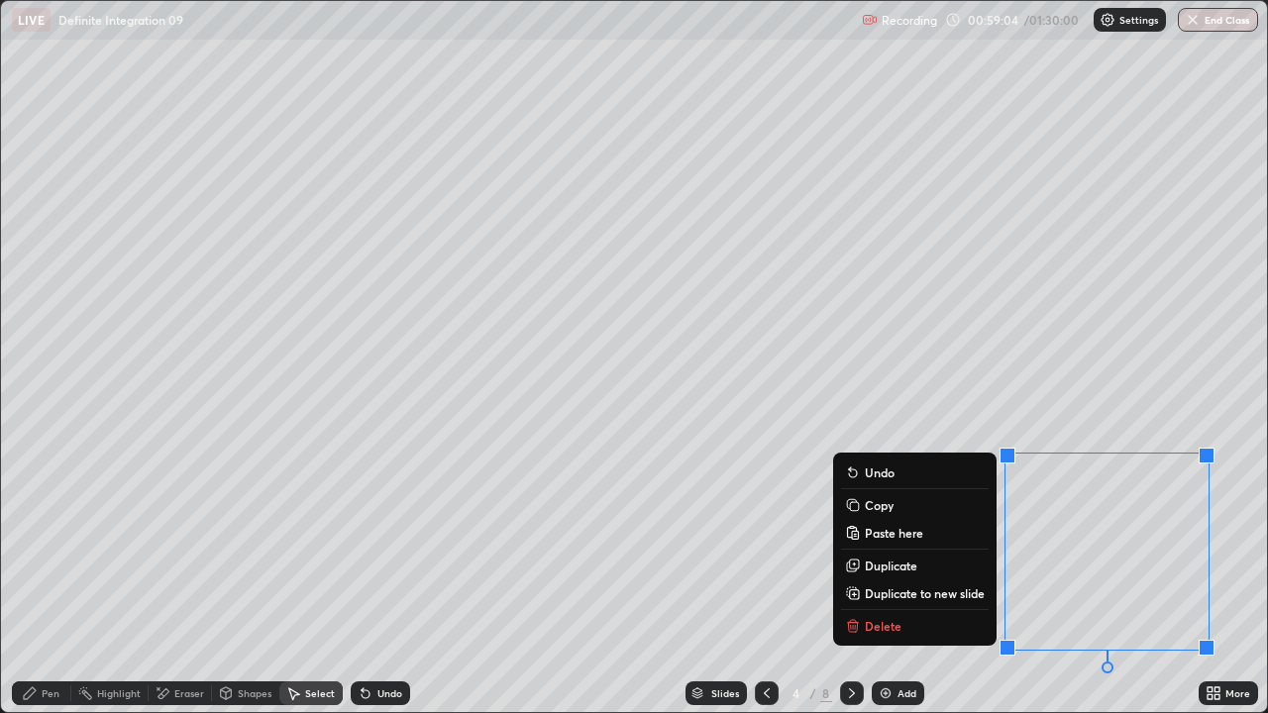
click at [878, 506] on p "Copy" at bounding box center [879, 505] width 29 height 16
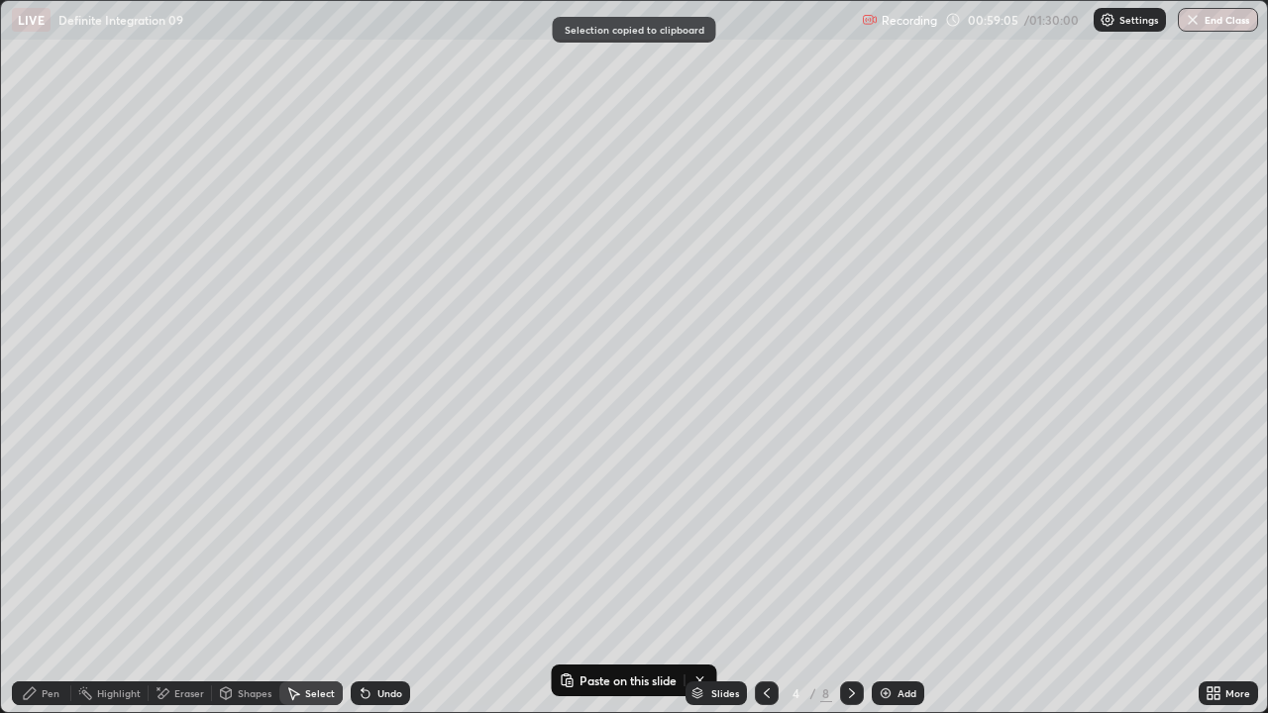
click at [850, 545] on icon at bounding box center [852, 694] width 16 height 16
click at [852, 545] on icon at bounding box center [852, 694] width 6 height 10
click at [850, 545] on icon at bounding box center [852, 694] width 6 height 10
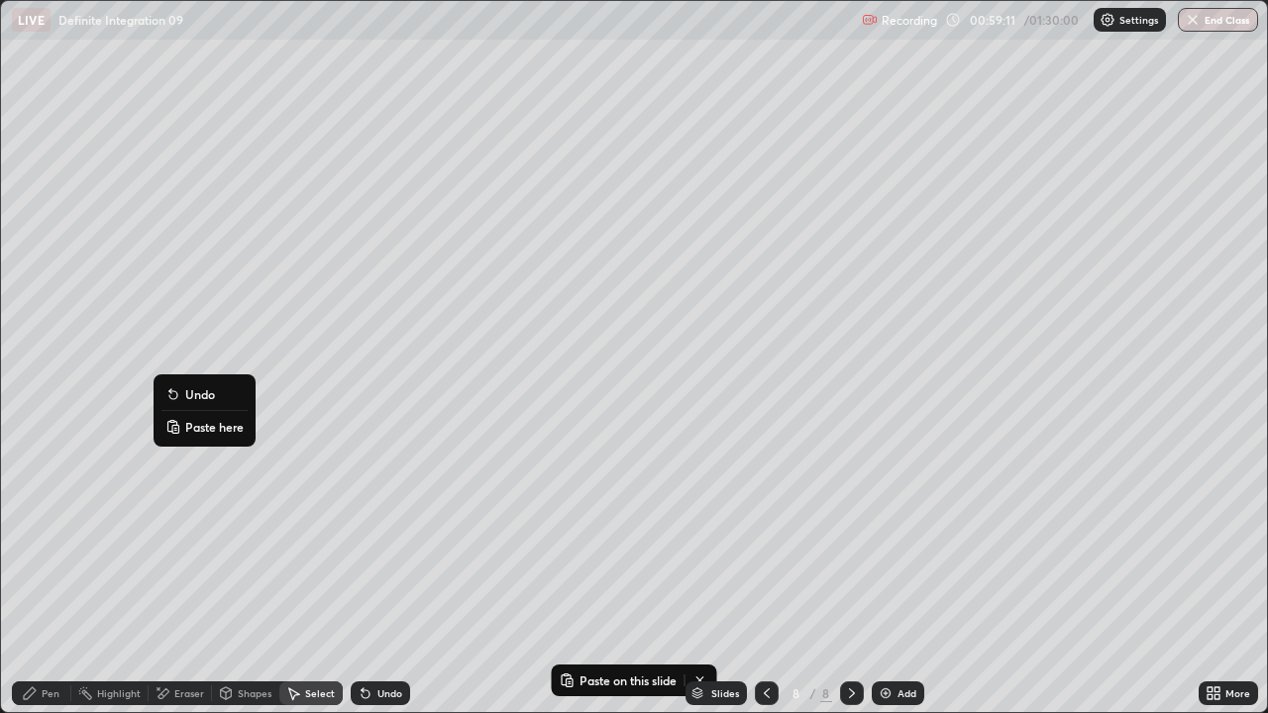
click at [208, 432] on p "Paste here" at bounding box center [214, 427] width 58 height 16
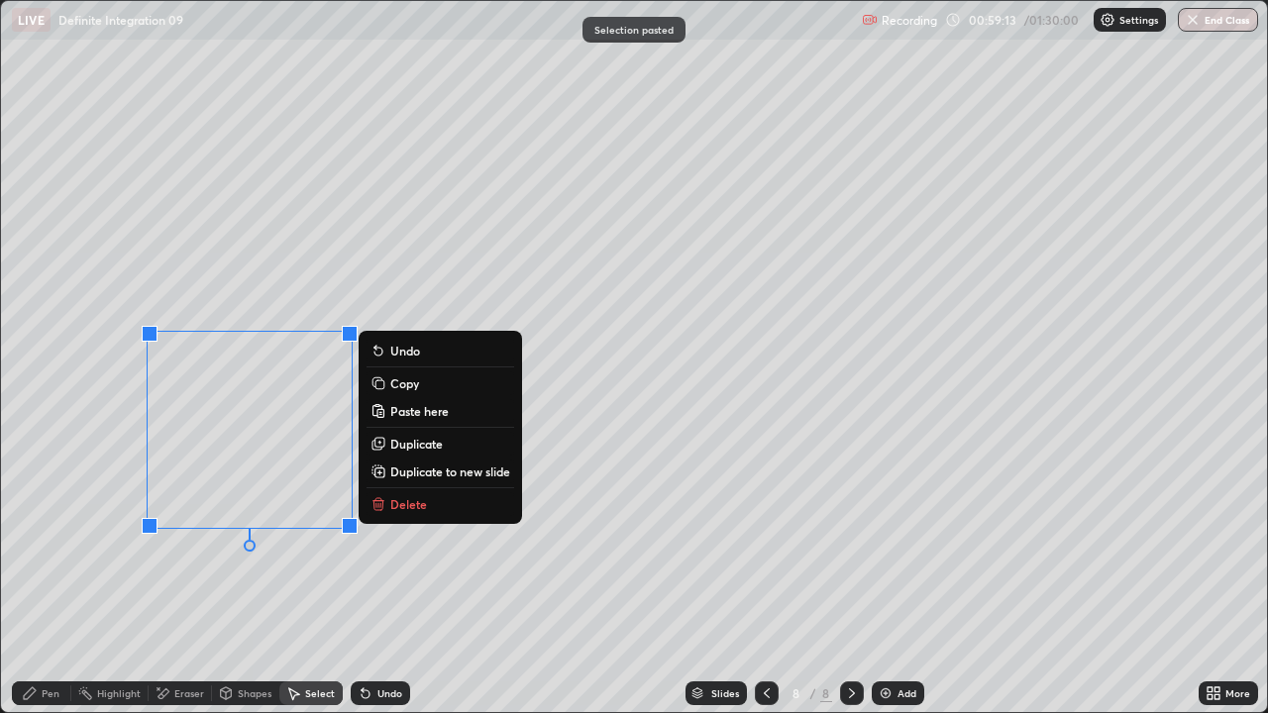
click at [203, 545] on div "0 ° Undo Copy Paste here Duplicate Duplicate to new slide Delete" at bounding box center [634, 356] width 1266 height 711
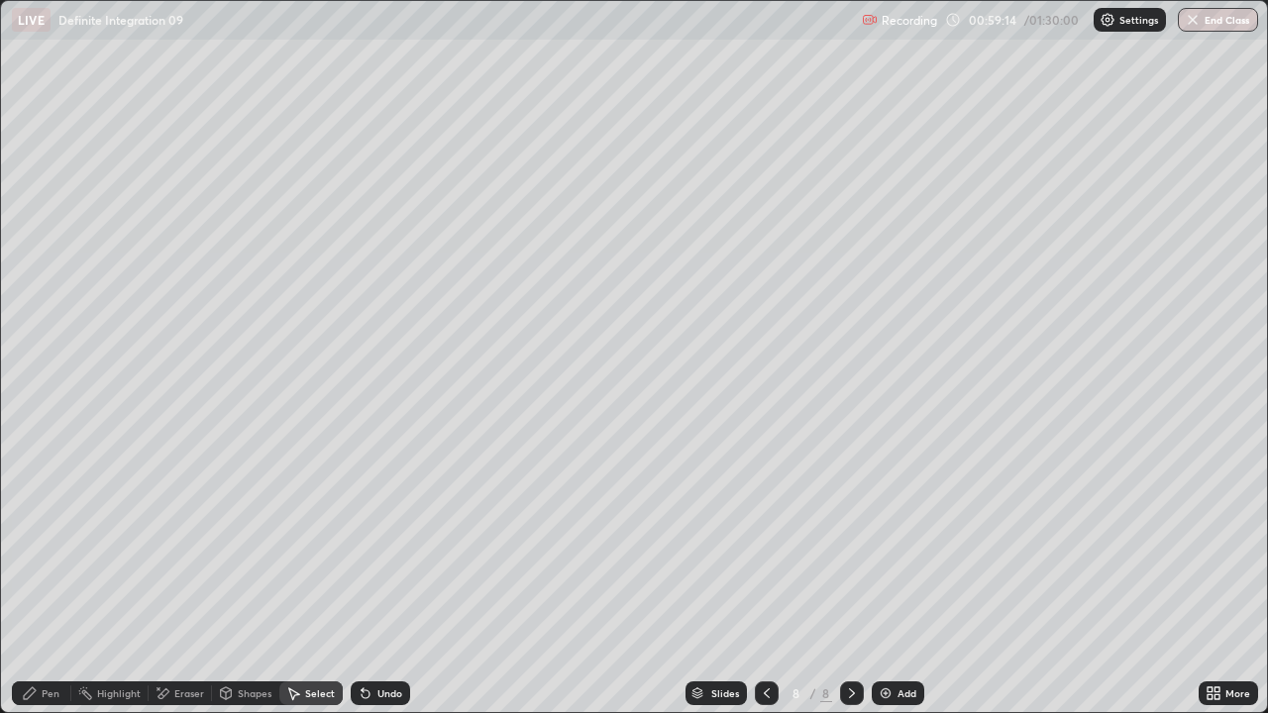
click at [174, 545] on div "Eraser" at bounding box center [189, 694] width 30 height 10
click at [50, 545] on div "Pen" at bounding box center [51, 694] width 18 height 10
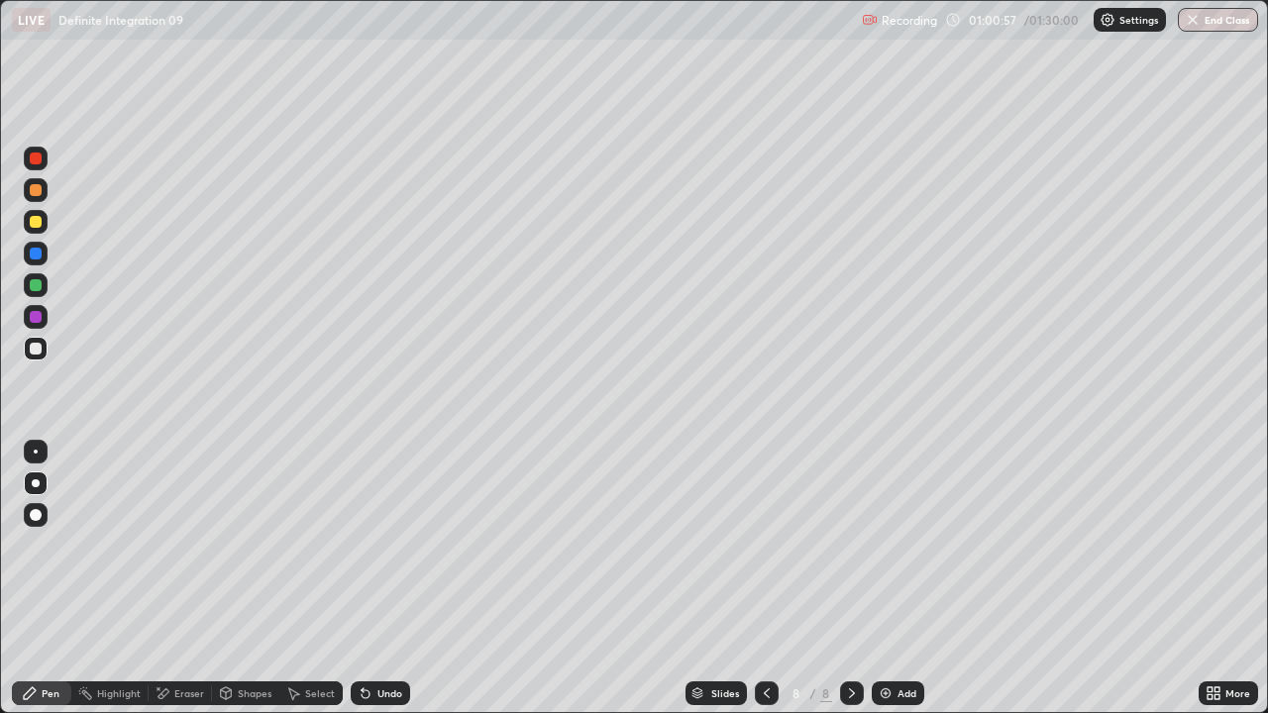
click at [35, 223] on div at bounding box center [36, 222] width 12 height 12
click at [372, 545] on div "Undo" at bounding box center [380, 694] width 59 height 24
click at [915, 545] on div "Add" at bounding box center [898, 694] width 53 height 24
click at [37, 349] on div at bounding box center [36, 349] width 12 height 12
click at [391, 545] on div "Undo" at bounding box center [390, 694] width 25 height 10
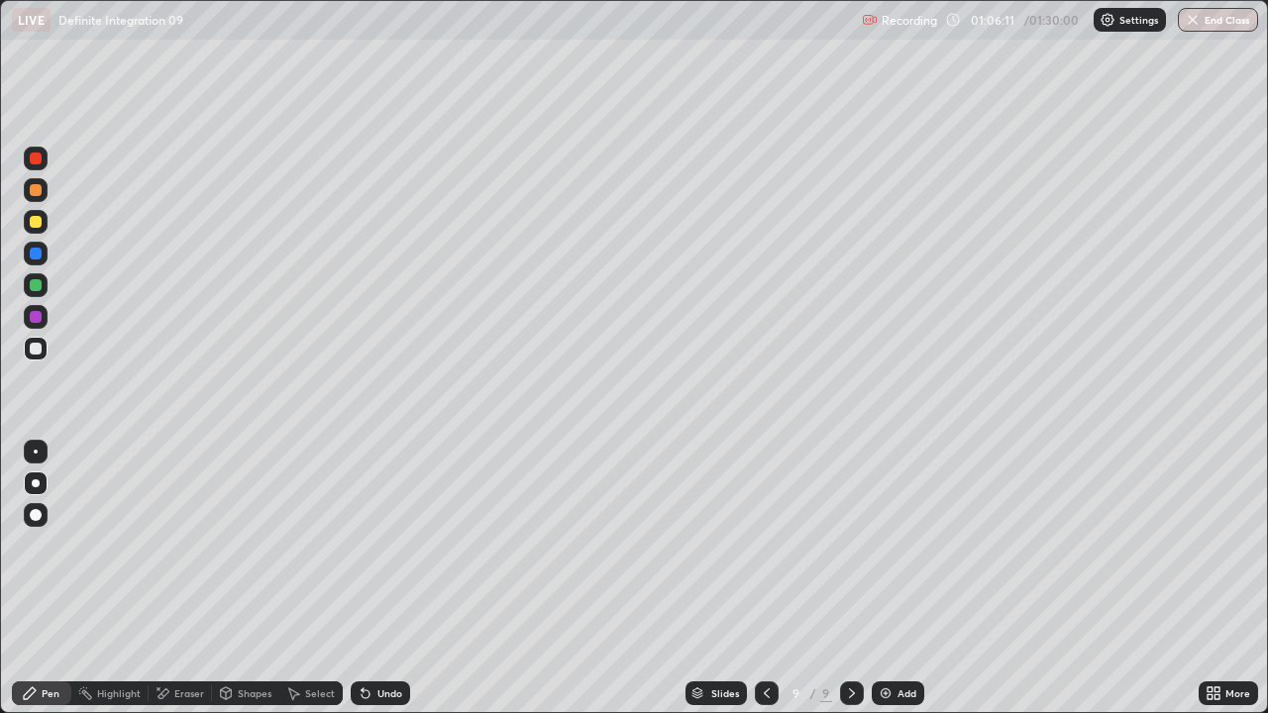
click at [389, 545] on div "Undo" at bounding box center [390, 694] width 25 height 10
click at [390, 545] on div "Undo" at bounding box center [390, 694] width 25 height 10
click at [392, 545] on div "Undo" at bounding box center [390, 694] width 25 height 10
click at [393, 545] on div "Undo" at bounding box center [380, 694] width 59 height 24
click at [392, 545] on div "Undo" at bounding box center [380, 694] width 59 height 24
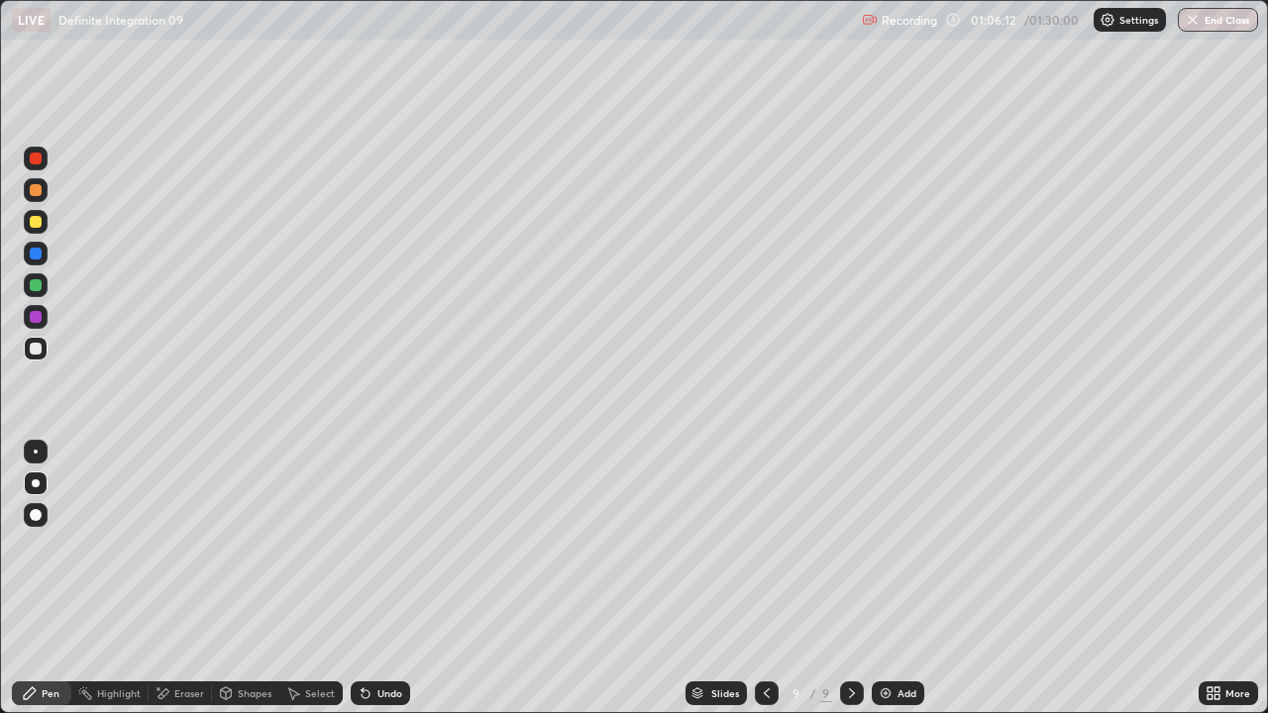
click at [390, 545] on div "Undo" at bounding box center [380, 694] width 59 height 24
click at [389, 545] on div "Undo" at bounding box center [390, 694] width 25 height 10
click at [390, 545] on div "Undo" at bounding box center [380, 694] width 59 height 24
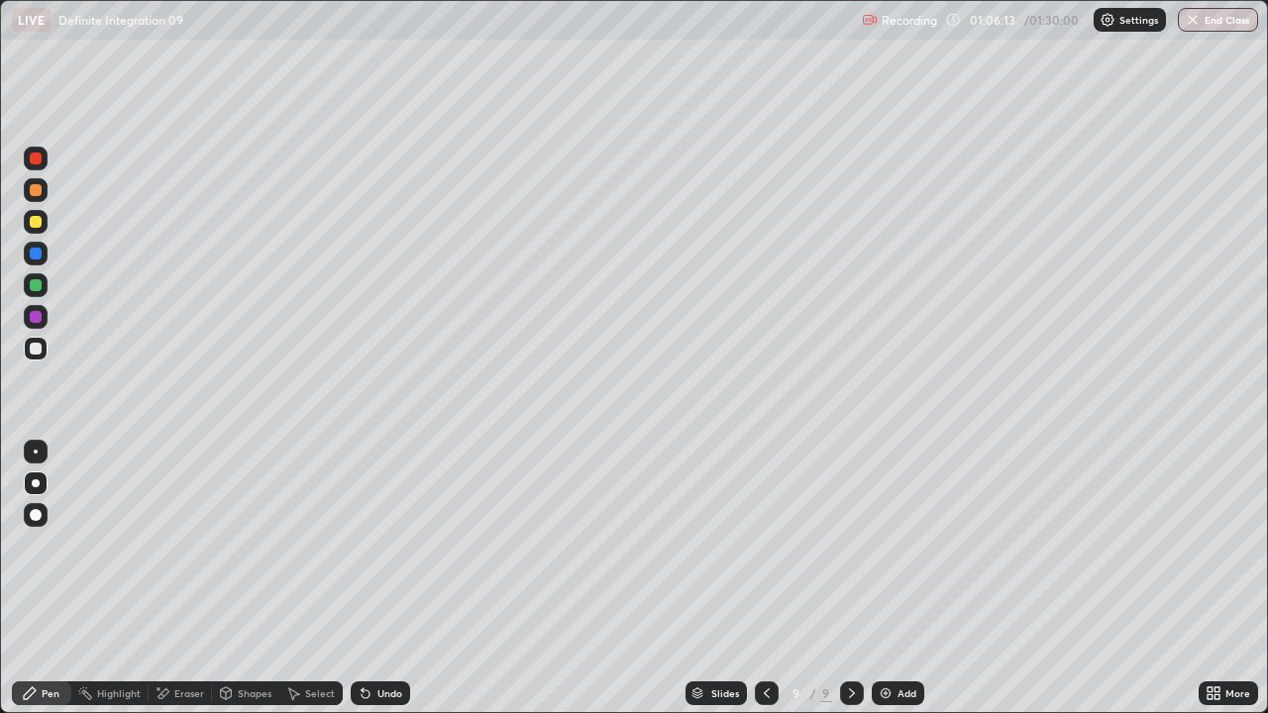
click at [391, 545] on div "Undo" at bounding box center [380, 694] width 59 height 24
click at [37, 286] on div at bounding box center [36, 285] width 12 height 12
click at [174, 545] on div "Eraser" at bounding box center [189, 694] width 30 height 10
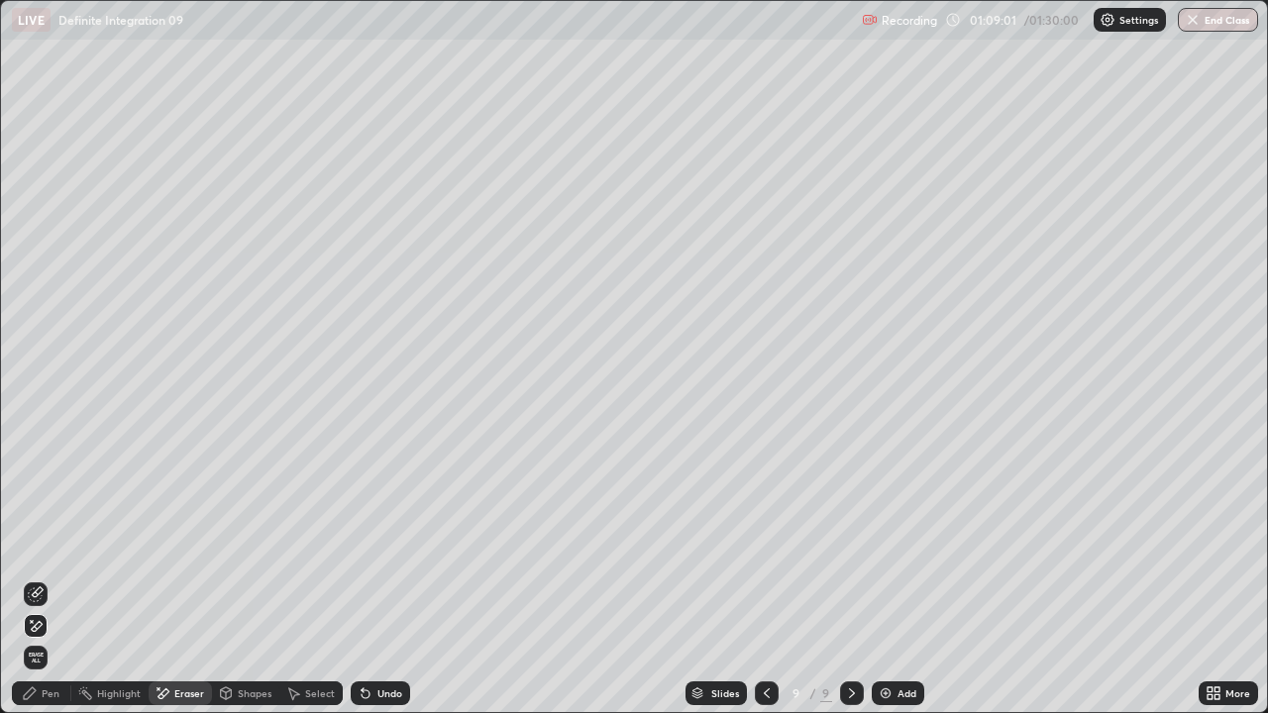
click at [378, 545] on div "Undo" at bounding box center [390, 694] width 25 height 10
click at [178, 545] on div "Eraser" at bounding box center [189, 694] width 30 height 10
click at [41, 545] on icon at bounding box center [36, 595] width 16 height 16
click at [39, 545] on div "Pen" at bounding box center [41, 694] width 59 height 24
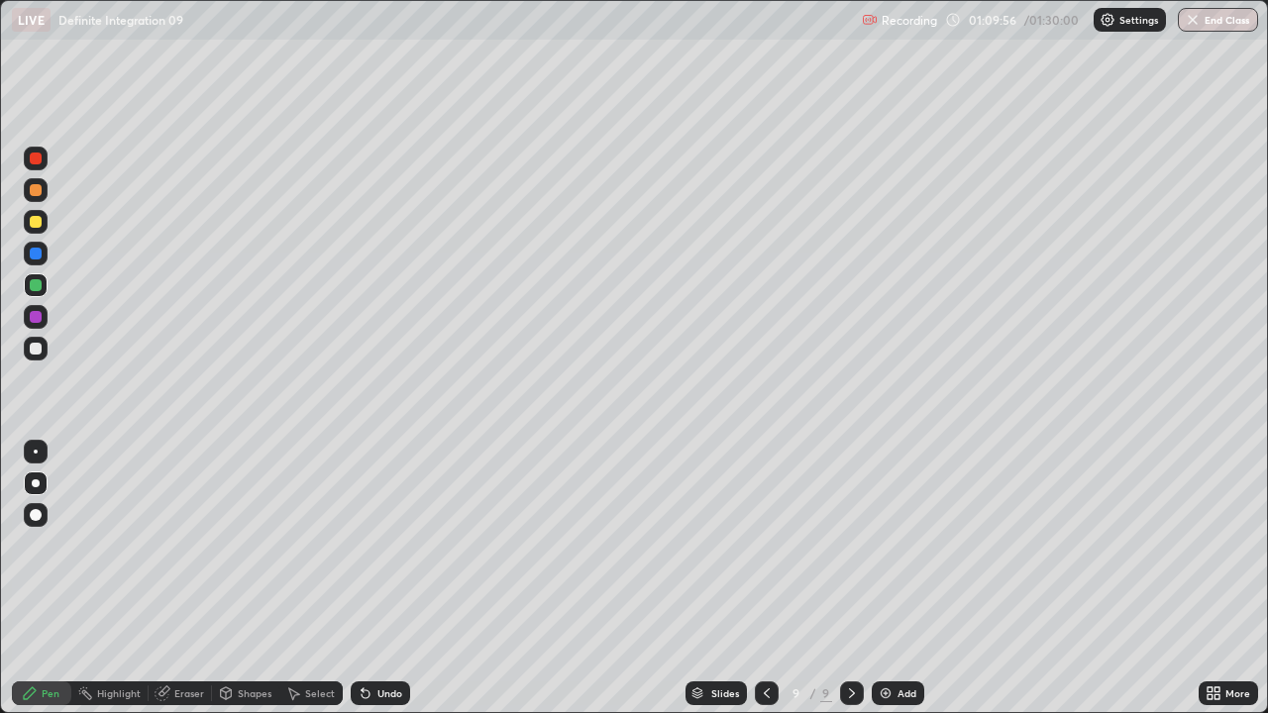
click at [44, 352] on div at bounding box center [36, 349] width 24 height 24
click at [380, 545] on div "Undo" at bounding box center [380, 694] width 59 height 24
click at [380, 545] on div "Undo" at bounding box center [390, 694] width 25 height 10
click at [378, 545] on div "Undo" at bounding box center [380, 694] width 59 height 24
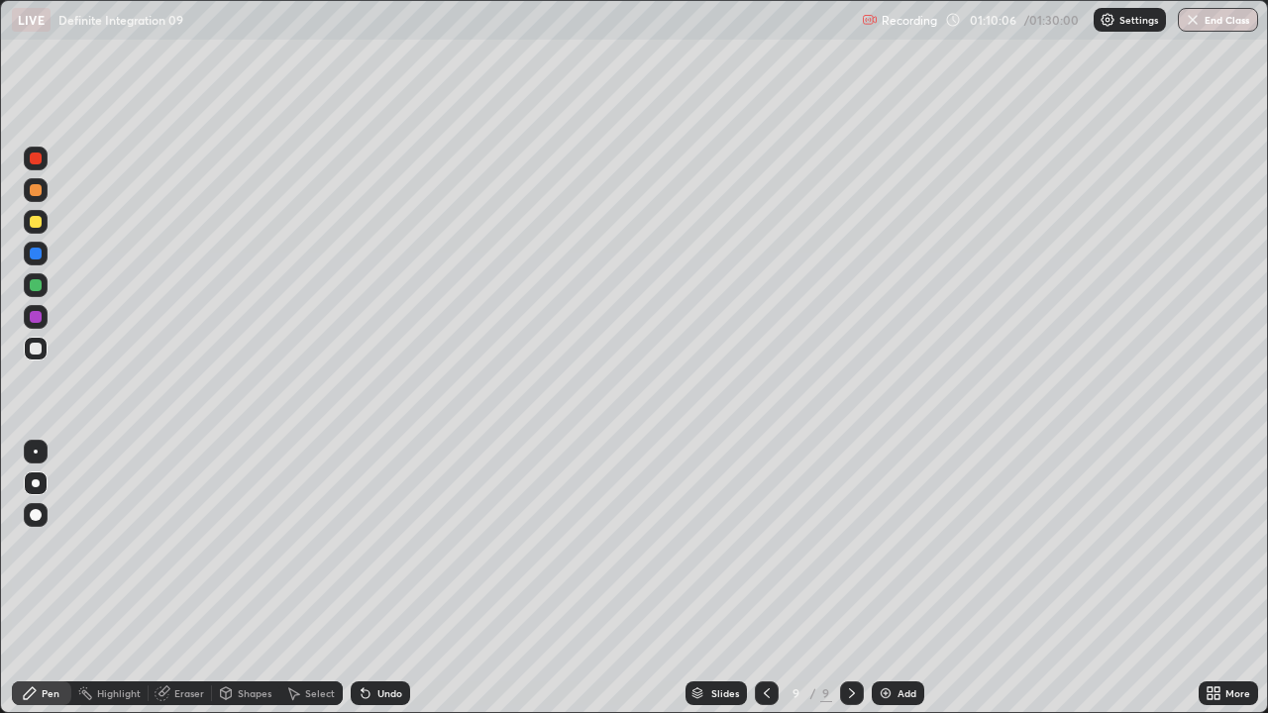
click at [375, 545] on div "Undo" at bounding box center [380, 694] width 59 height 24
click at [377, 545] on div "Undo" at bounding box center [380, 694] width 59 height 24
click at [40, 279] on div at bounding box center [36, 285] width 24 height 24
click at [908, 545] on div "Add" at bounding box center [907, 694] width 19 height 10
click at [766, 545] on icon at bounding box center [766, 694] width 16 height 16
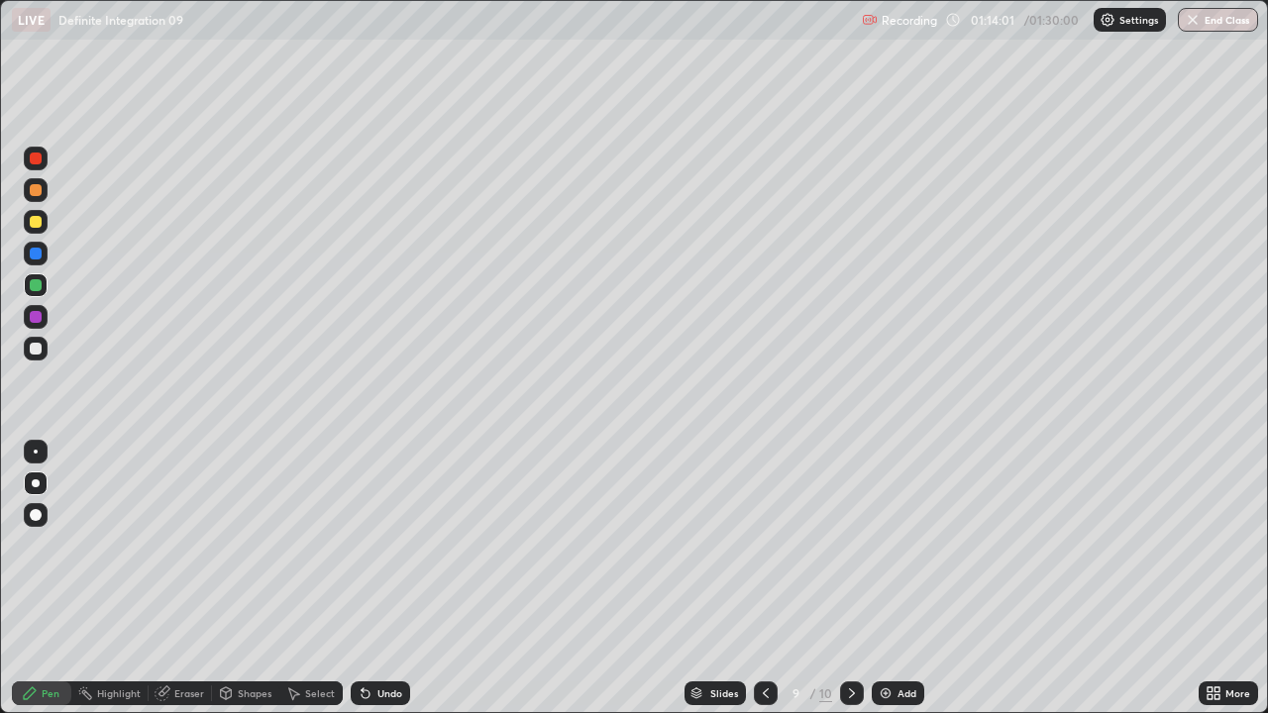
click at [855, 545] on icon at bounding box center [852, 694] width 16 height 16
click at [41, 348] on div at bounding box center [36, 349] width 12 height 12
click at [382, 545] on div "Undo" at bounding box center [390, 694] width 25 height 10
click at [33, 226] on div at bounding box center [36, 222] width 12 height 12
click at [41, 290] on div at bounding box center [36, 285] width 24 height 24
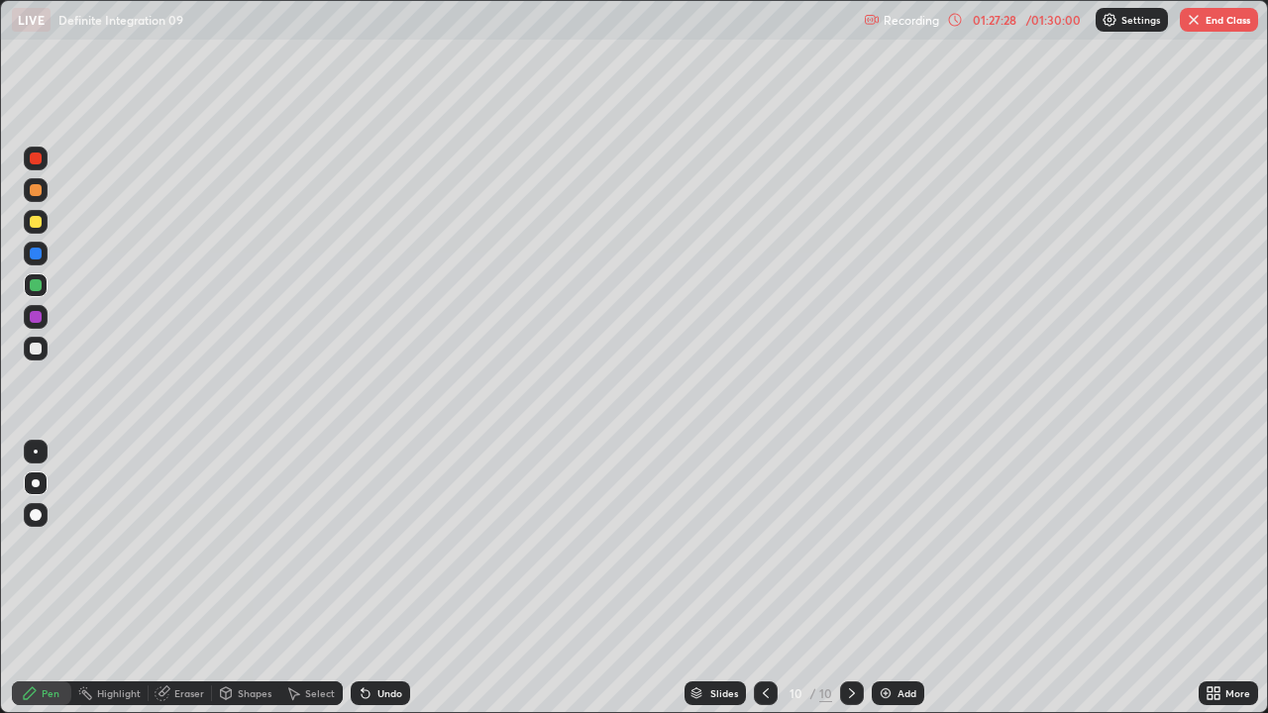
click at [1205, 20] on button "End Class" at bounding box center [1219, 20] width 78 height 24
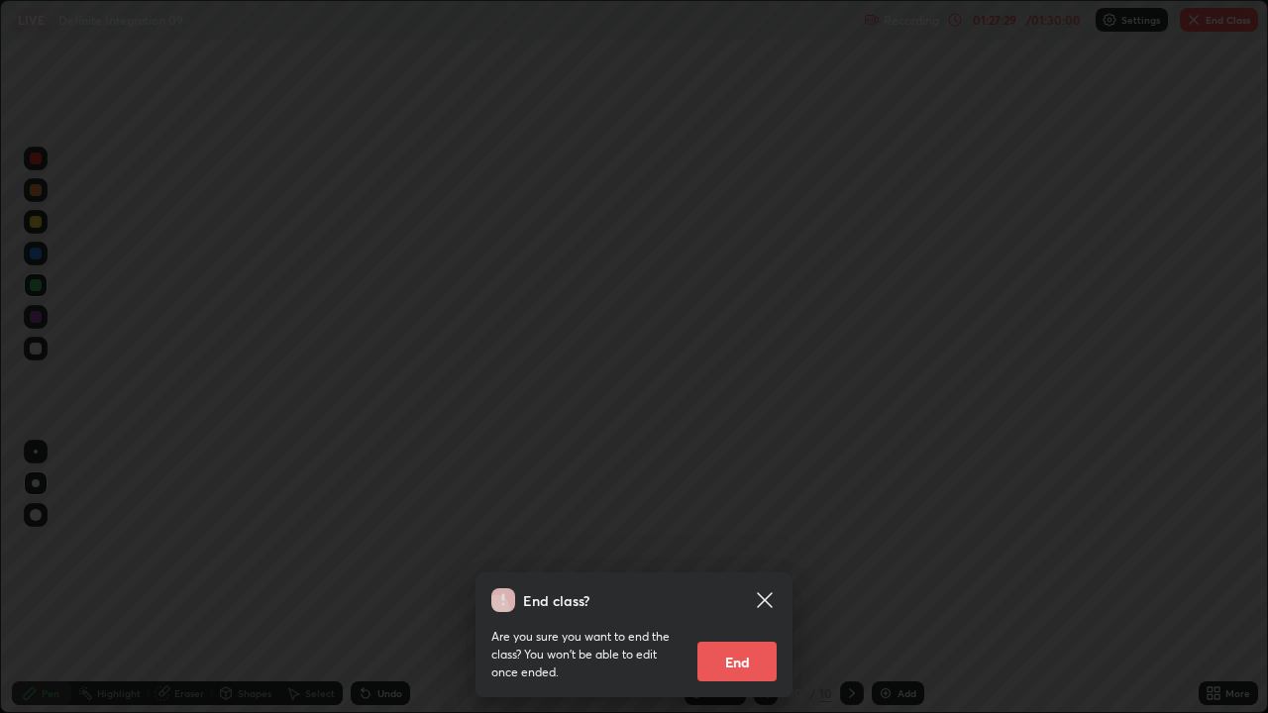
click at [741, 545] on button "End" at bounding box center [737, 662] width 79 height 40
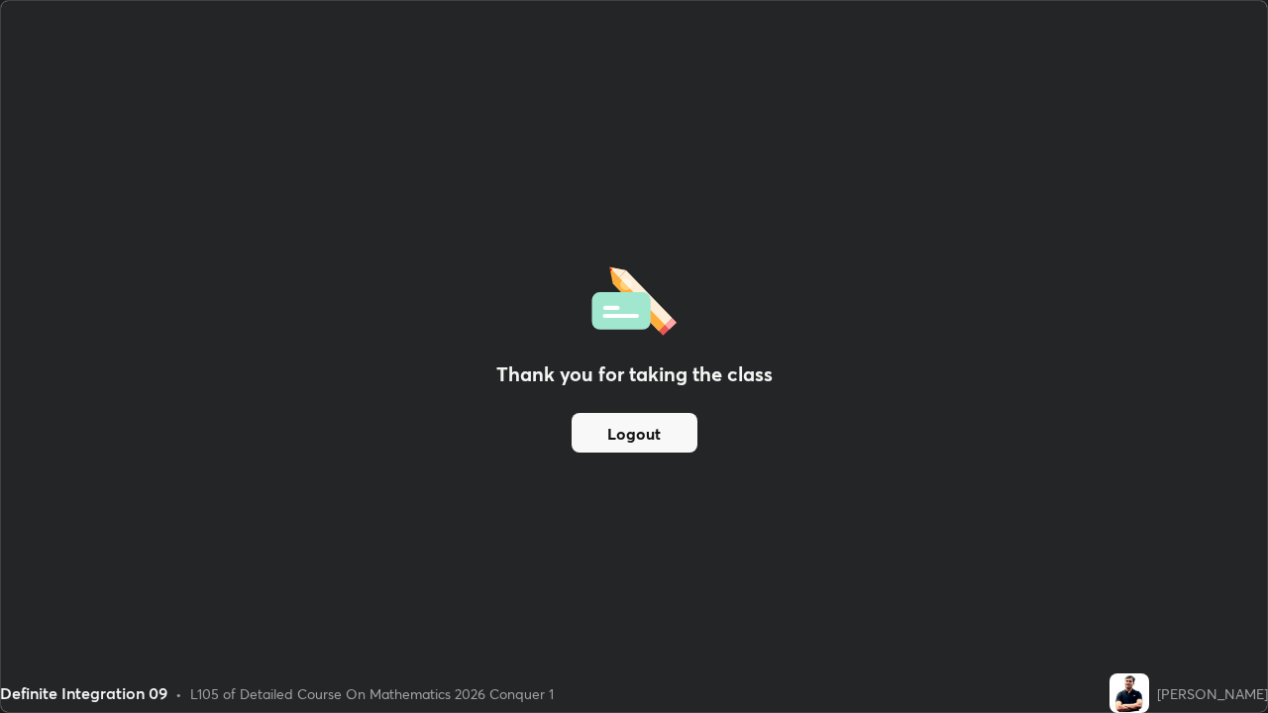
click at [646, 439] on button "Logout" at bounding box center [635, 433] width 126 height 40
click at [645, 439] on button "Logout" at bounding box center [635, 433] width 126 height 40
